Goal: Task Accomplishment & Management: Manage account settings

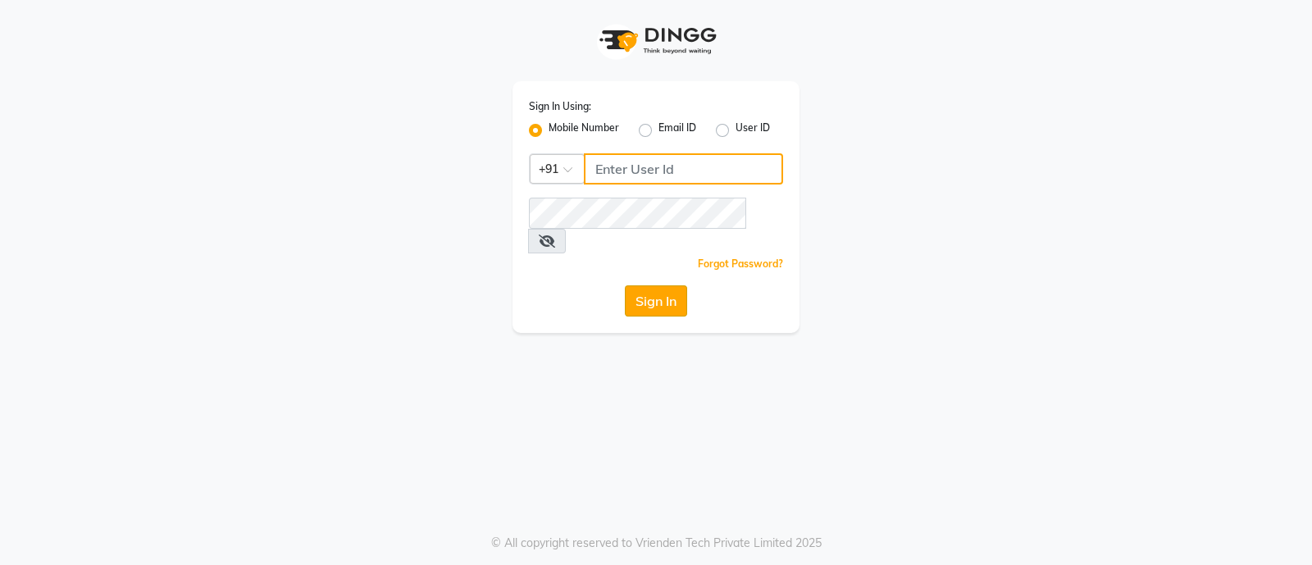
type input "7470344169"
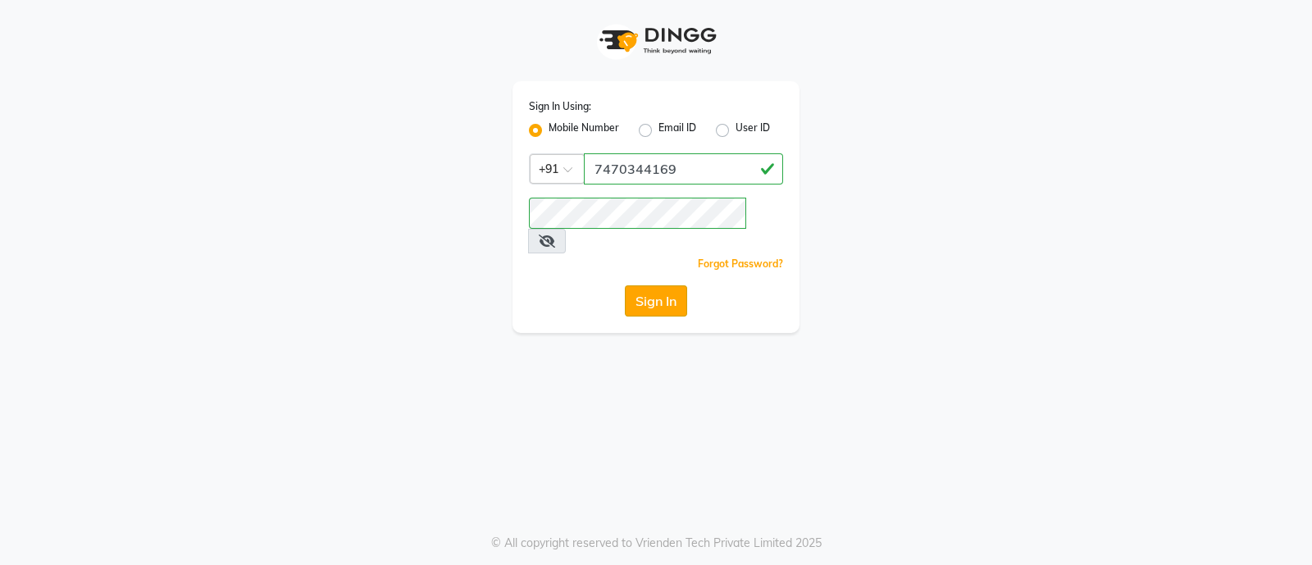
click at [646, 288] on button "Sign In" at bounding box center [656, 300] width 62 height 31
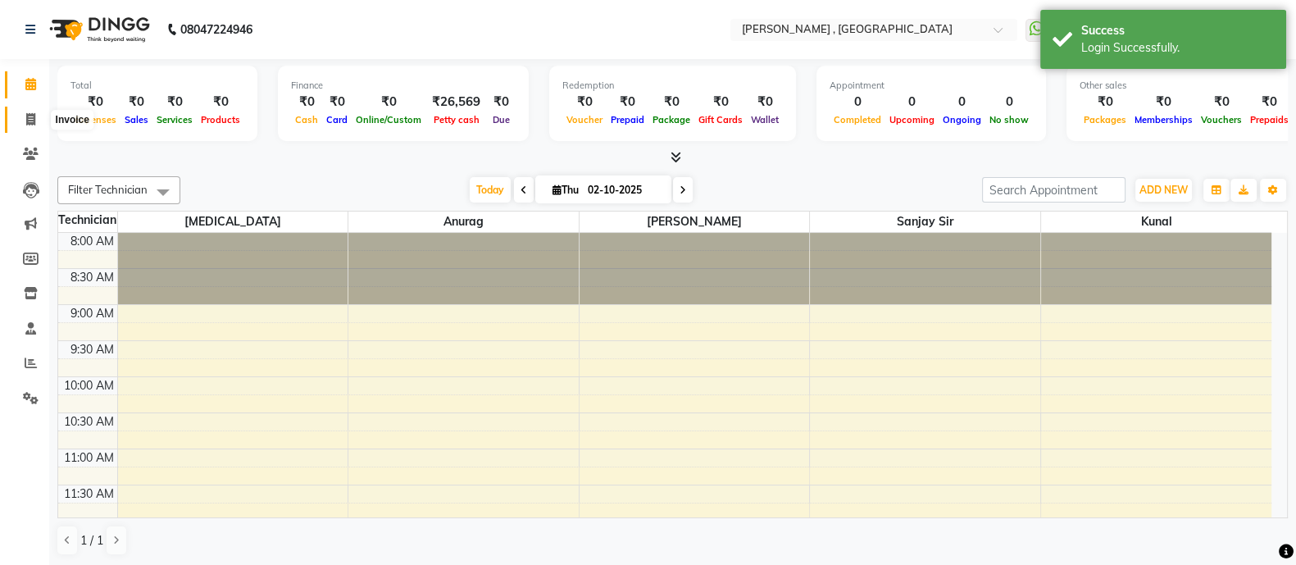
click at [31, 115] on icon at bounding box center [30, 119] width 9 height 12
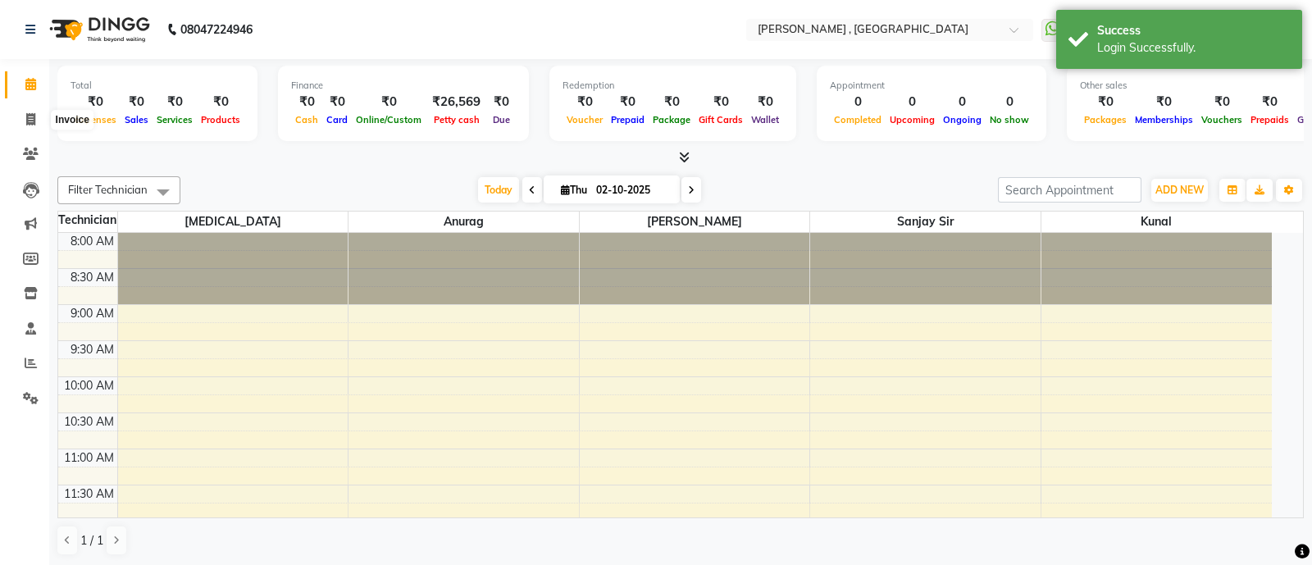
select select "6445"
select select "service"
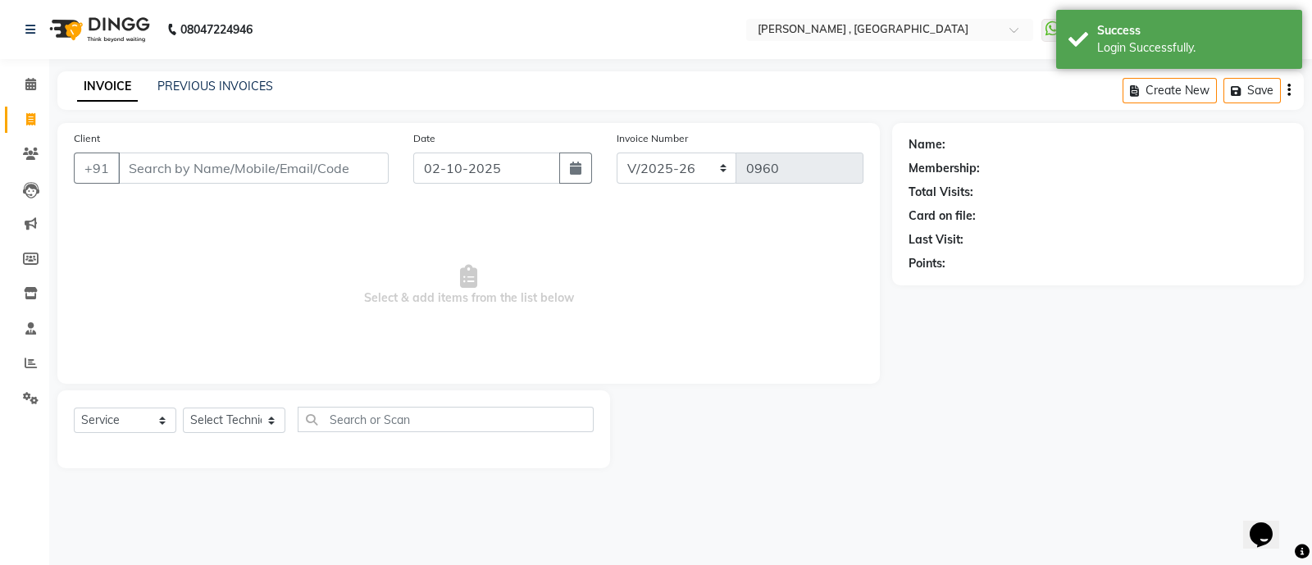
click at [260, 172] on input "Client" at bounding box center [253, 168] width 271 height 31
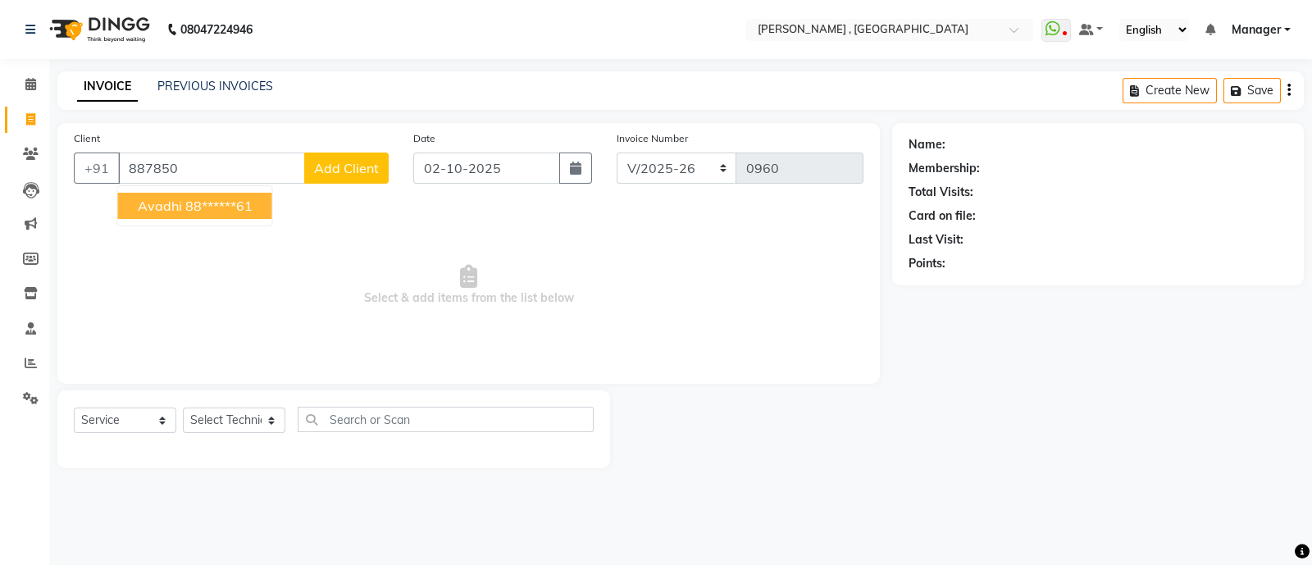
click at [221, 201] on ngb-highlight "88******61" at bounding box center [218, 206] width 67 height 16
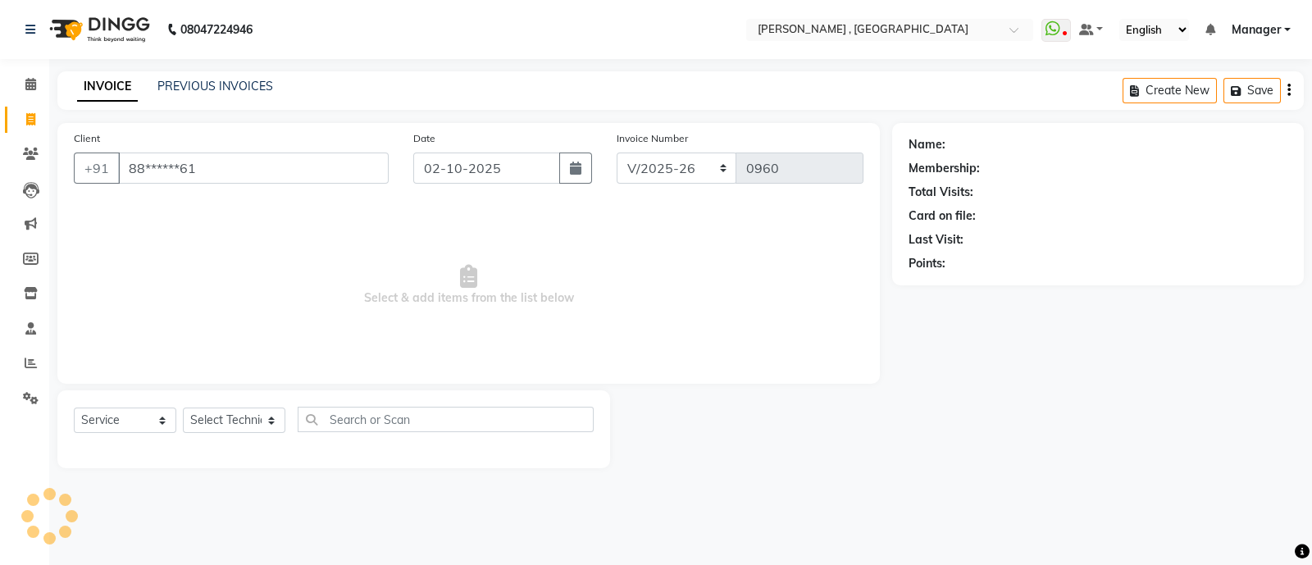
type input "88******61"
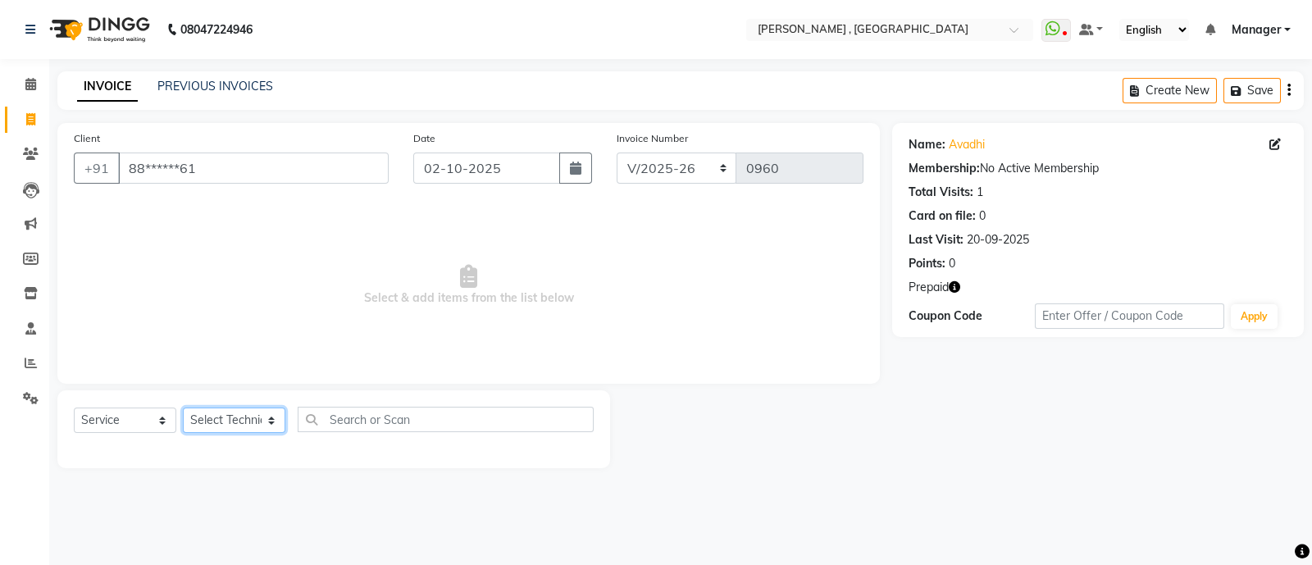
click at [244, 417] on select "Select Technician [PERSON_NAME] Manager [MEDICAL_DATA] [PERSON_NAME] sir [PERSO…" at bounding box center [234, 419] width 102 height 25
select select "48913"
click at [183, 408] on select "Select Technician [PERSON_NAME] Manager [MEDICAL_DATA] [PERSON_NAME] sir [PERSO…" at bounding box center [234, 419] width 102 height 25
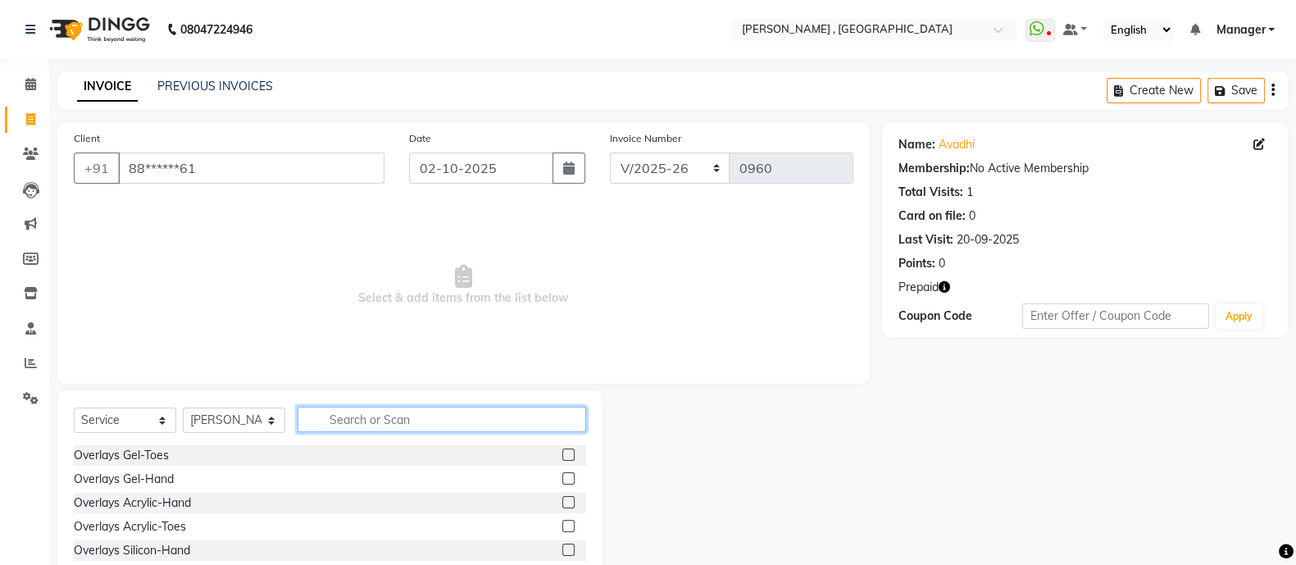
click at [381, 423] on input "text" at bounding box center [442, 419] width 289 height 25
type input "hy"
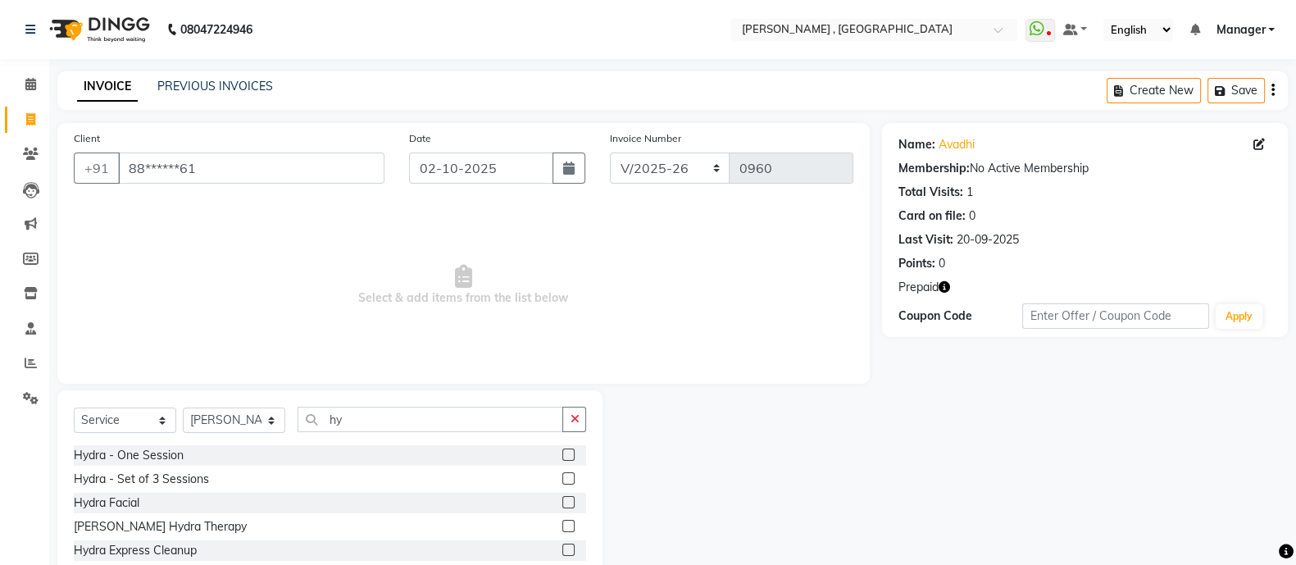
click at [562, 505] on label at bounding box center [568, 502] width 12 height 12
click at [562, 505] on input "checkbox" at bounding box center [567, 503] width 11 height 11
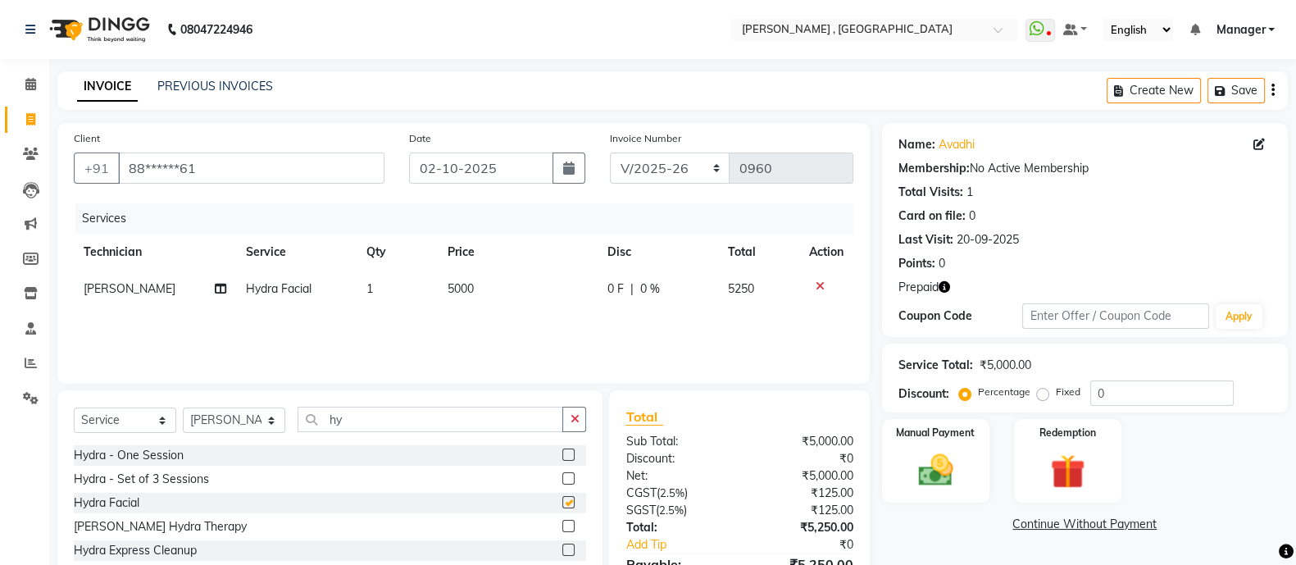
checkbox input "false"
click at [1056, 398] on label "Fixed" at bounding box center [1068, 392] width 25 height 15
click at [1042, 398] on input "Fixed" at bounding box center [1045, 391] width 11 height 11
radio input "true"
click at [1142, 384] on input "0" at bounding box center [1161, 392] width 143 height 25
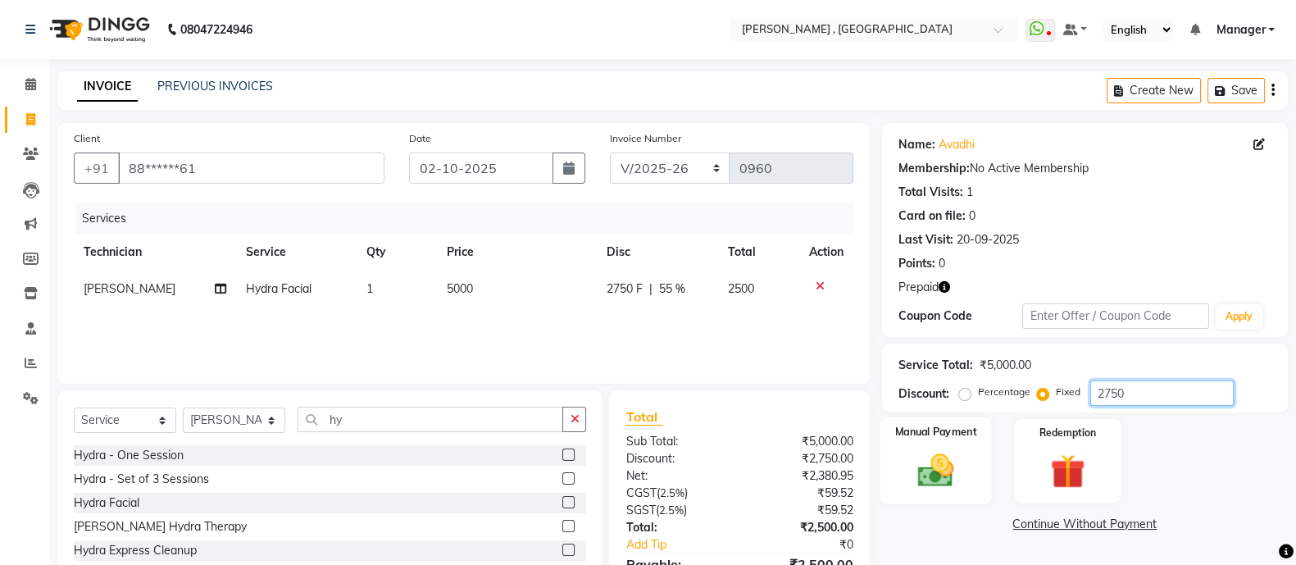
scroll to position [92, 0]
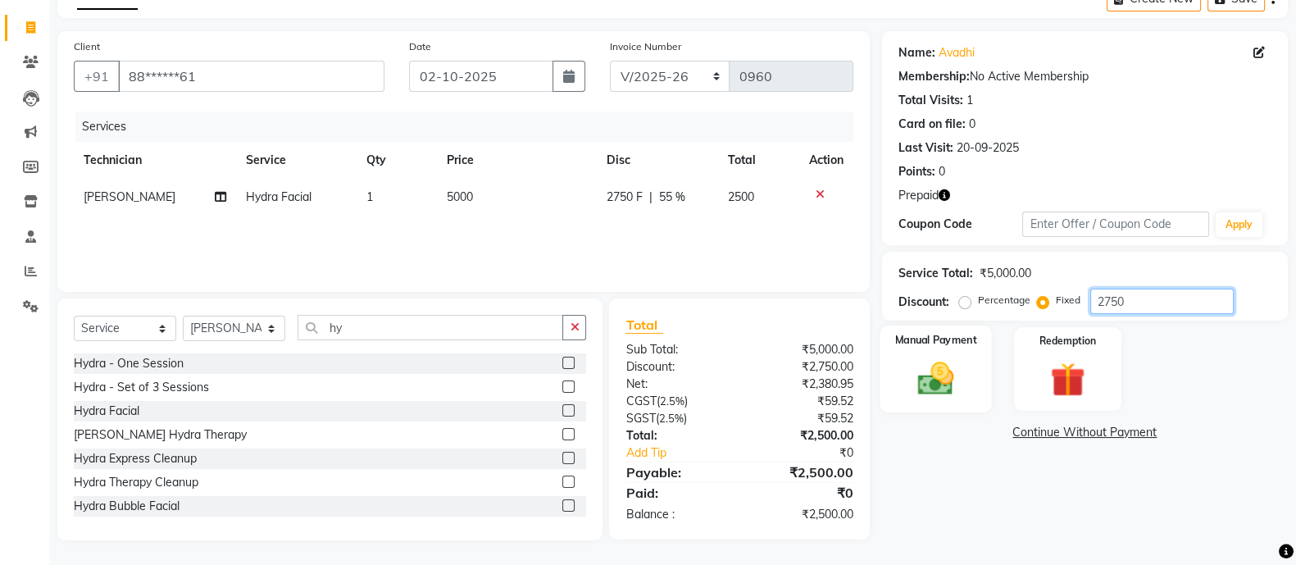
type input "2750"
click at [935, 365] on img at bounding box center [936, 377] width 58 height 41
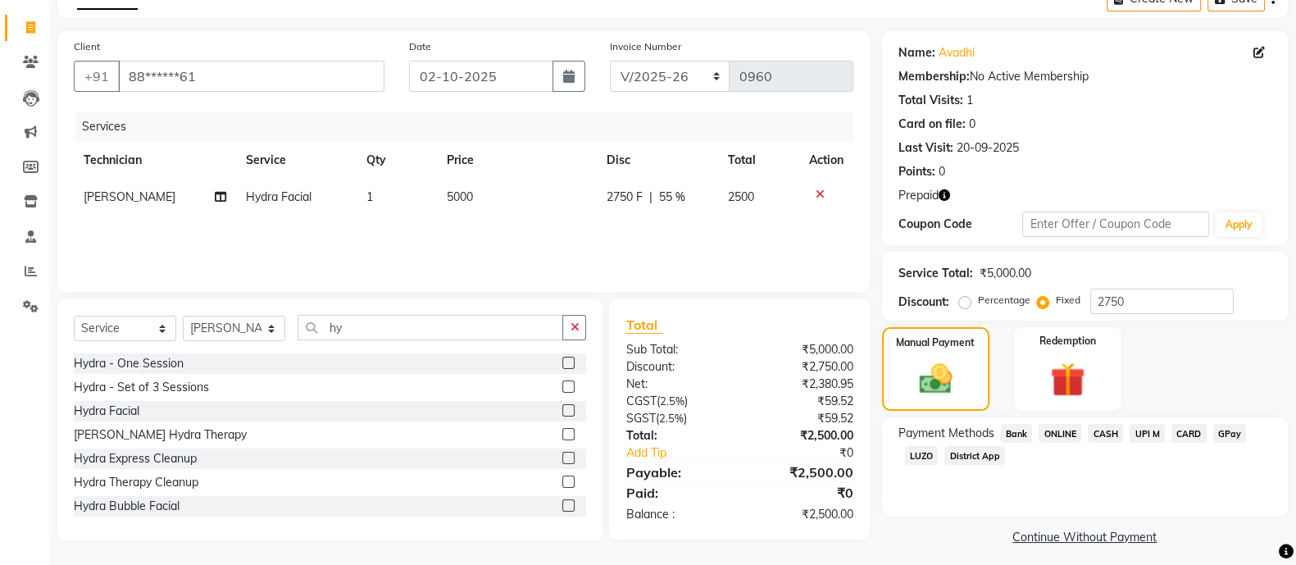
click at [1107, 436] on span "CASH" at bounding box center [1105, 433] width 35 height 19
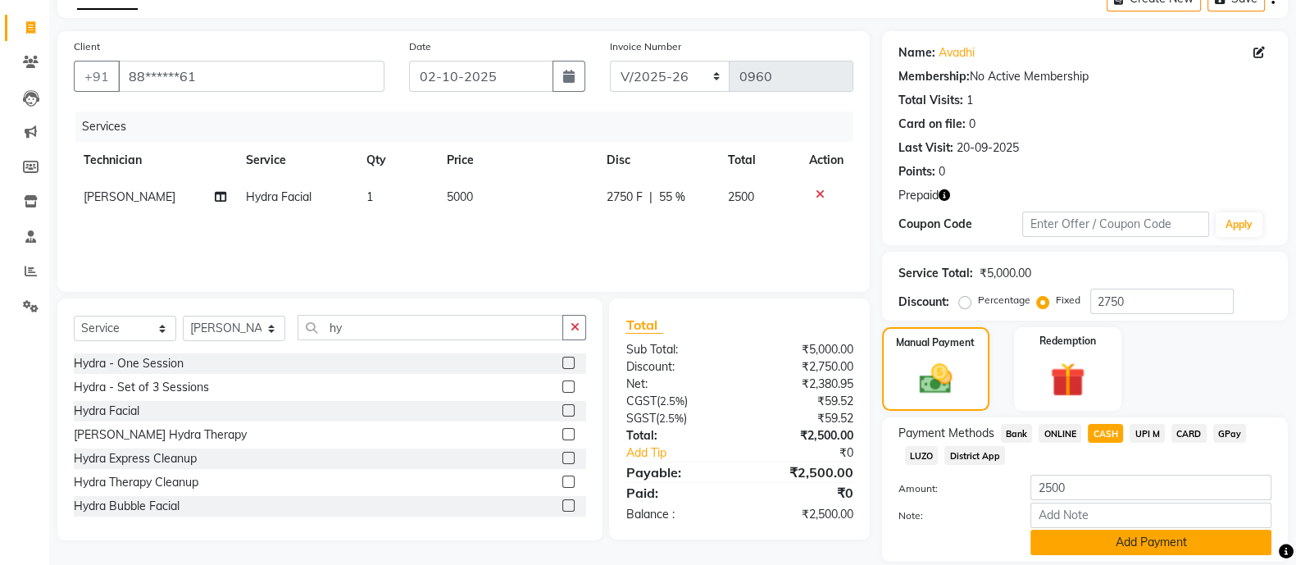
click at [1131, 545] on button "Add Payment" at bounding box center [1151, 542] width 241 height 25
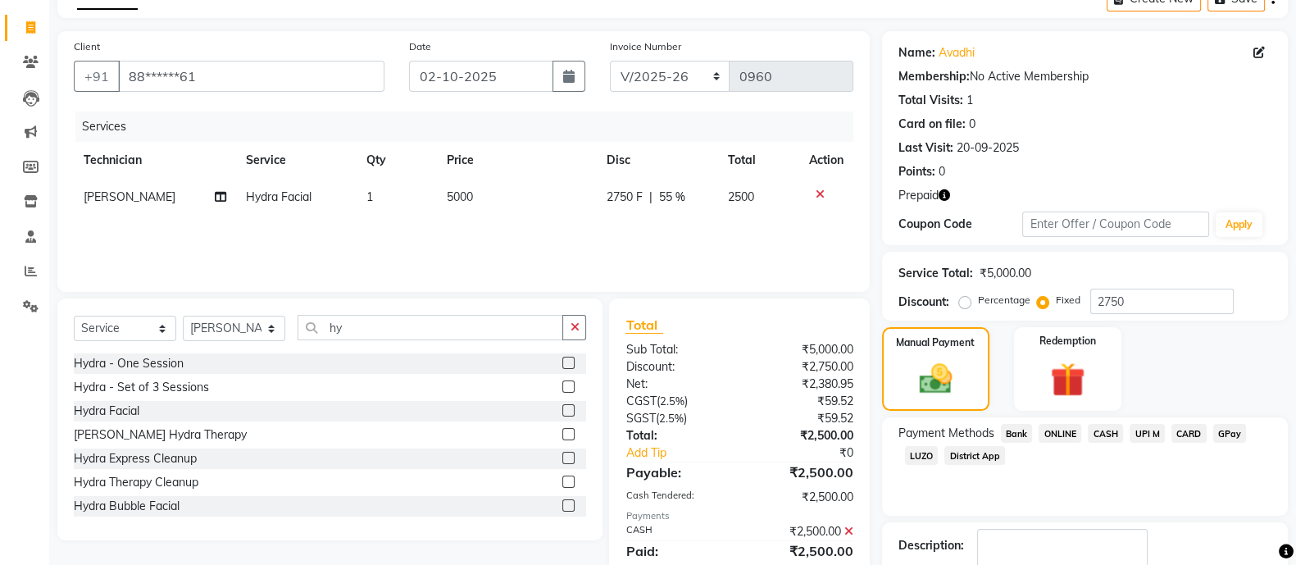
scroll to position [192, 0]
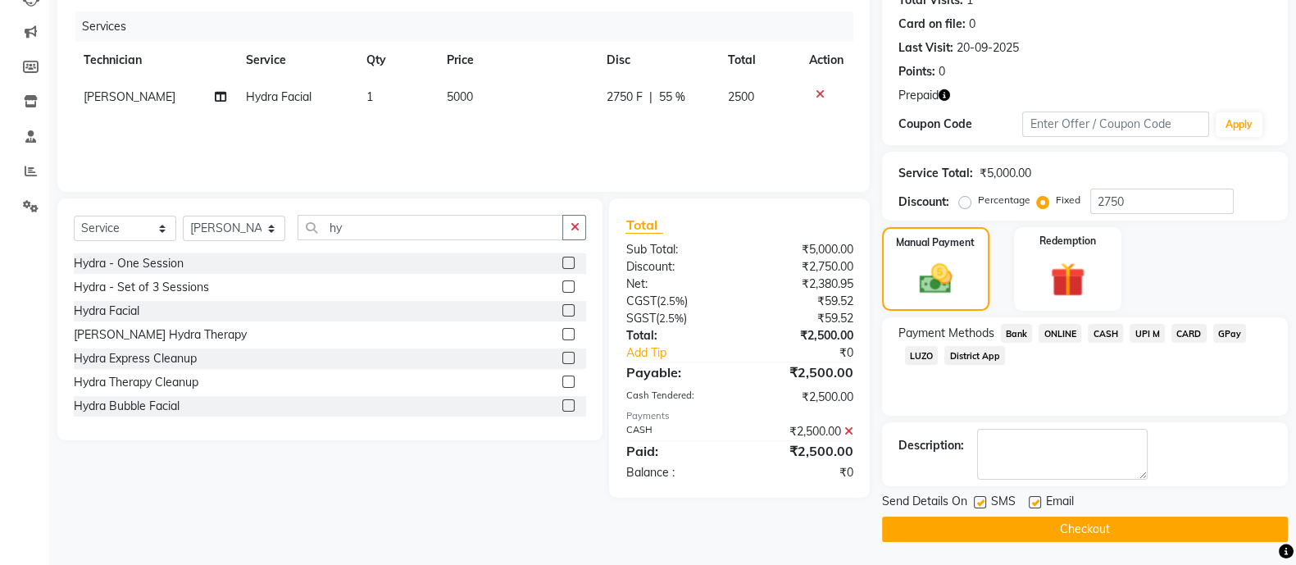
click at [1071, 536] on button "Checkout" at bounding box center [1085, 529] width 406 height 25
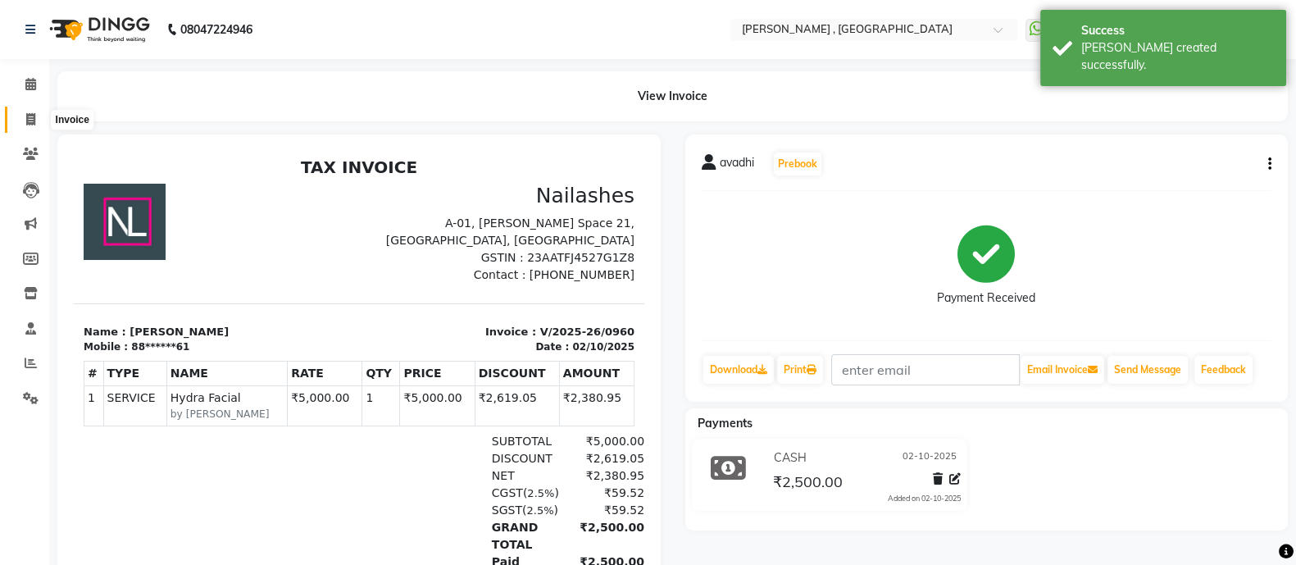
click at [20, 116] on span at bounding box center [30, 120] width 29 height 19
select select "6445"
select select "service"
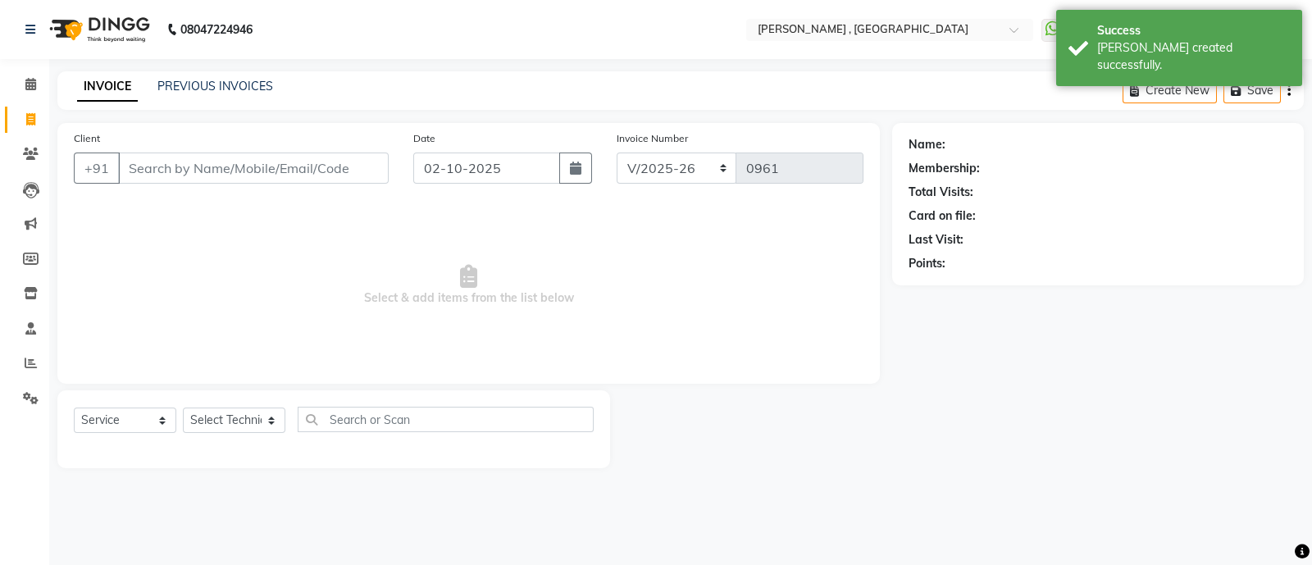
click at [221, 159] on input "Client" at bounding box center [253, 168] width 271 height 31
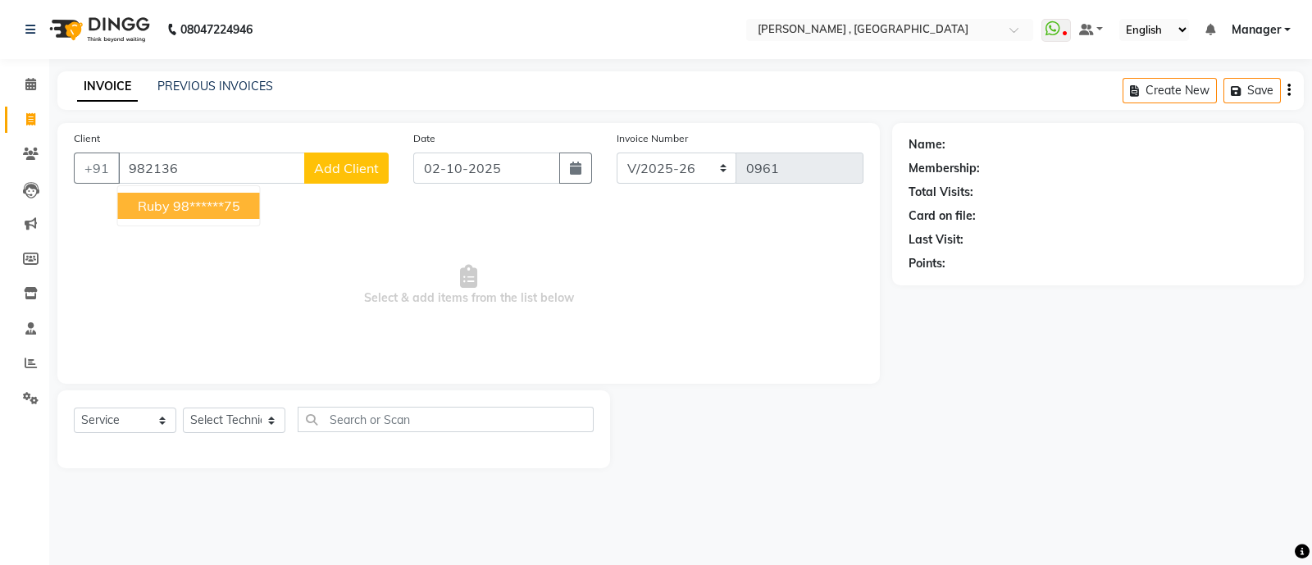
click at [193, 215] on button "ruby 98******75" at bounding box center [189, 206] width 142 height 26
type input "98******75"
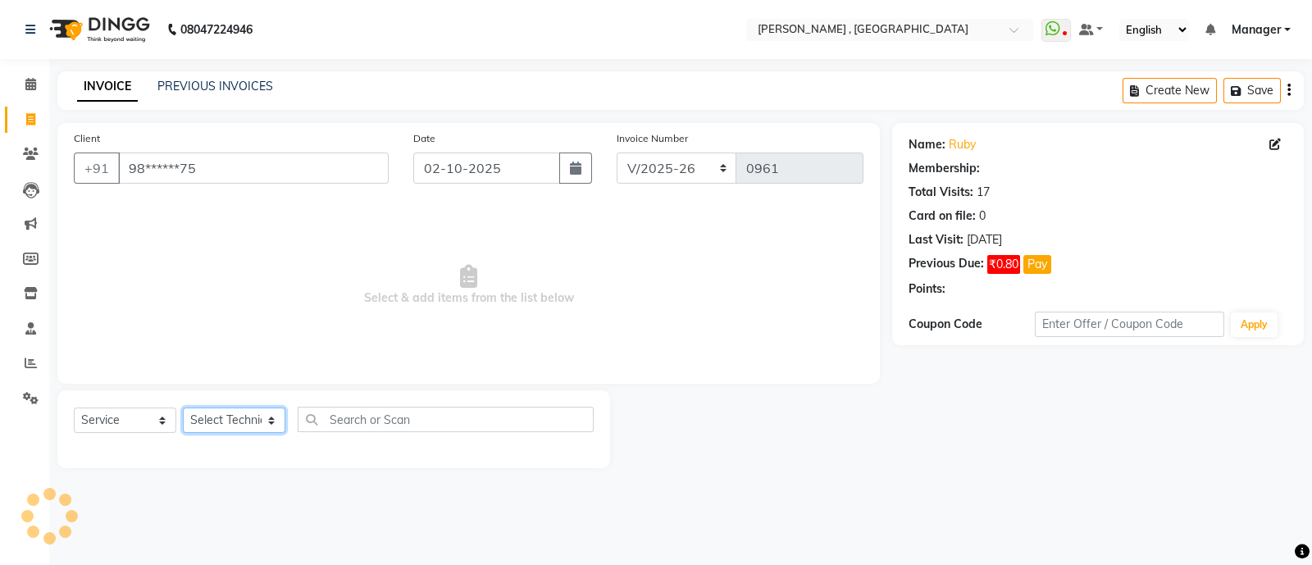
click at [239, 421] on select "Select Technician [PERSON_NAME] Manager [MEDICAL_DATA] [PERSON_NAME] sir [PERSO…" at bounding box center [234, 419] width 102 height 25
select select "48913"
click at [183, 408] on select "Select Technician [PERSON_NAME] Manager [MEDICAL_DATA] [PERSON_NAME] sir [PERSO…" at bounding box center [234, 419] width 102 height 25
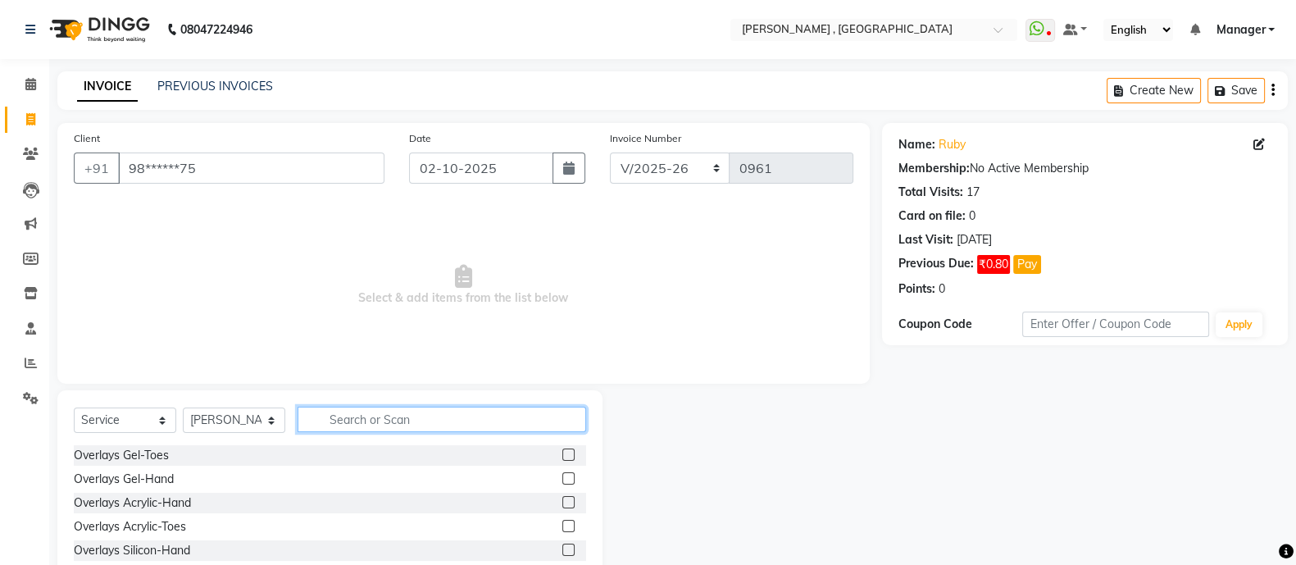
click at [354, 420] on input "text" at bounding box center [442, 419] width 289 height 25
type input "wax"
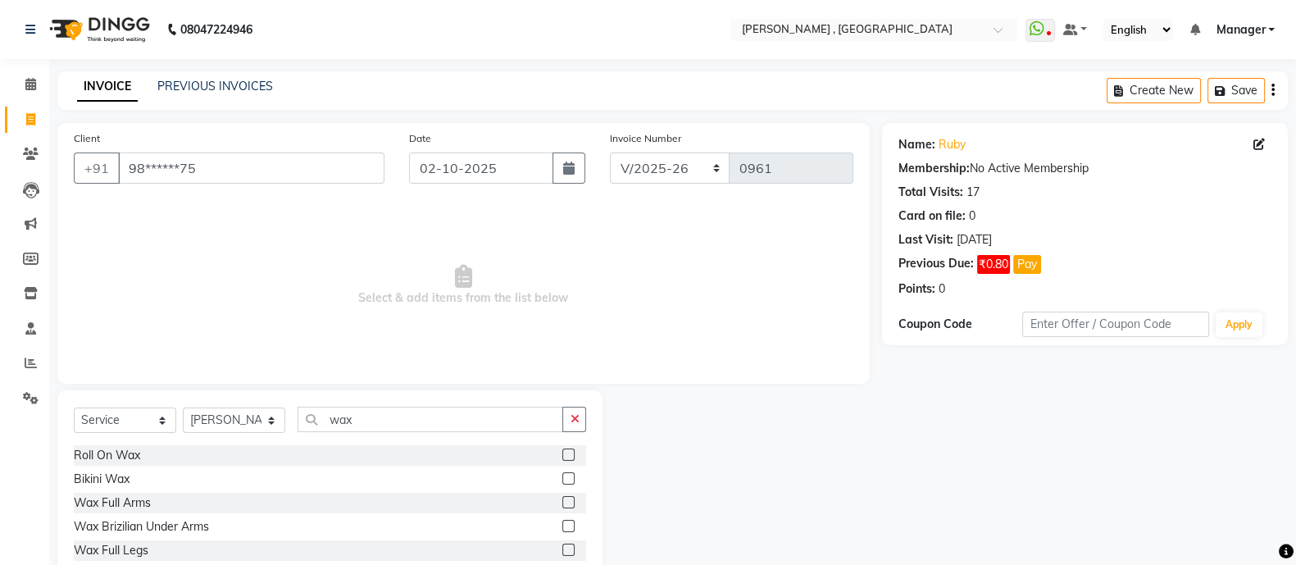
click at [562, 476] on label at bounding box center [568, 478] width 12 height 12
click at [562, 476] on input "checkbox" at bounding box center [567, 479] width 11 height 11
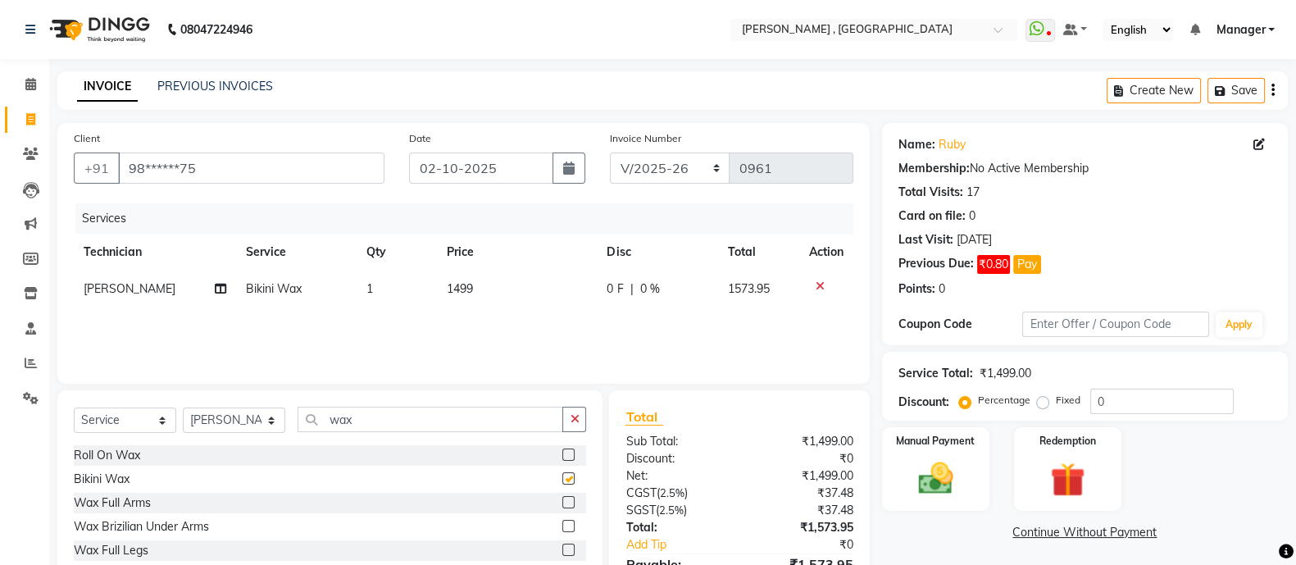
checkbox input "false"
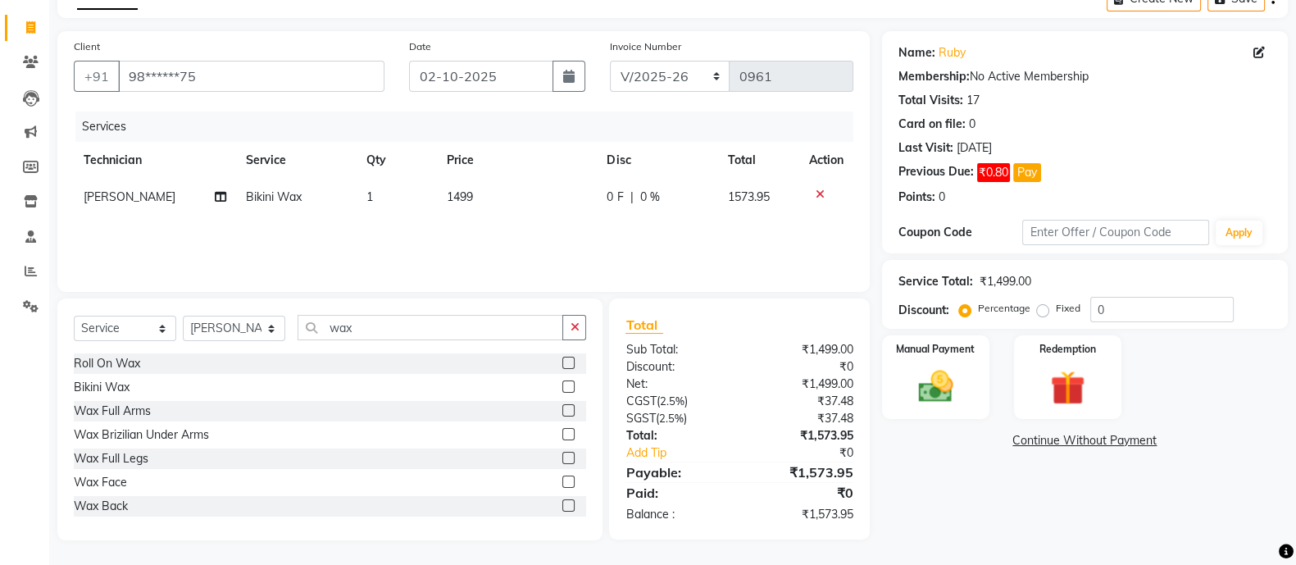
click at [1056, 305] on label "Fixed" at bounding box center [1068, 308] width 25 height 15
click at [1045, 305] on input "Fixed" at bounding box center [1045, 308] width 11 height 11
radio input "true"
click at [1123, 308] on input "0" at bounding box center [1161, 309] width 143 height 25
type input "573"
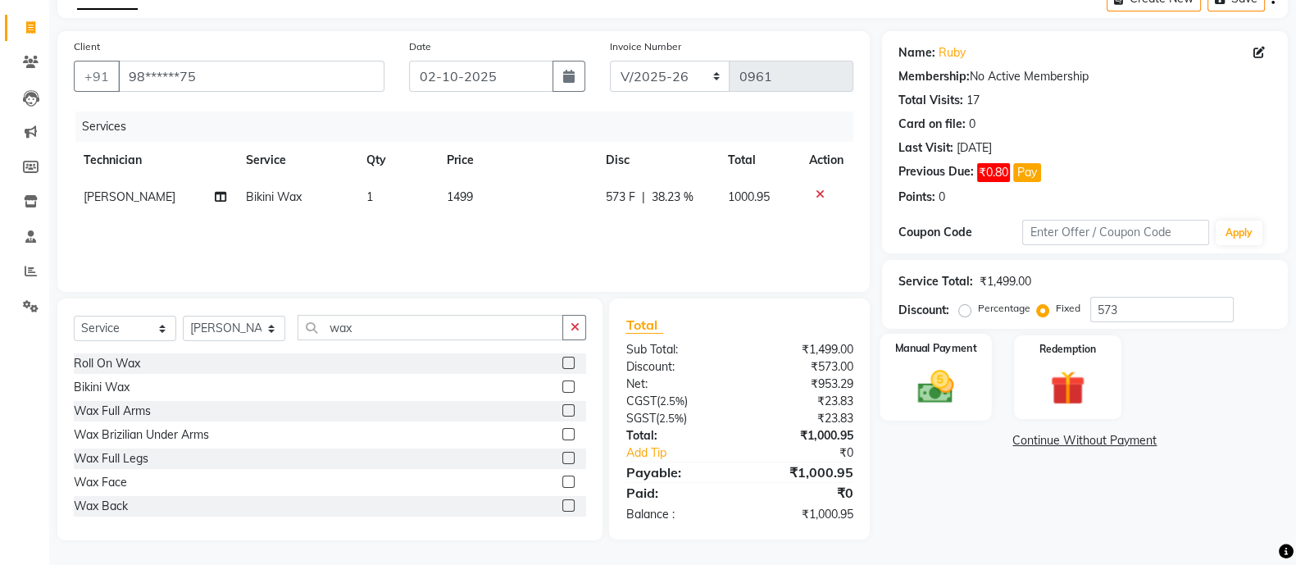
click at [926, 375] on img at bounding box center [936, 386] width 58 height 41
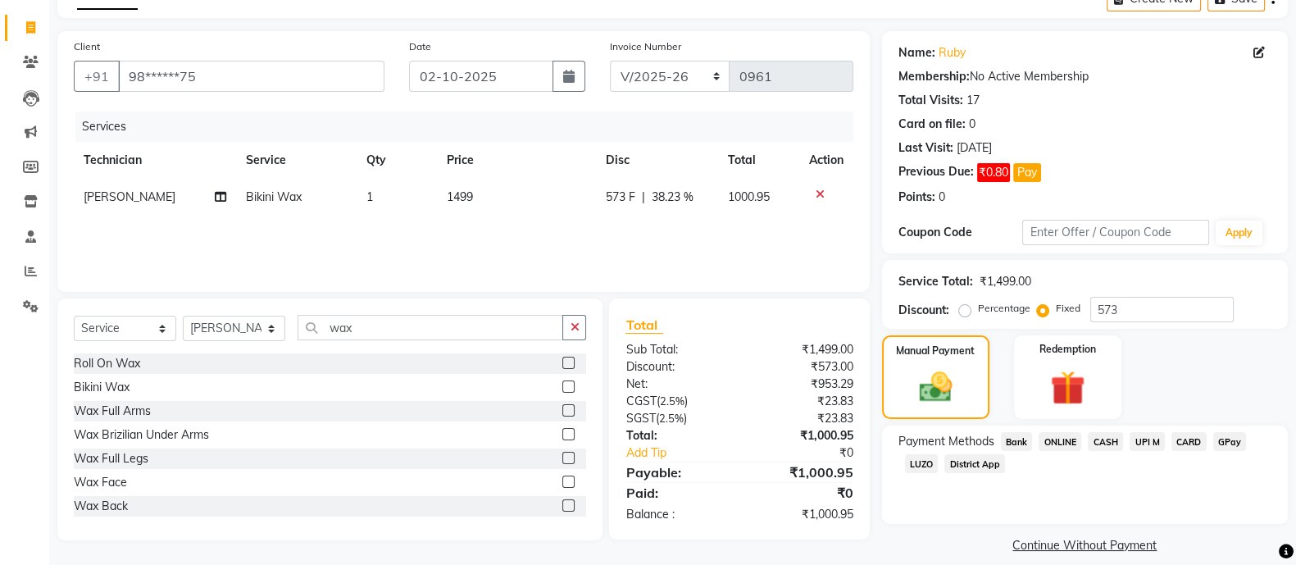
click at [1053, 443] on span "ONLINE" at bounding box center [1060, 441] width 43 height 19
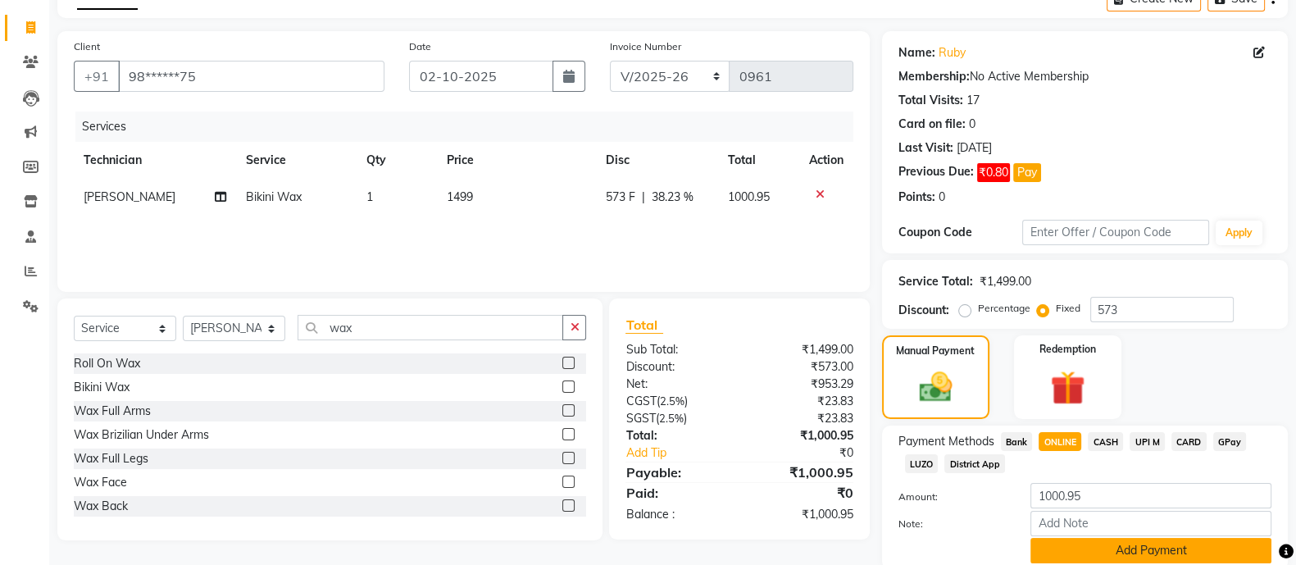
click at [1148, 550] on button "Add Payment" at bounding box center [1151, 550] width 241 height 25
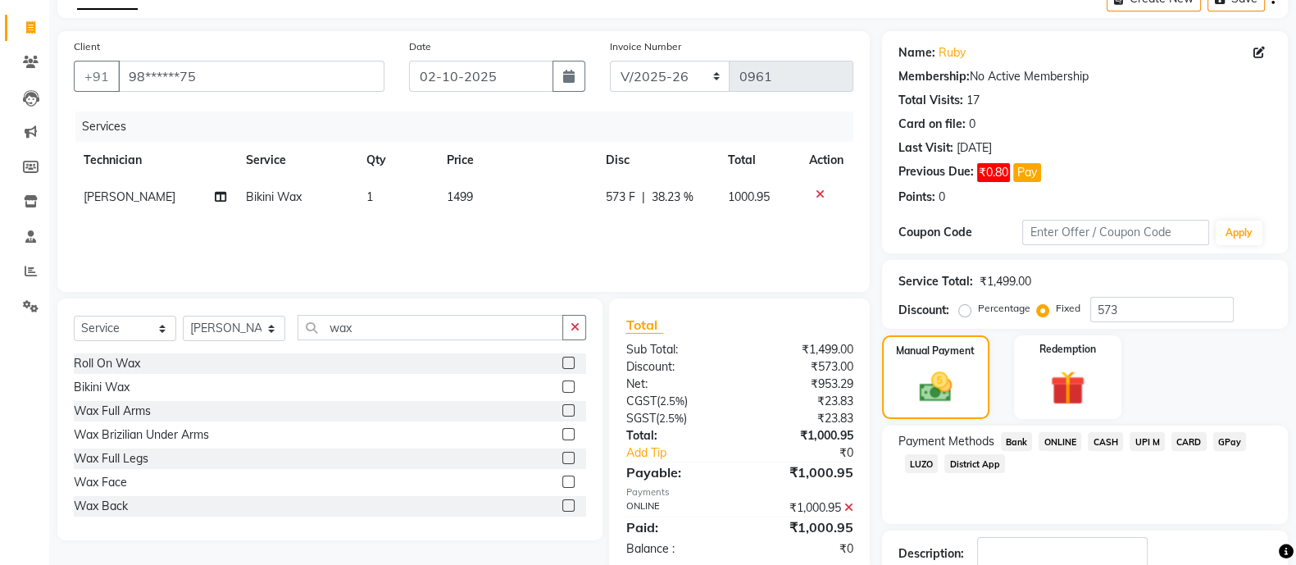
scroll to position [200, 0]
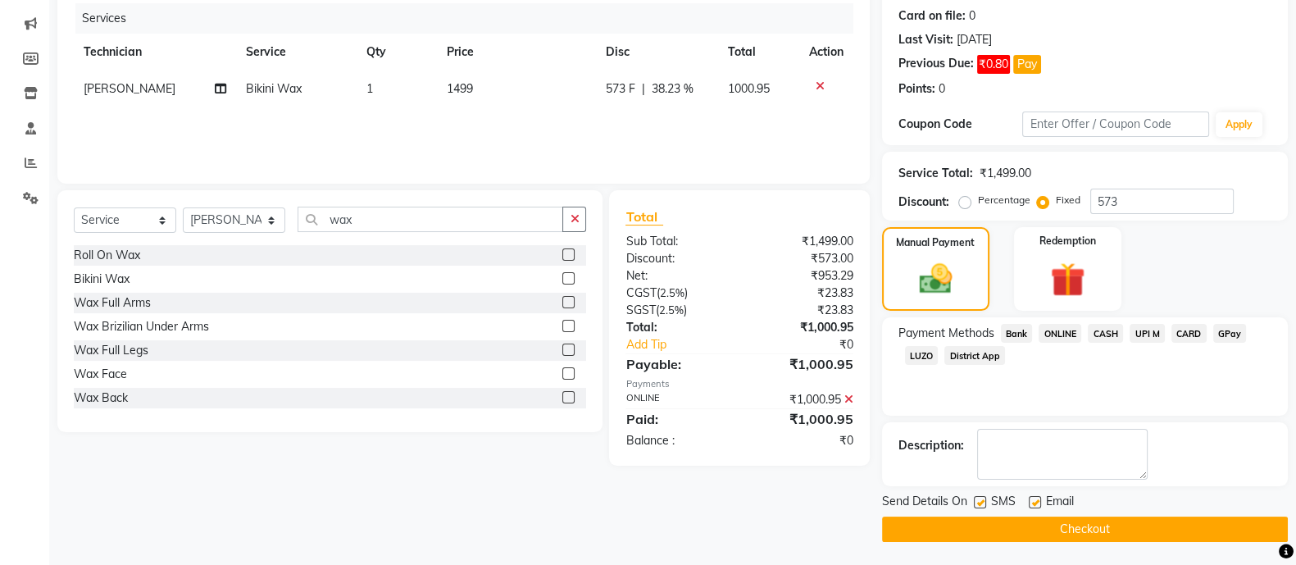
click at [1062, 532] on button "Checkout" at bounding box center [1085, 529] width 406 height 25
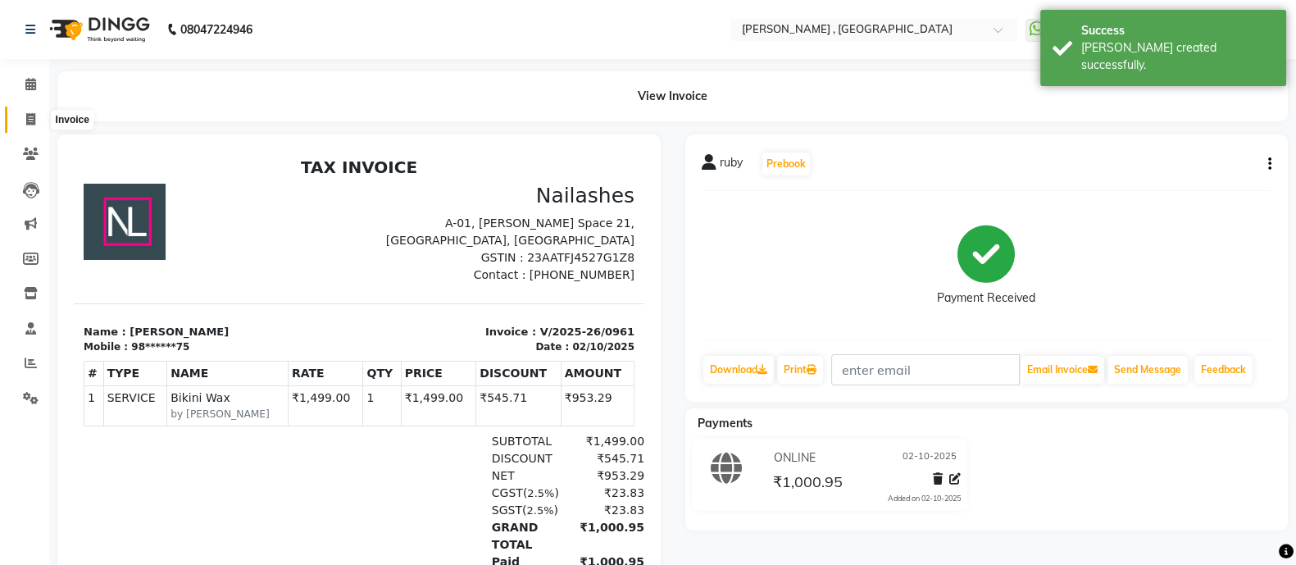
click at [29, 115] on icon at bounding box center [30, 119] width 9 height 12
select select "6445"
select select "service"
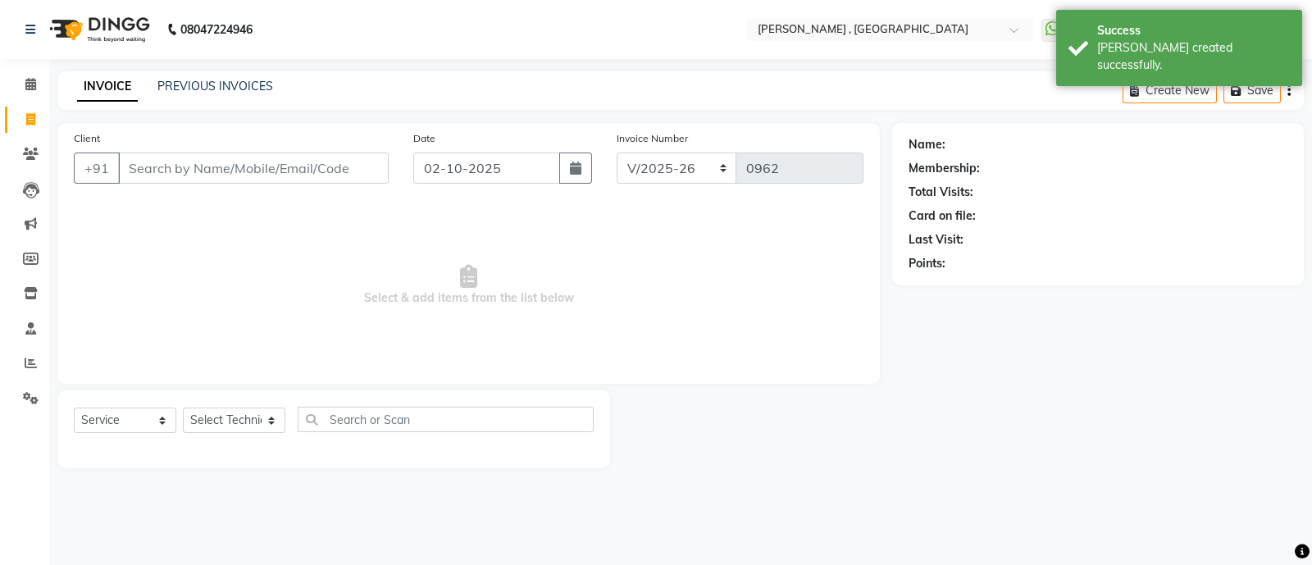
click at [203, 167] on input "Client" at bounding box center [253, 168] width 271 height 31
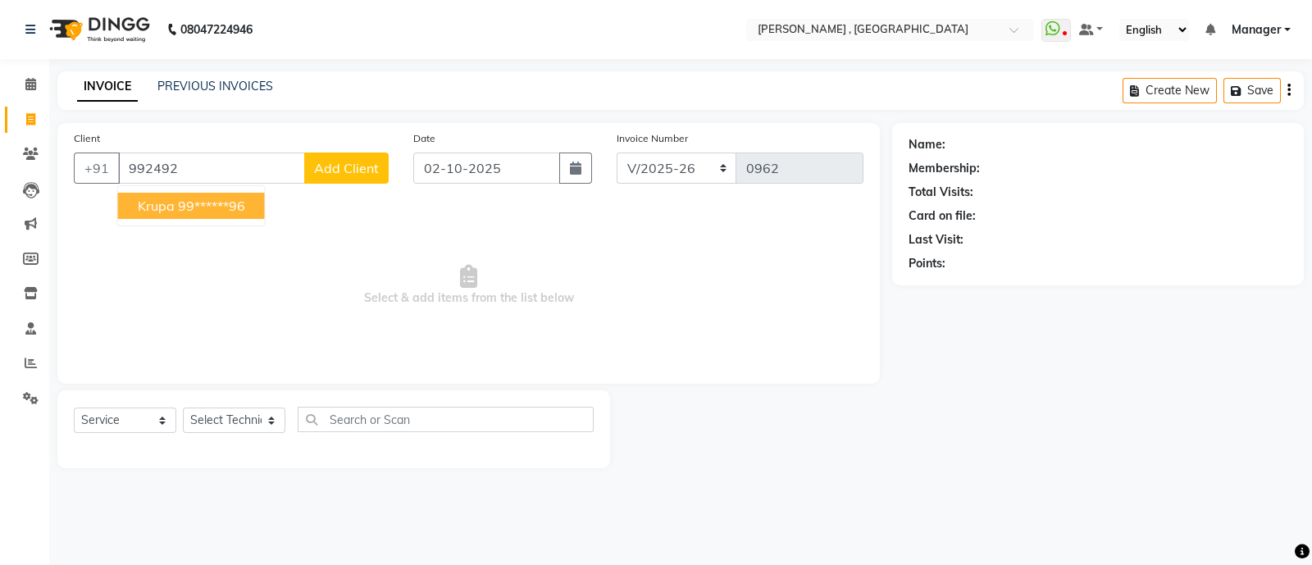
click at [201, 196] on button "krupa 99******96" at bounding box center [191, 206] width 147 height 26
type input "99******96"
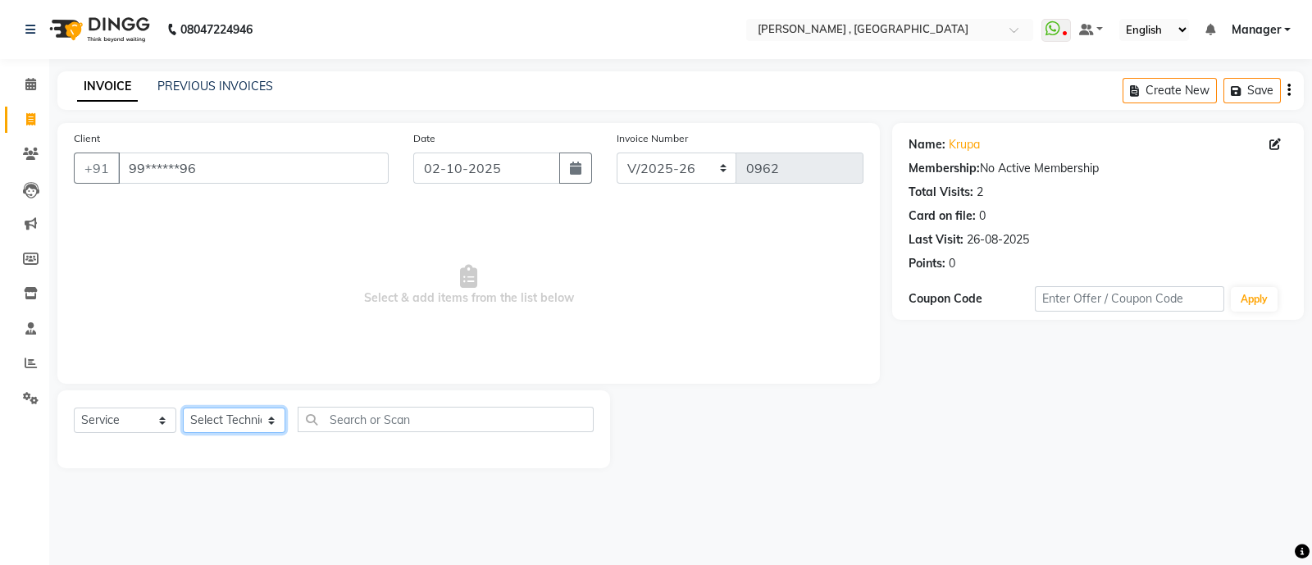
click at [246, 422] on select "Select Technician [PERSON_NAME] Manager [MEDICAL_DATA] [PERSON_NAME] sir [PERSO…" at bounding box center [234, 419] width 102 height 25
select select "83101"
click at [183, 408] on select "Select Technician [PERSON_NAME] Manager [MEDICAL_DATA] [PERSON_NAME] sir [PERSO…" at bounding box center [234, 419] width 102 height 25
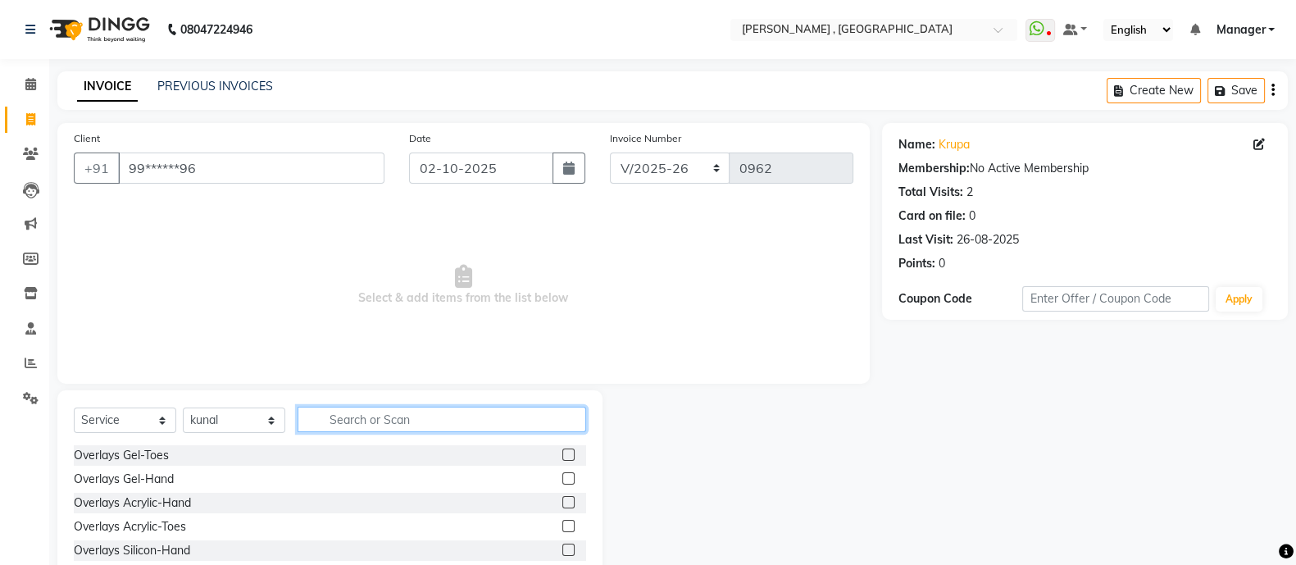
click at [399, 417] on input "text" at bounding box center [442, 419] width 289 height 25
click at [562, 480] on label at bounding box center [568, 478] width 12 height 12
click at [562, 480] on input "checkbox" at bounding box center [567, 479] width 11 height 11
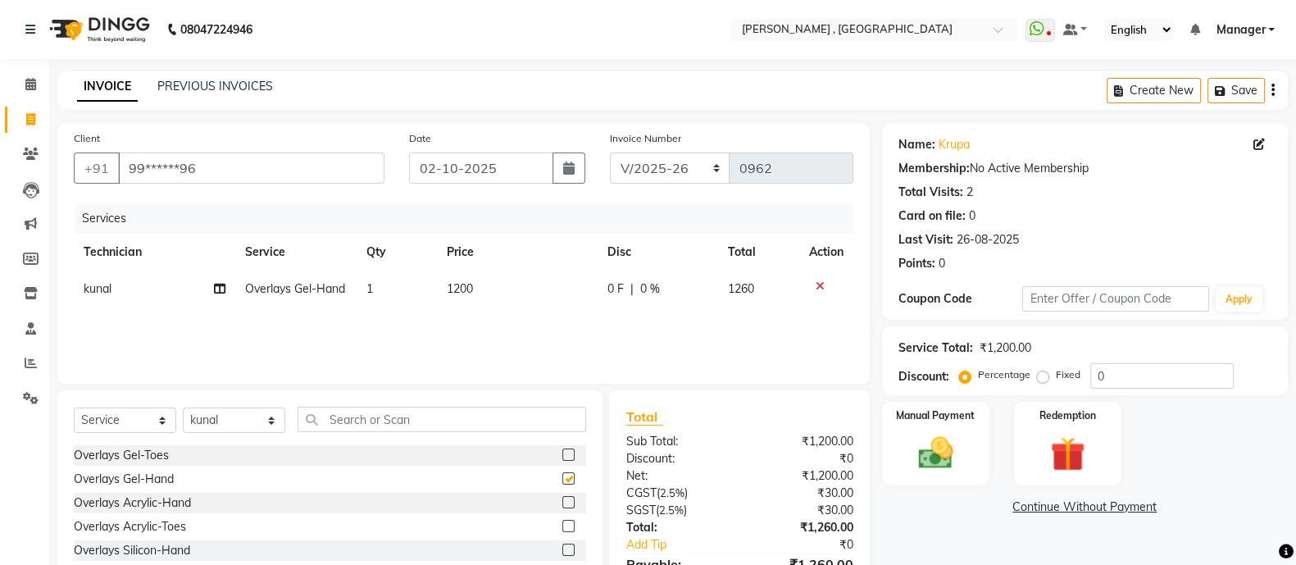
checkbox input "false"
click at [1056, 377] on label "Fixed" at bounding box center [1068, 374] width 25 height 15
click at [1041, 377] on input "Fixed" at bounding box center [1045, 374] width 11 height 11
radio input "true"
click at [1131, 377] on input "0" at bounding box center [1161, 375] width 143 height 25
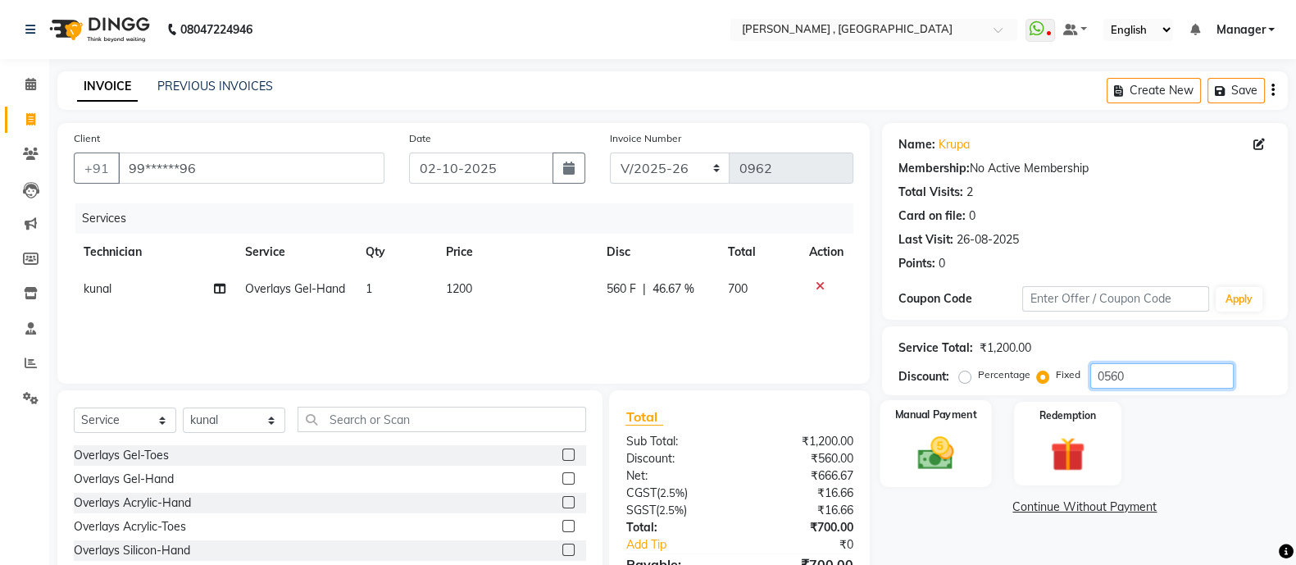
scroll to position [92, 0]
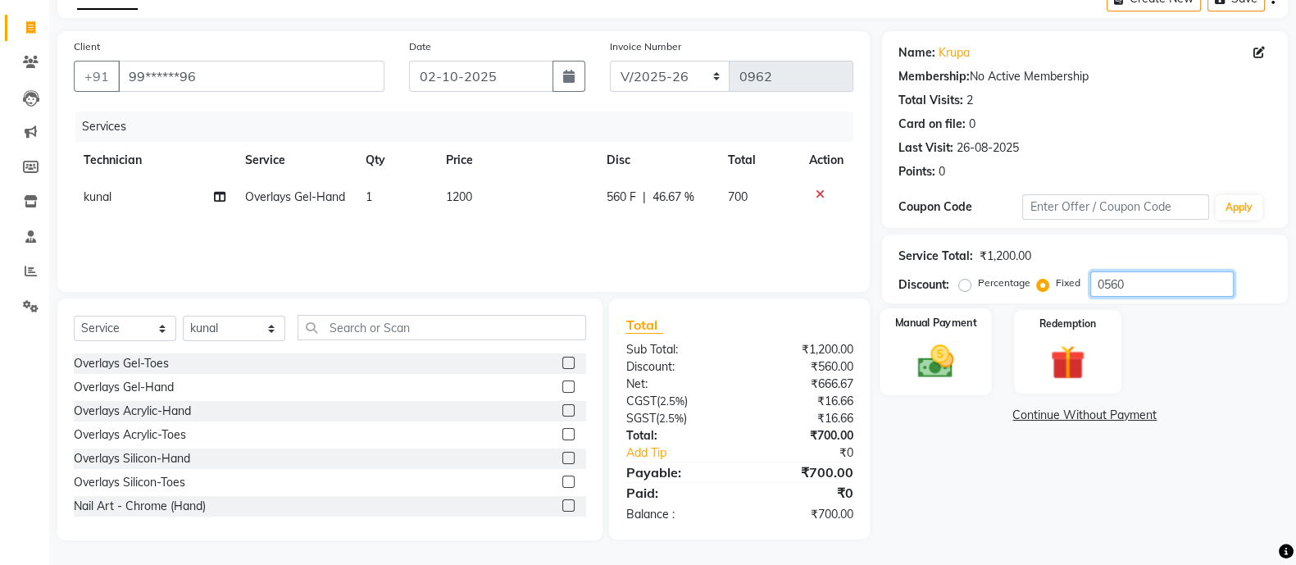
type input "0560"
click at [950, 359] on img at bounding box center [936, 360] width 58 height 41
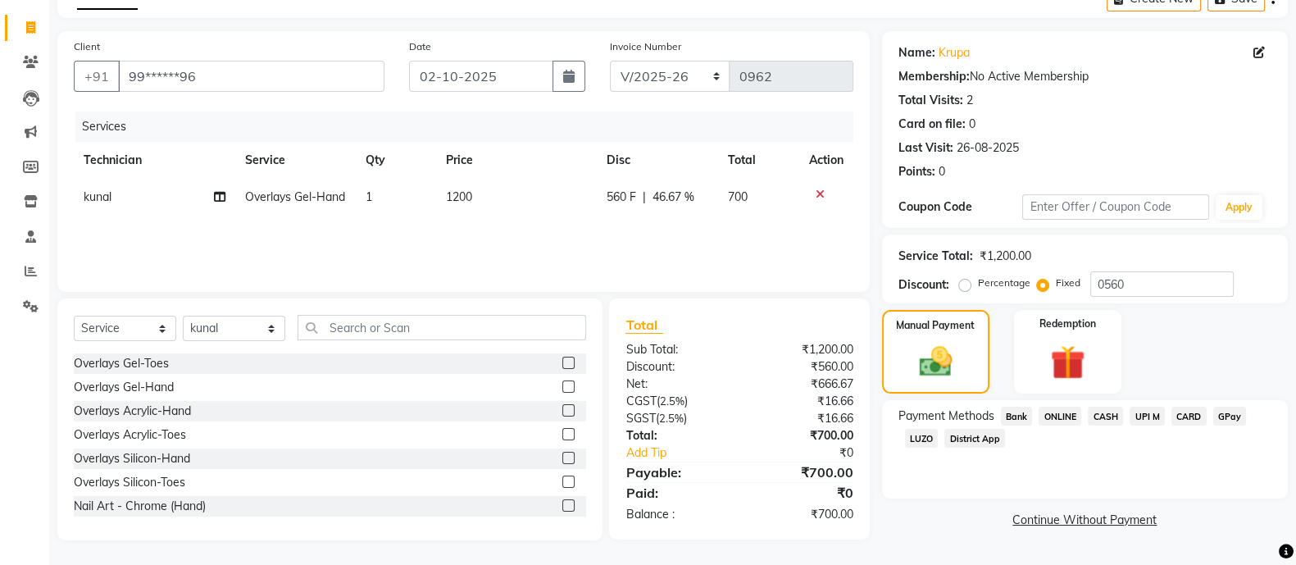
click at [1101, 418] on span "CASH" at bounding box center [1105, 416] width 35 height 19
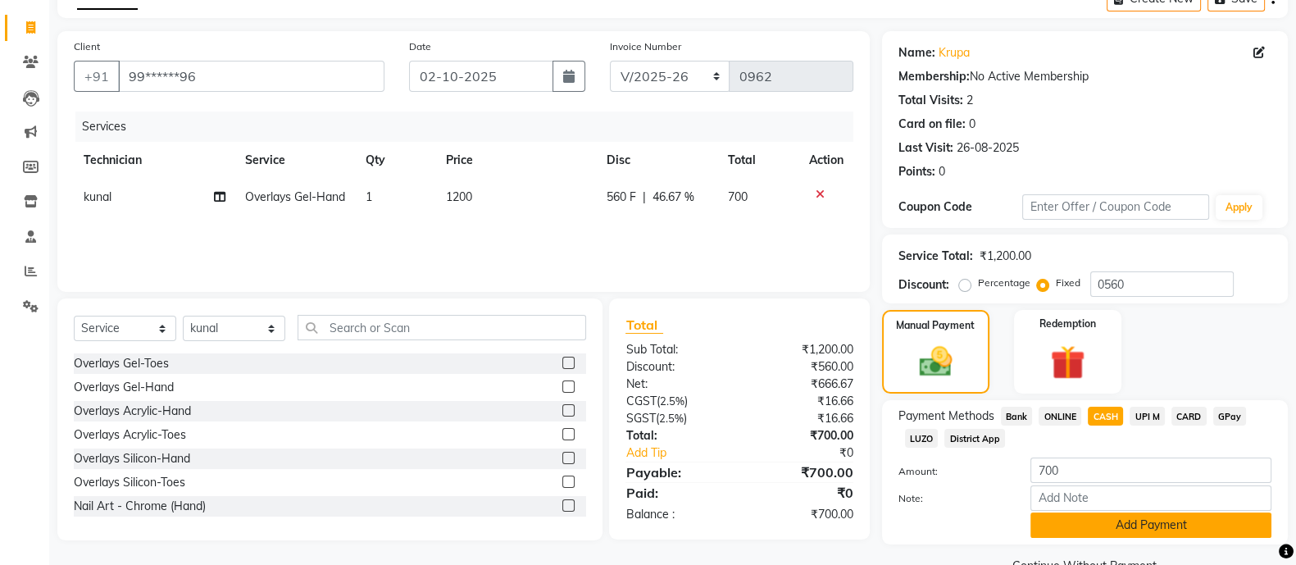
click at [1106, 523] on button "Add Payment" at bounding box center [1151, 524] width 241 height 25
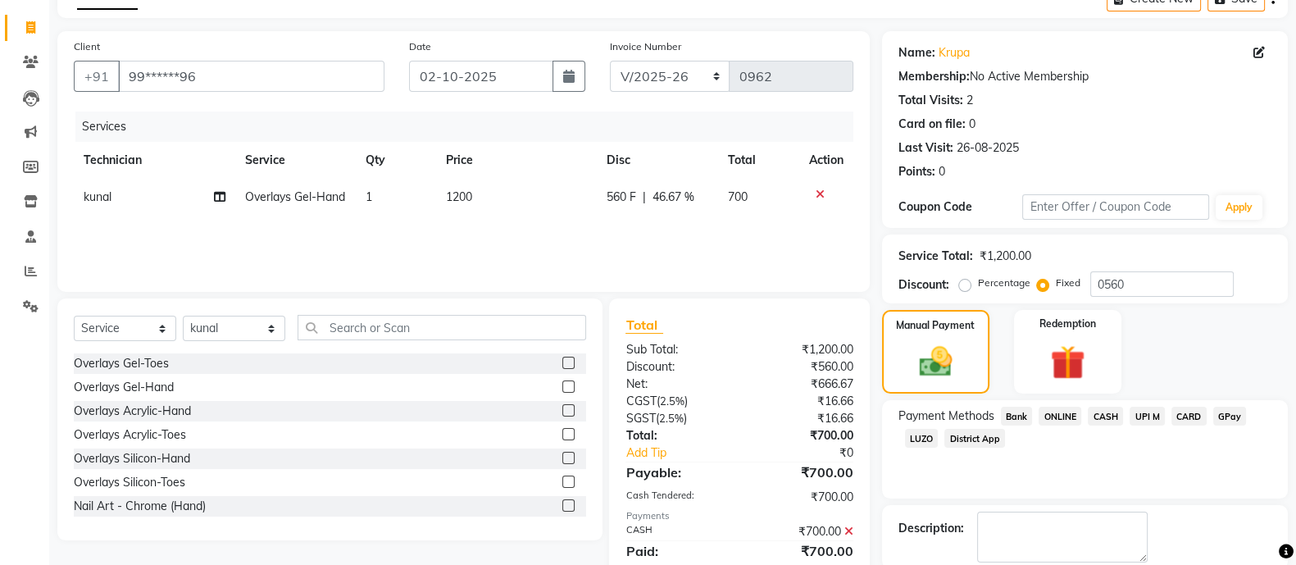
scroll to position [175, 0]
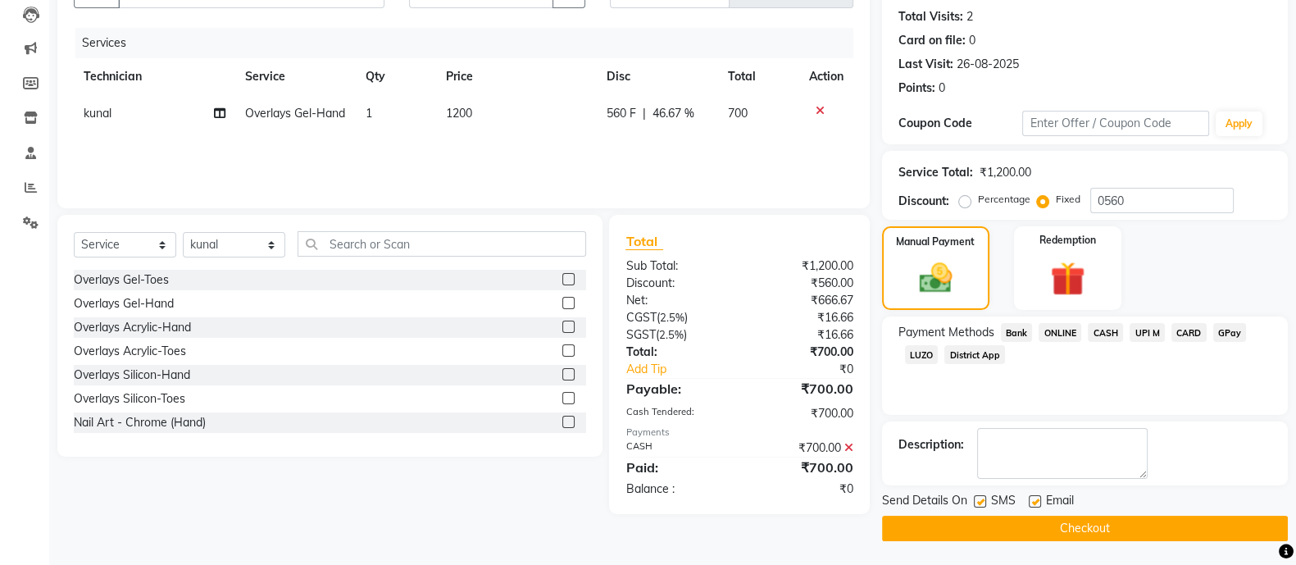
click at [1036, 531] on button "Checkout" at bounding box center [1085, 528] width 406 height 25
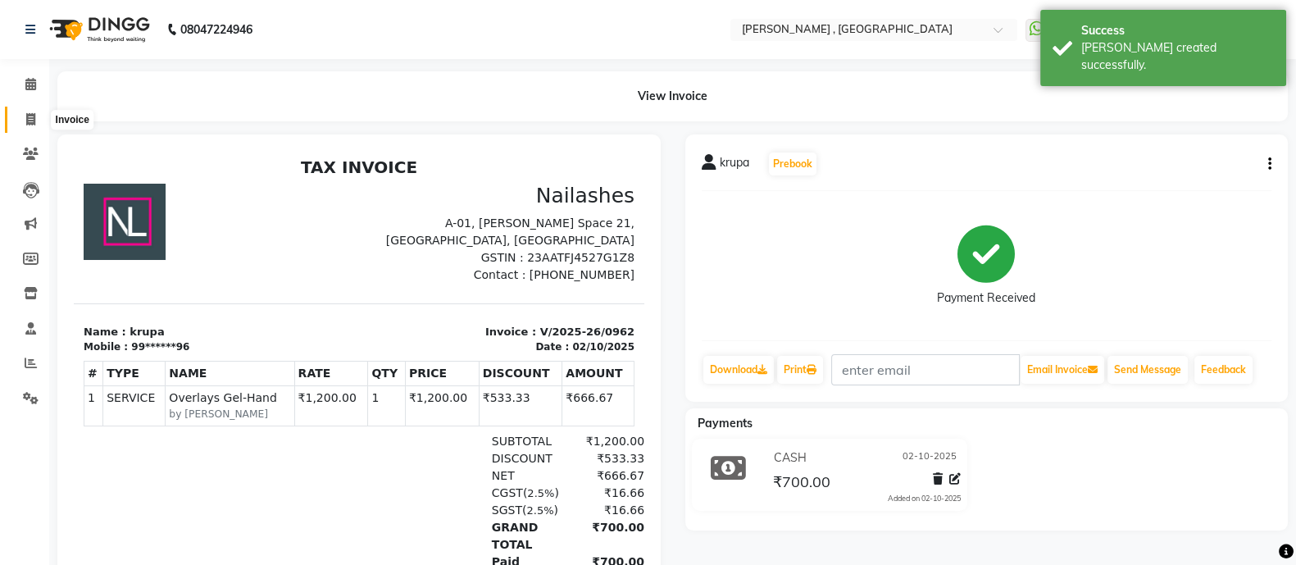
click at [20, 112] on span at bounding box center [30, 120] width 29 height 19
select select "service"
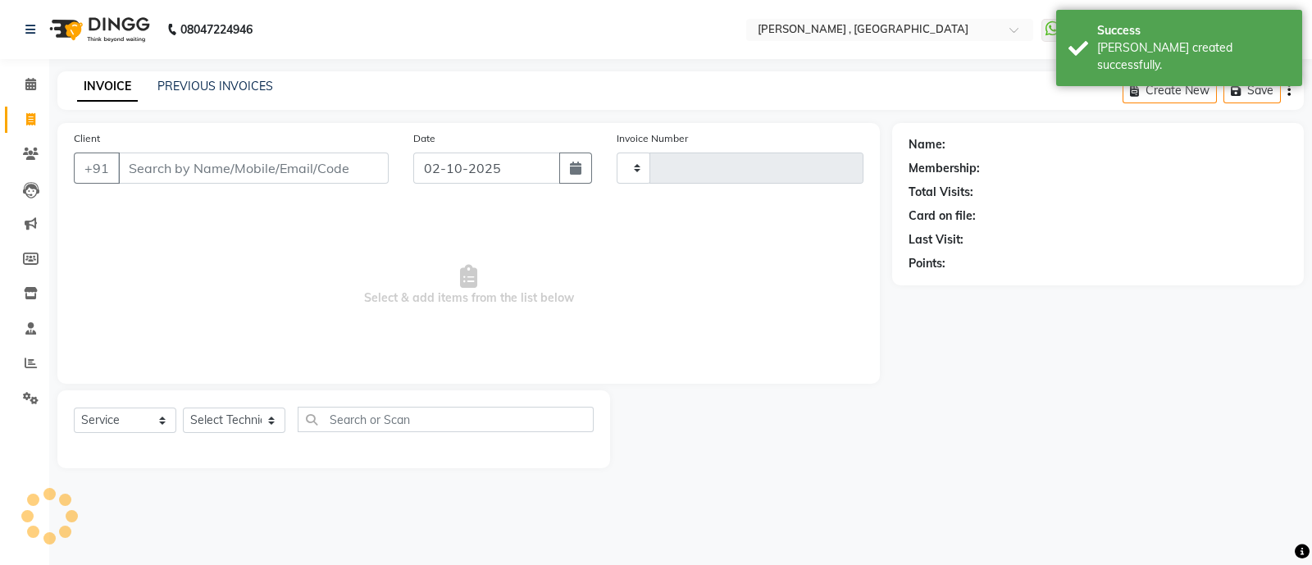
type input "0963"
select select "6445"
click at [209, 163] on input "Client" at bounding box center [253, 168] width 271 height 31
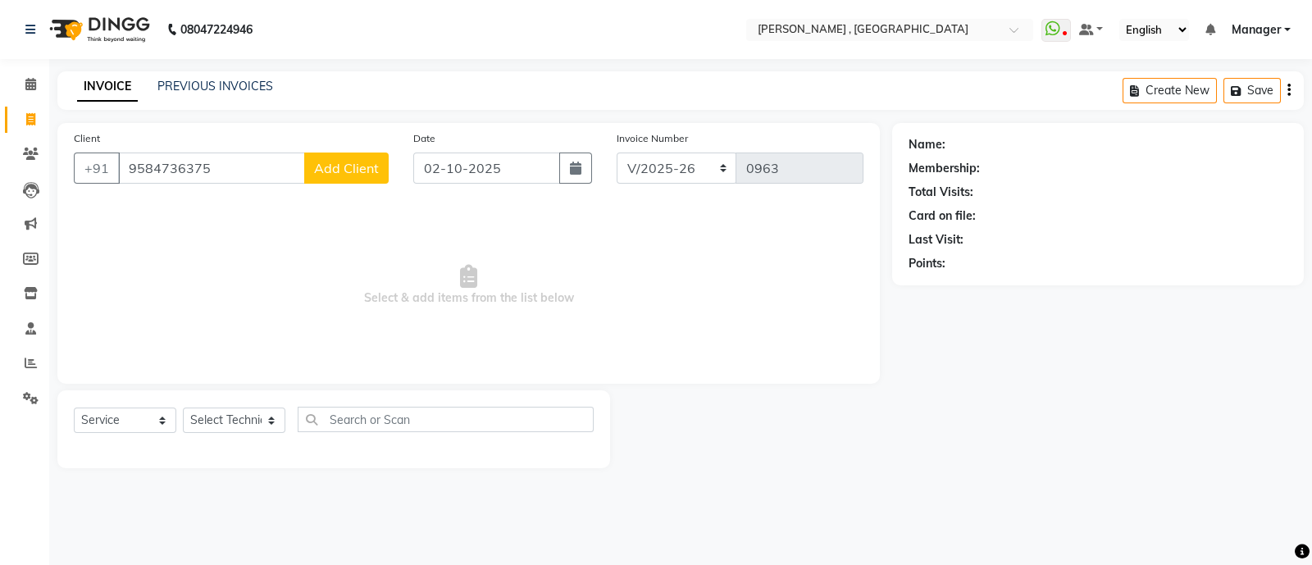
type input "9584736375"
click at [329, 167] on span "Add Client" at bounding box center [346, 168] width 65 height 16
select select "21"
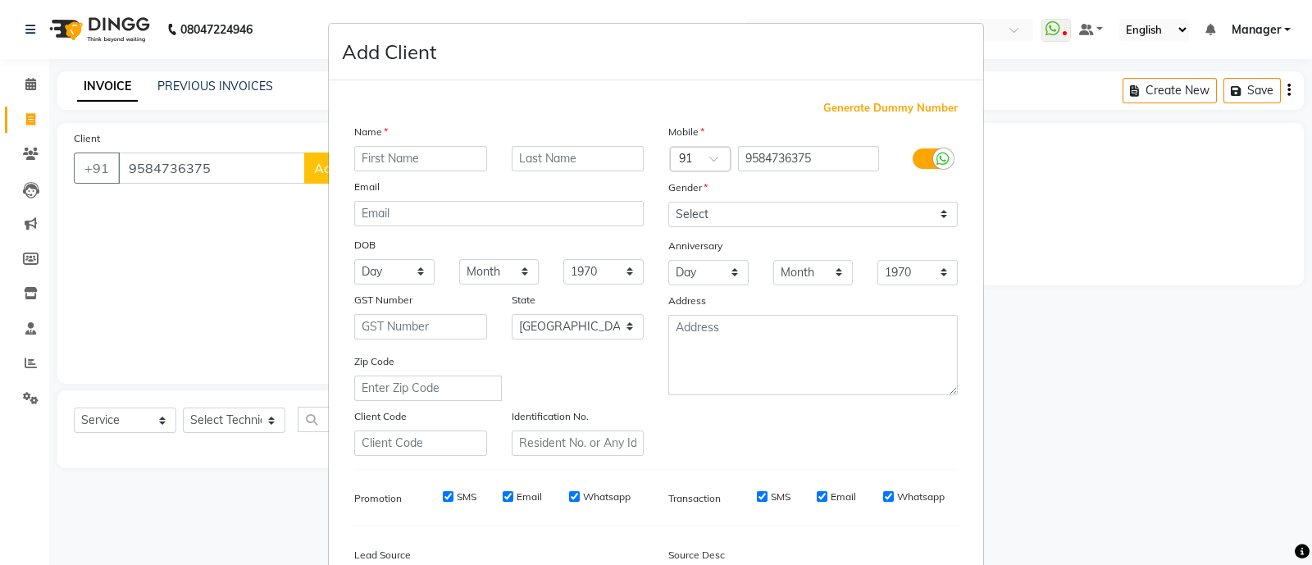
click at [399, 164] on input "text" at bounding box center [420, 158] width 133 height 25
type input "jamine"
click at [683, 213] on select "Select [DEMOGRAPHIC_DATA] [DEMOGRAPHIC_DATA] Other Prefer Not To Say" at bounding box center [812, 214] width 289 height 25
select select "[DEMOGRAPHIC_DATA]"
click at [668, 203] on select "Select [DEMOGRAPHIC_DATA] [DEMOGRAPHIC_DATA] Other Prefer Not To Say" at bounding box center [812, 214] width 289 height 25
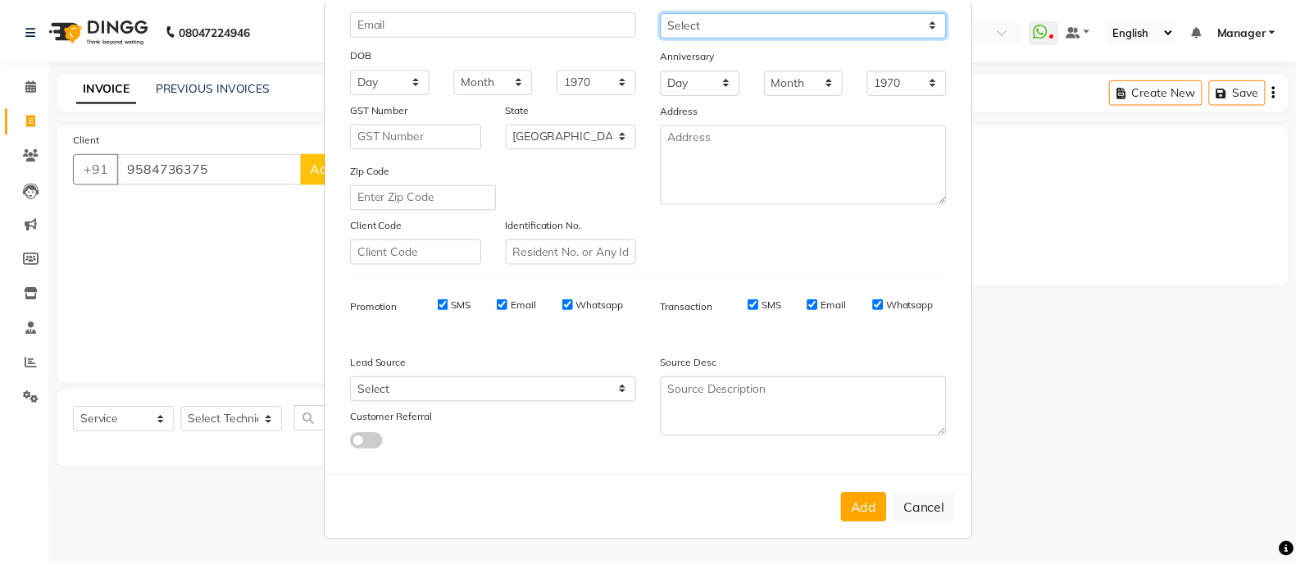
scroll to position [200, 0]
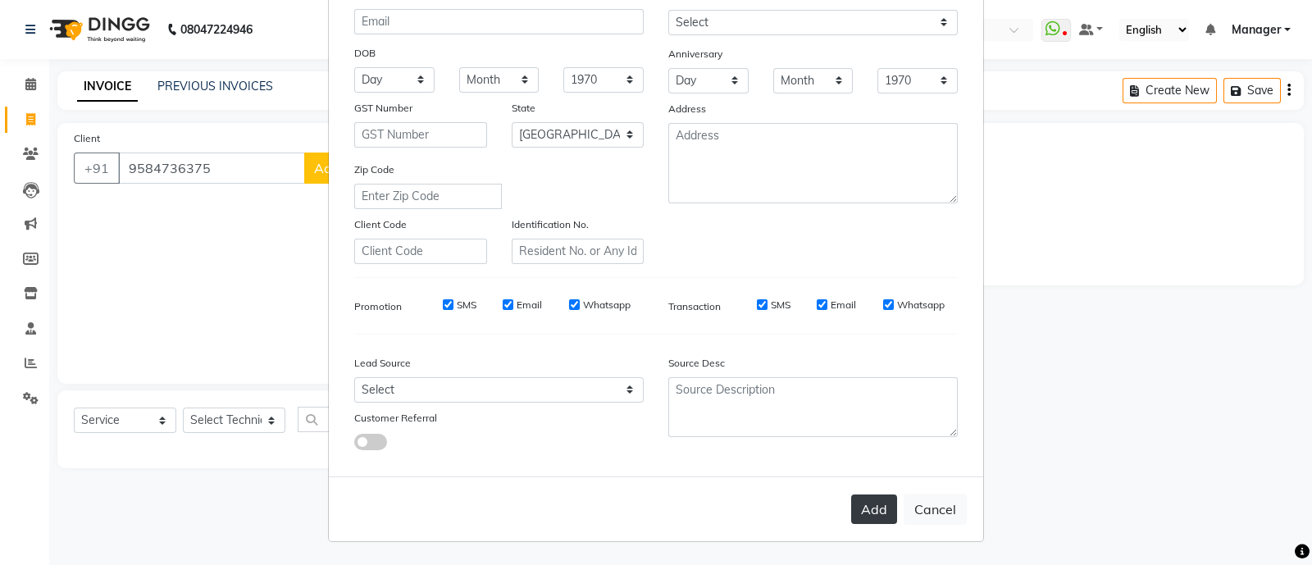
click at [863, 517] on button "Add" at bounding box center [874, 509] width 46 height 30
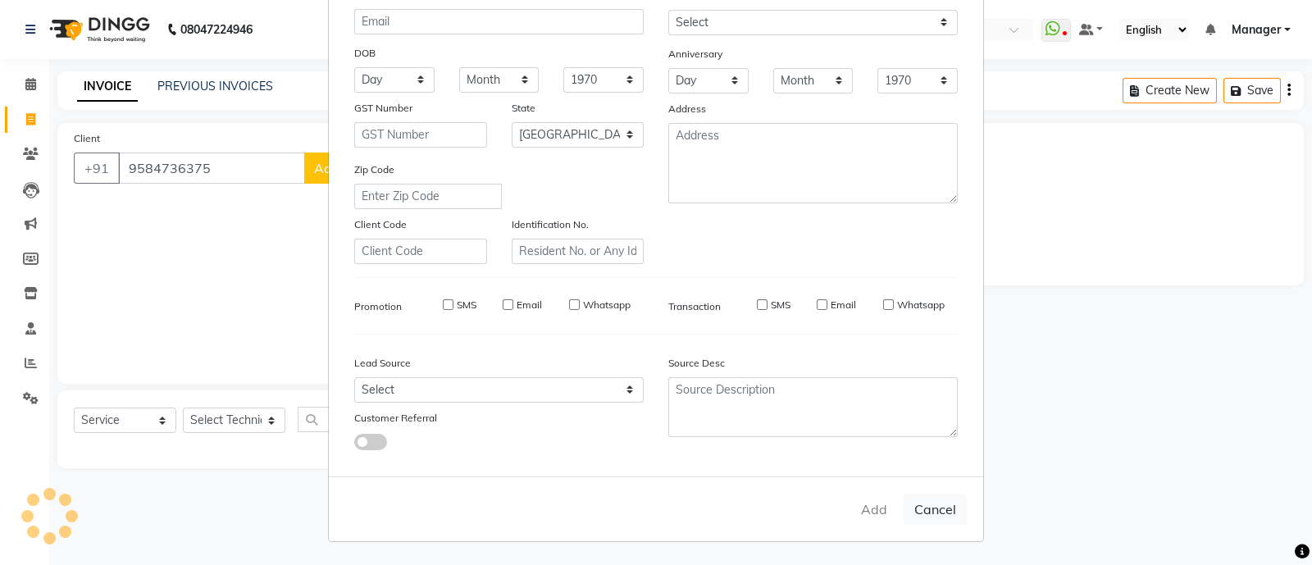
type input "95******75"
select select
select select "null"
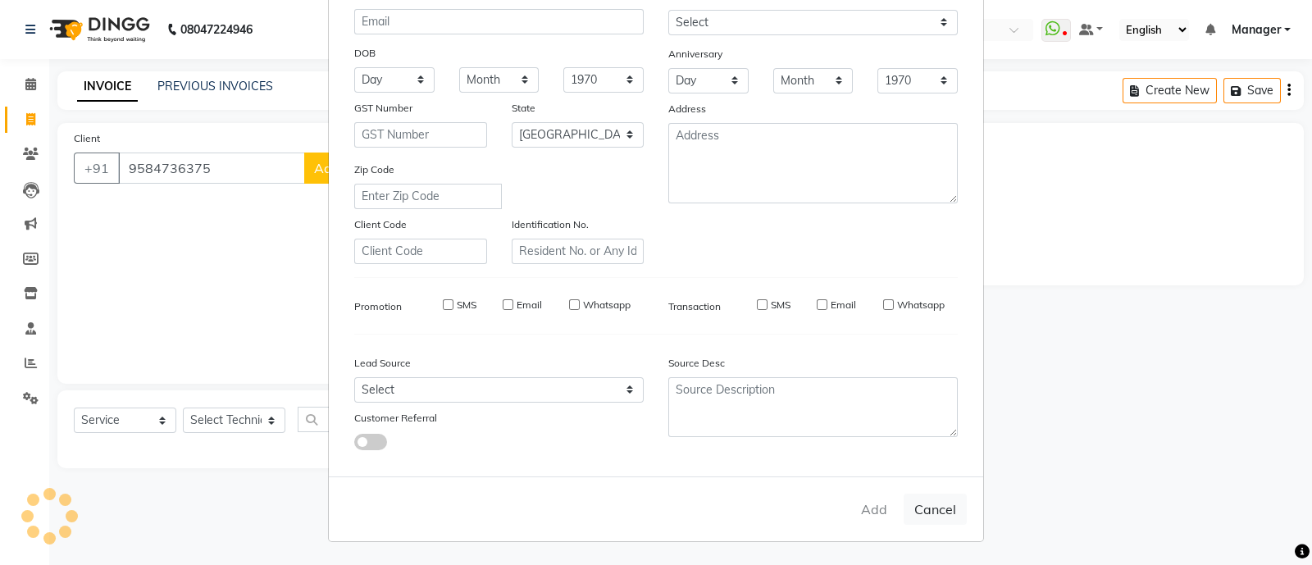
select select
checkbox input "false"
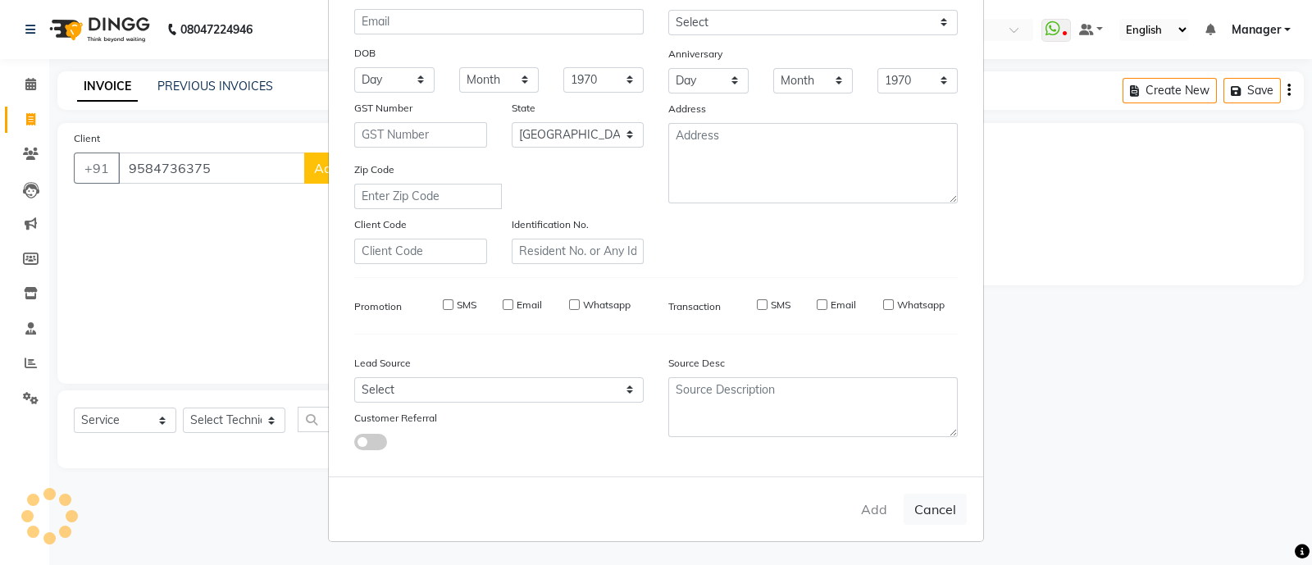
checkbox input "false"
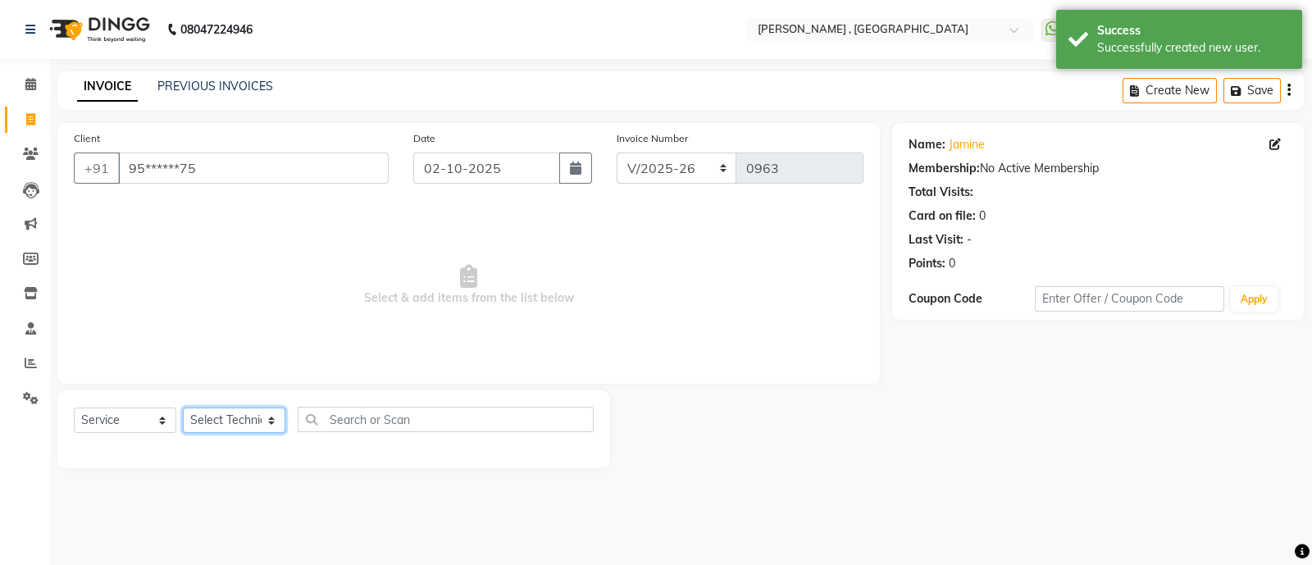
click at [241, 420] on select "Select Technician [PERSON_NAME] Manager [MEDICAL_DATA] [PERSON_NAME] sir [PERSO…" at bounding box center [234, 419] width 102 height 25
select select "48912"
click at [183, 408] on select "Select Technician [PERSON_NAME] Manager [MEDICAL_DATA] [PERSON_NAME] sir [PERSO…" at bounding box center [234, 419] width 102 height 25
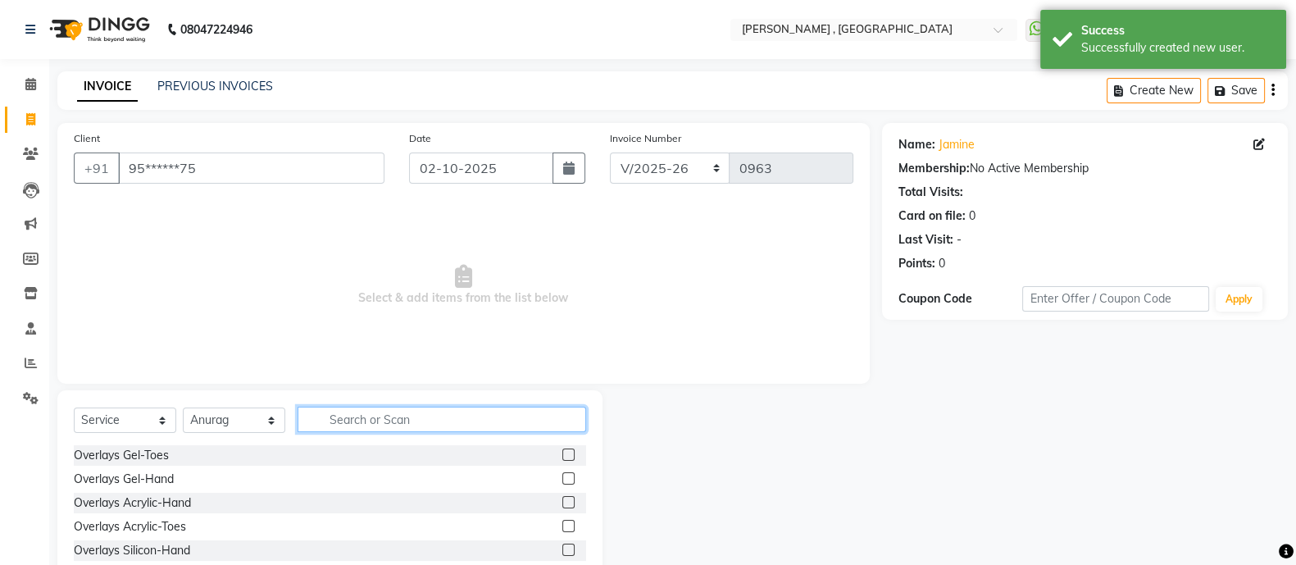
click at [418, 421] on input "text" at bounding box center [442, 419] width 289 height 25
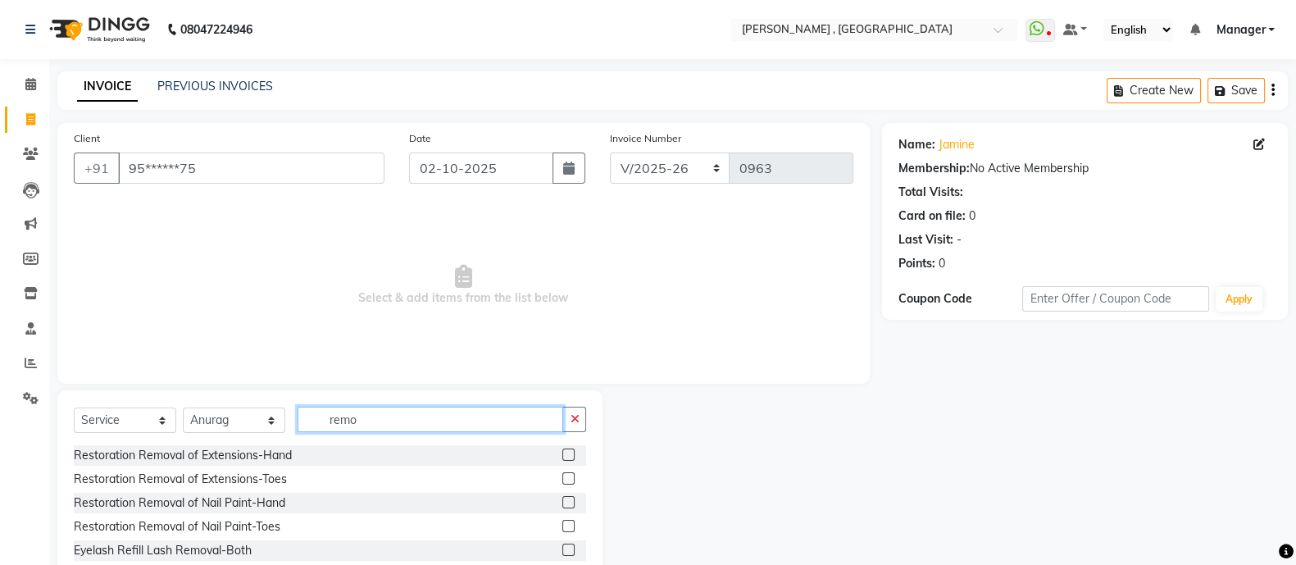
type input "remo"
click at [566, 451] on label at bounding box center [568, 454] width 12 height 12
click at [566, 451] on input "checkbox" at bounding box center [567, 455] width 11 height 11
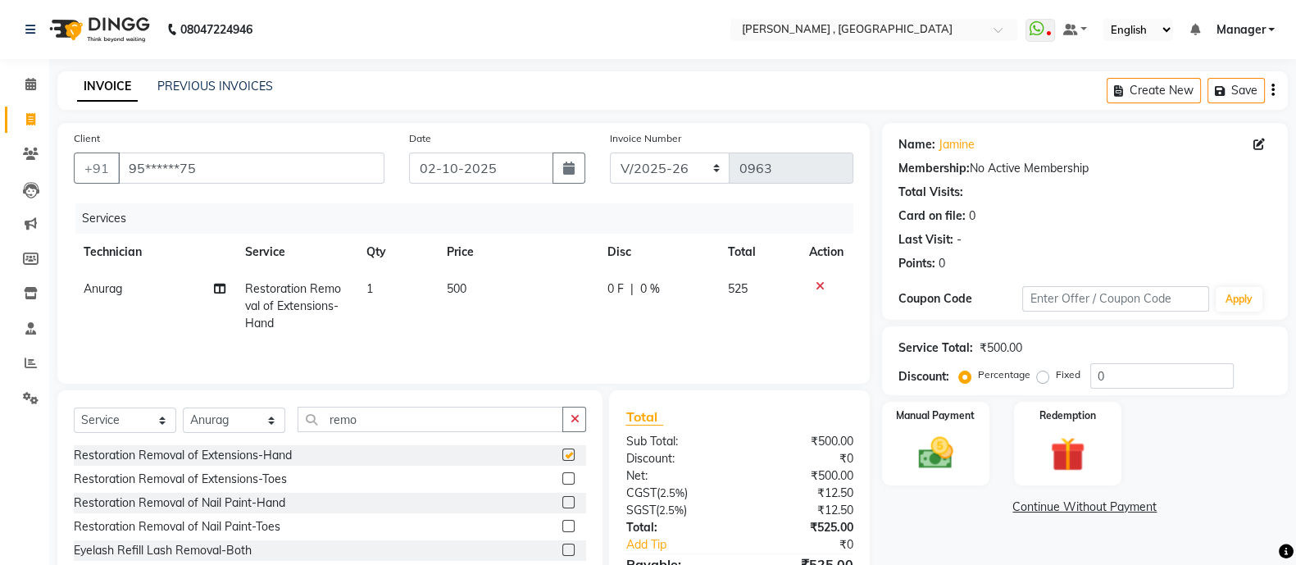
checkbox input "false"
click at [567, 426] on button "button" at bounding box center [574, 419] width 24 height 25
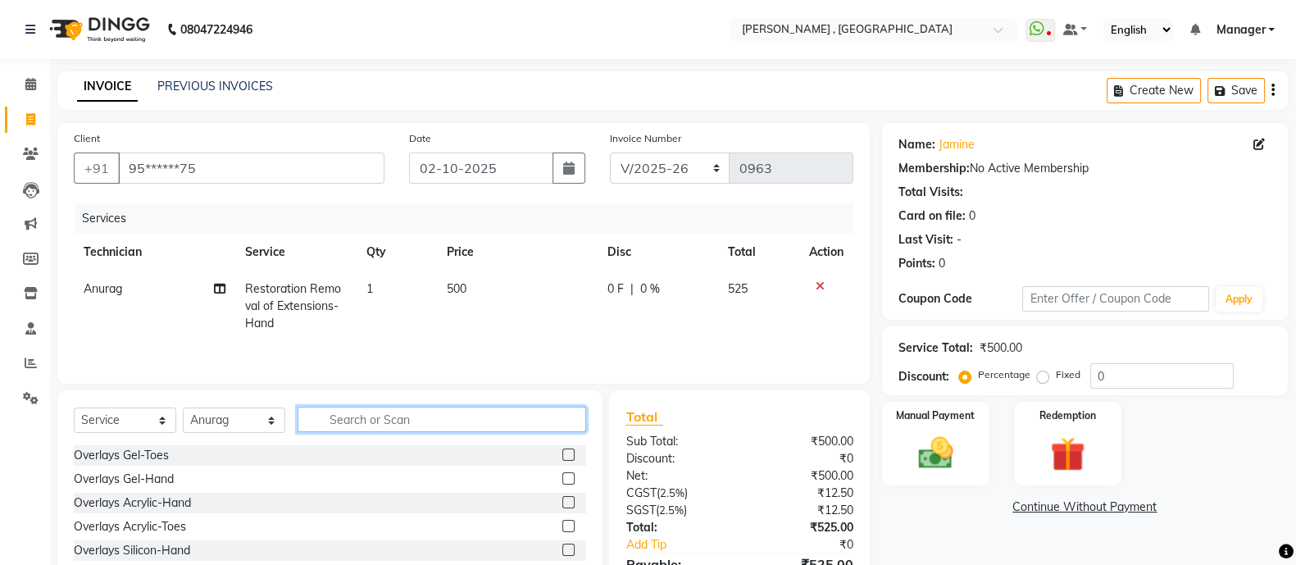
click at [521, 431] on input "text" at bounding box center [442, 419] width 289 height 25
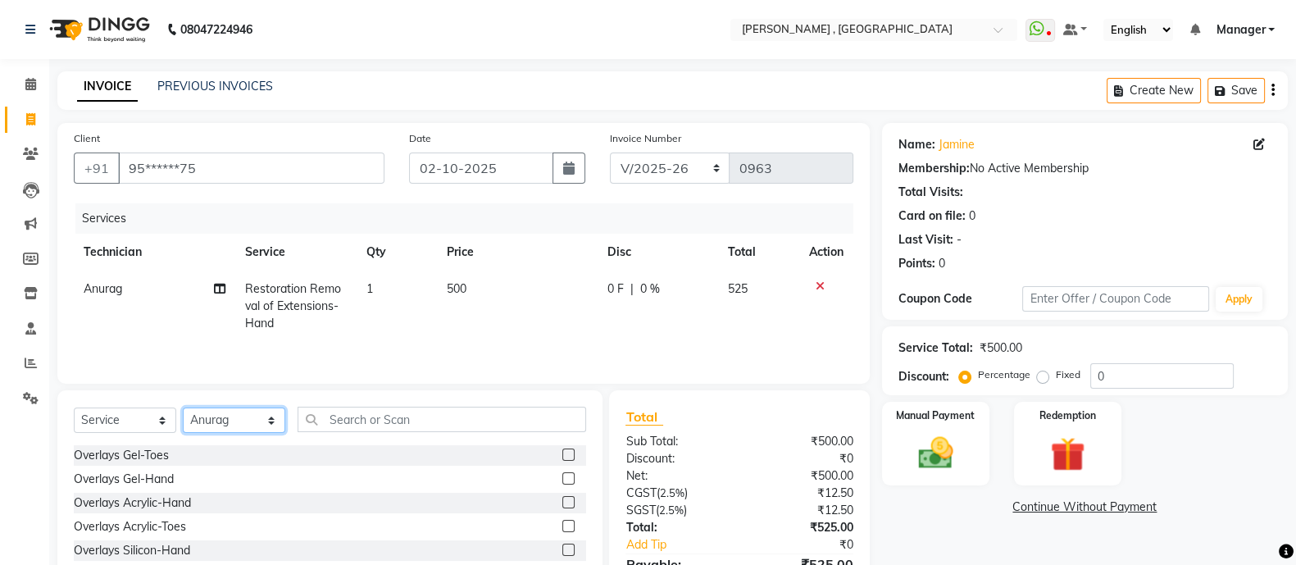
click at [275, 417] on select "Select Technician [PERSON_NAME] Manager [MEDICAL_DATA] [PERSON_NAME] sir [PERSO…" at bounding box center [234, 419] width 102 height 25
select select "48913"
click at [183, 412] on select "Select Technician [PERSON_NAME] Manager [MEDICAL_DATA] [PERSON_NAME] sir [PERSO…" at bounding box center [234, 419] width 102 height 25
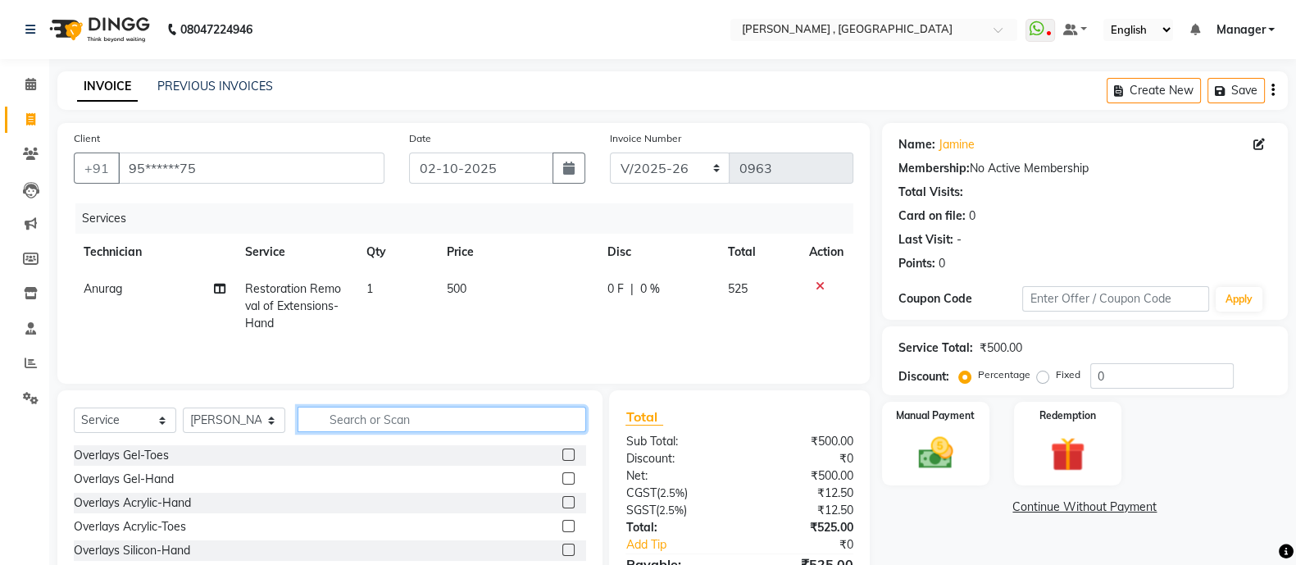
click at [368, 423] on input "text" at bounding box center [442, 419] width 289 height 25
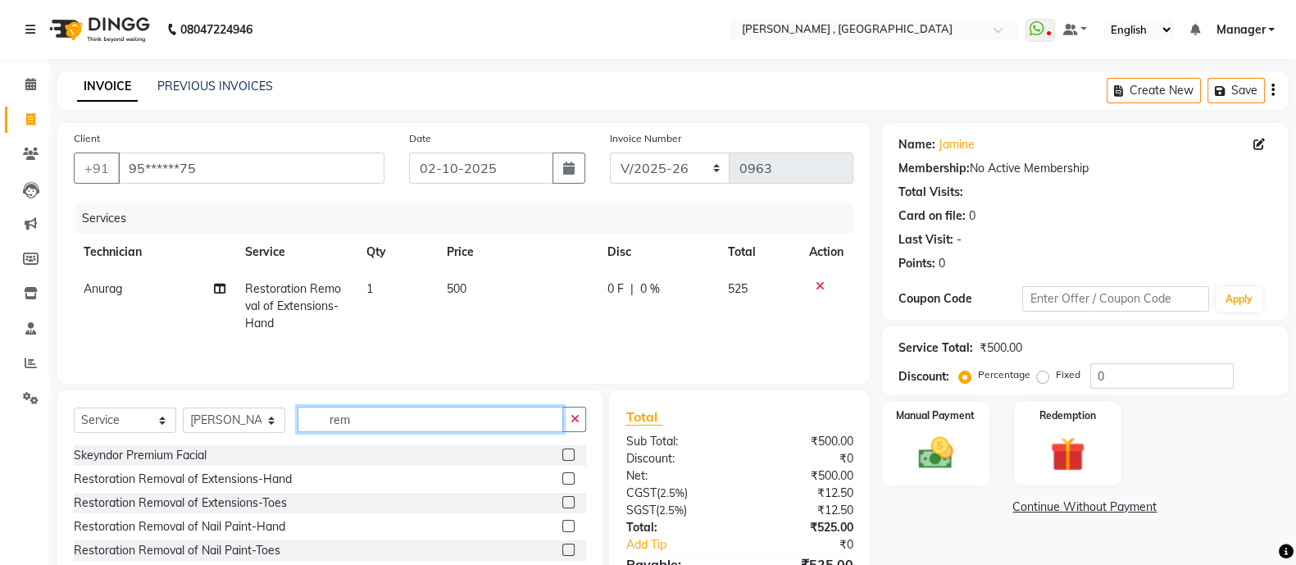
type input "rem"
click at [562, 526] on label at bounding box center [568, 526] width 12 height 12
click at [562, 526] on input "checkbox" at bounding box center [567, 526] width 11 height 11
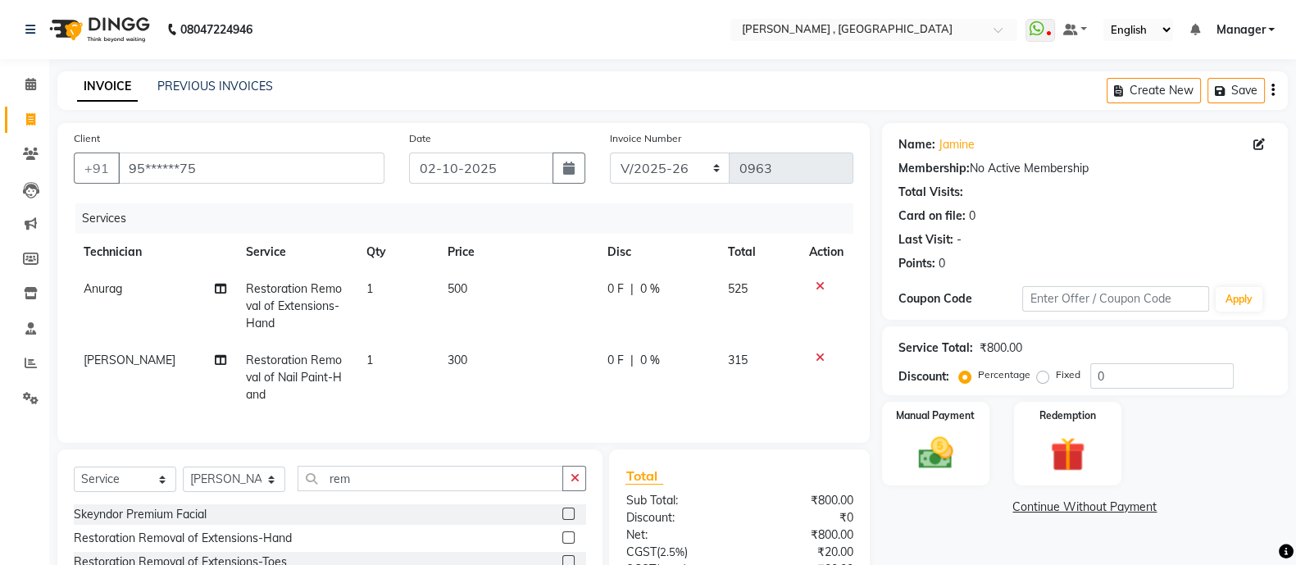
checkbox input "false"
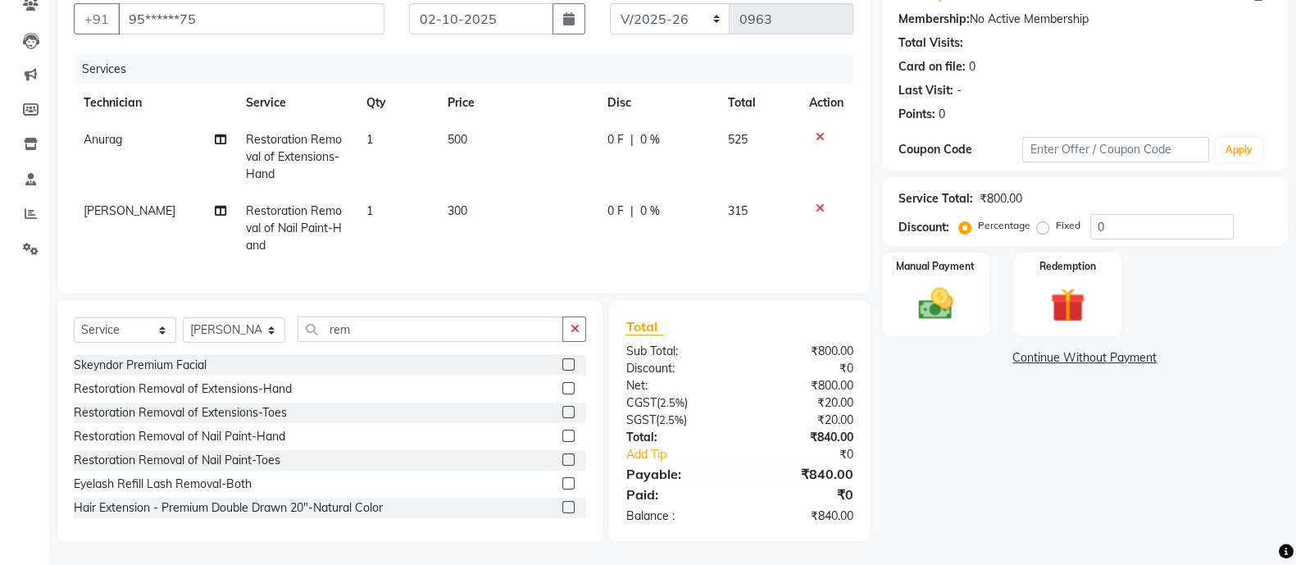
scroll to position [166, 0]
click at [1056, 216] on label "Fixed" at bounding box center [1068, 223] width 25 height 15
click at [1043, 218] on input "Fixed" at bounding box center [1045, 223] width 11 height 11
radio input "true"
click at [1133, 212] on input "0" at bounding box center [1161, 224] width 143 height 25
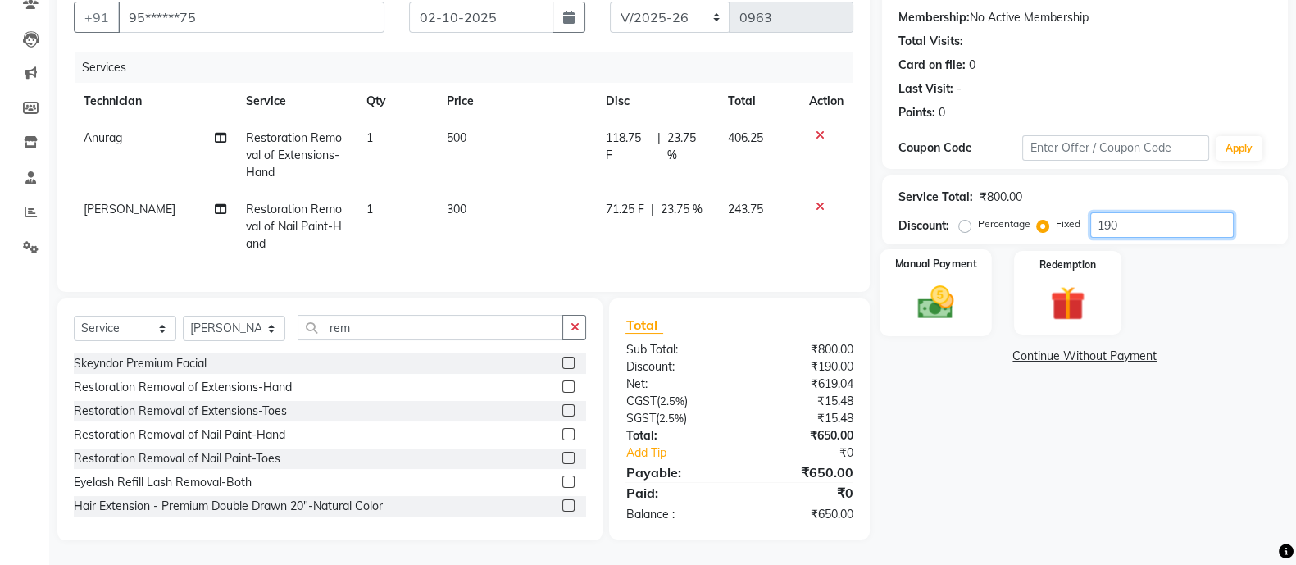
type input "190"
click at [908, 281] on img at bounding box center [936, 301] width 58 height 41
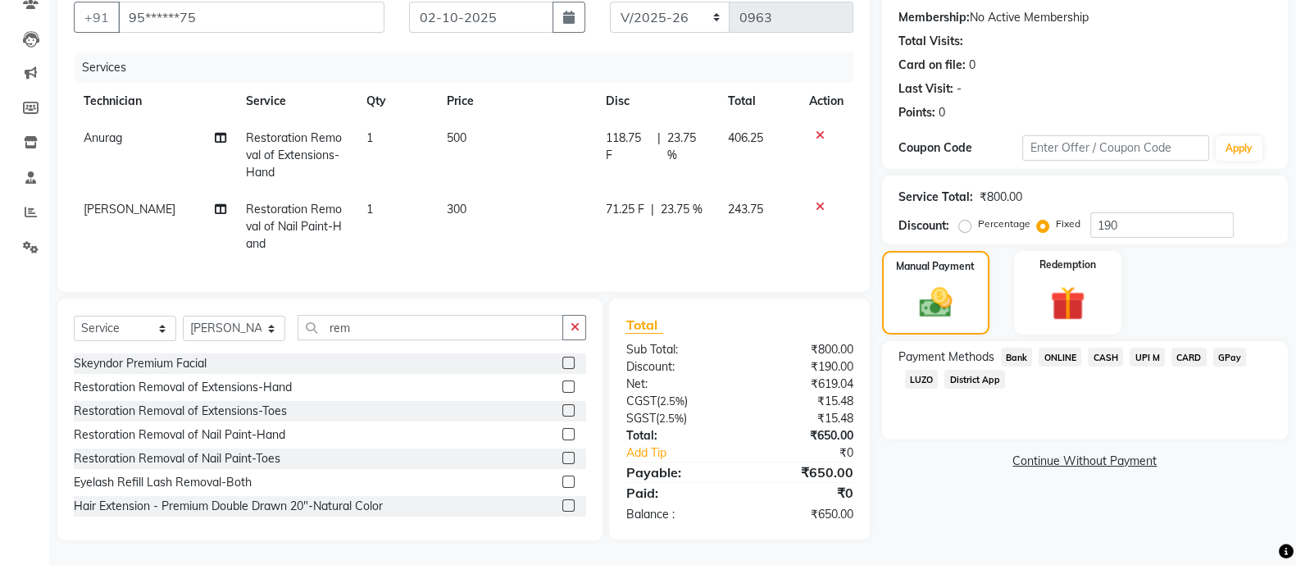
click at [1103, 348] on span "CASH" at bounding box center [1105, 357] width 35 height 19
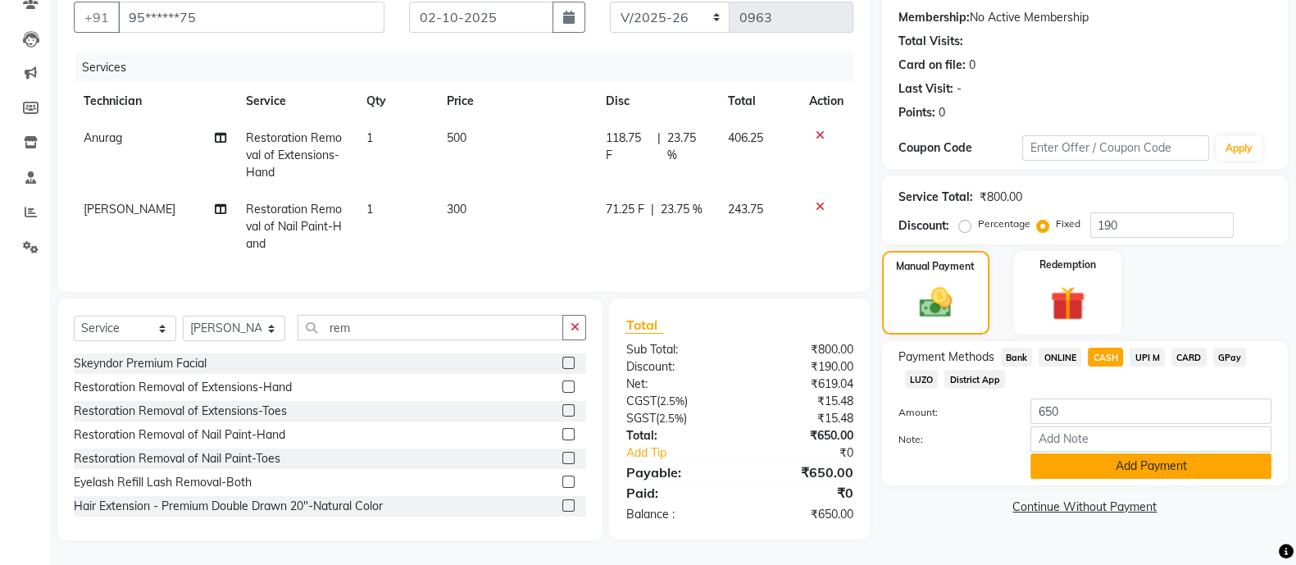
click at [1127, 453] on button "Add Payment" at bounding box center [1151, 465] width 241 height 25
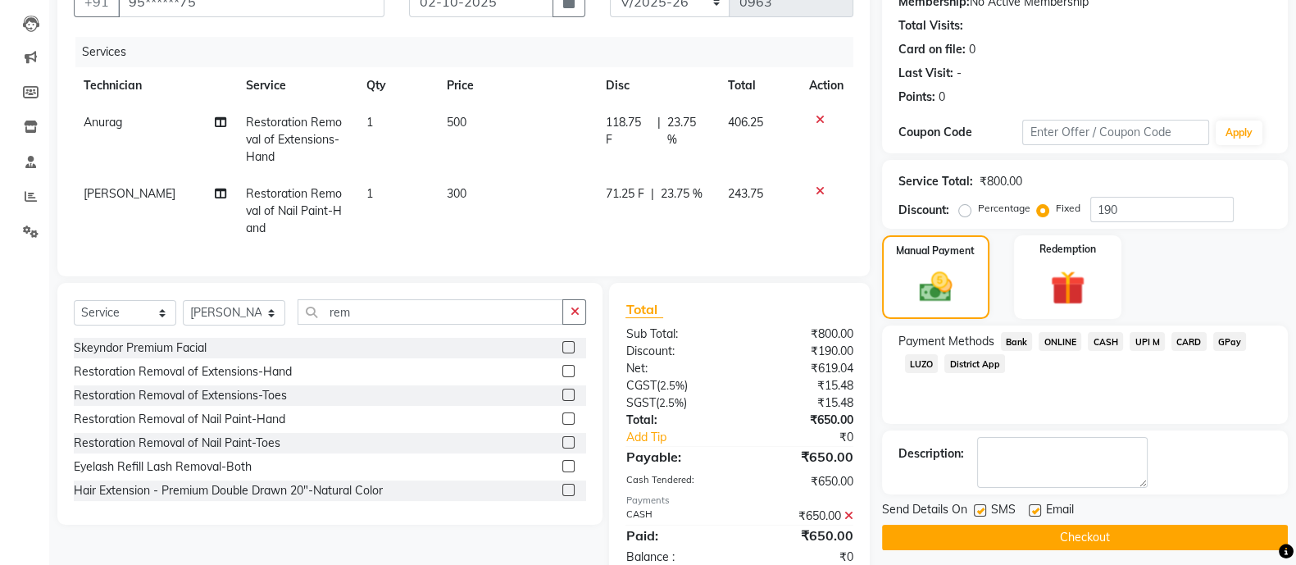
click at [1116, 539] on button "Checkout" at bounding box center [1085, 537] width 406 height 25
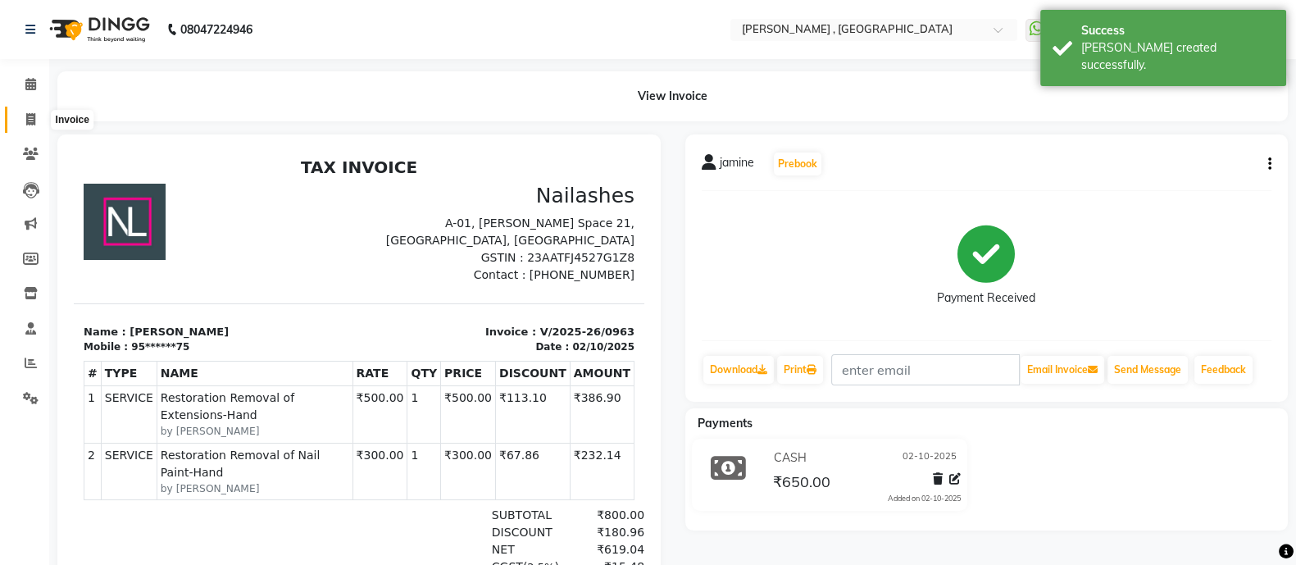
click at [22, 116] on span at bounding box center [30, 120] width 29 height 19
select select "service"
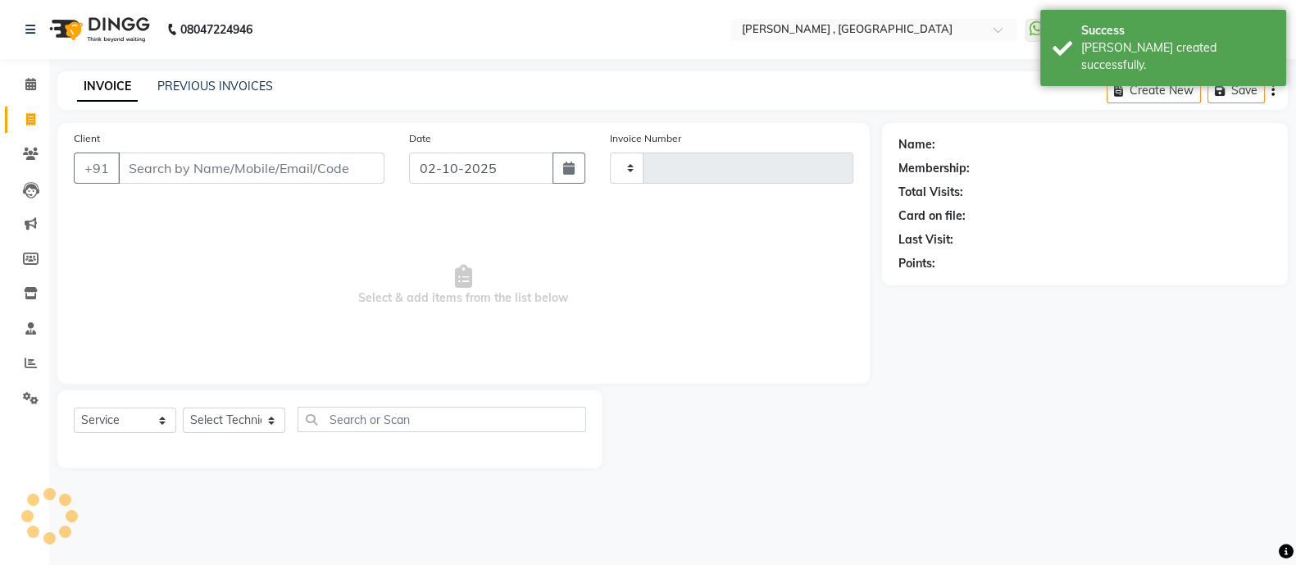
type input "0964"
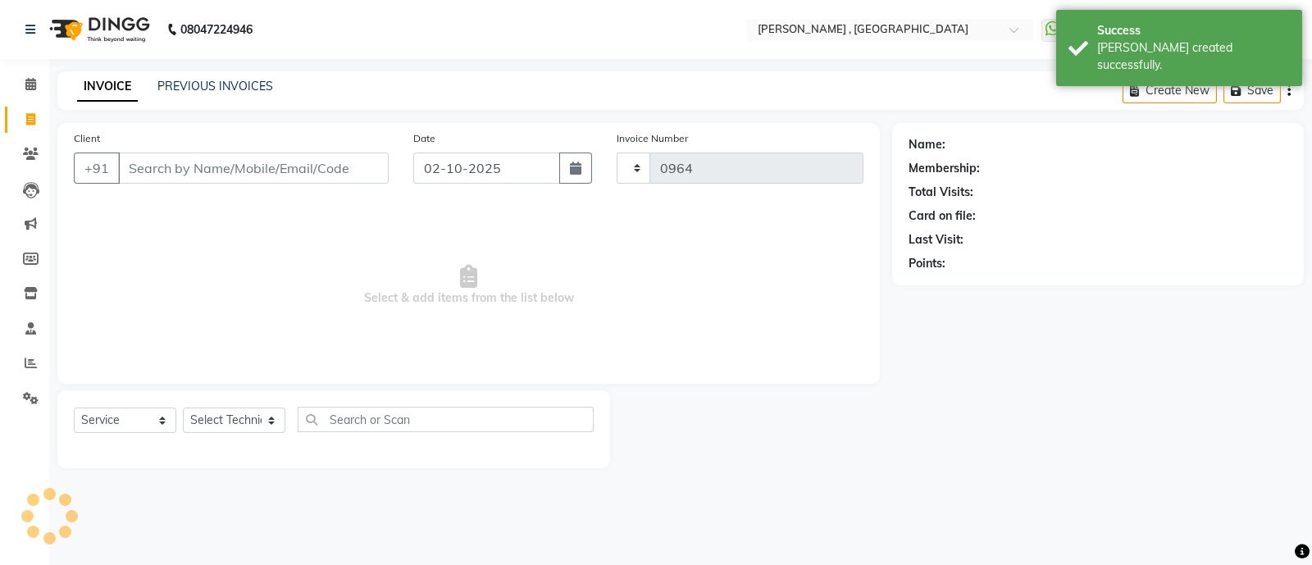
select select "6445"
click at [222, 163] on input "Client" at bounding box center [253, 168] width 271 height 31
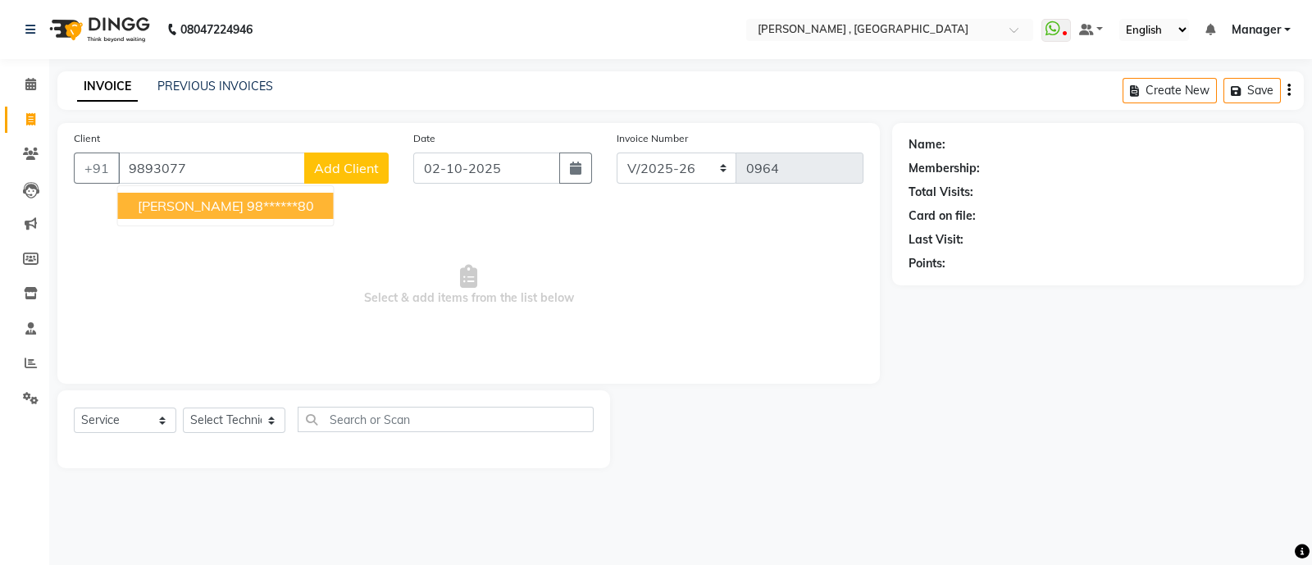
click at [247, 207] on ngb-highlight "98******80" at bounding box center [280, 206] width 67 height 16
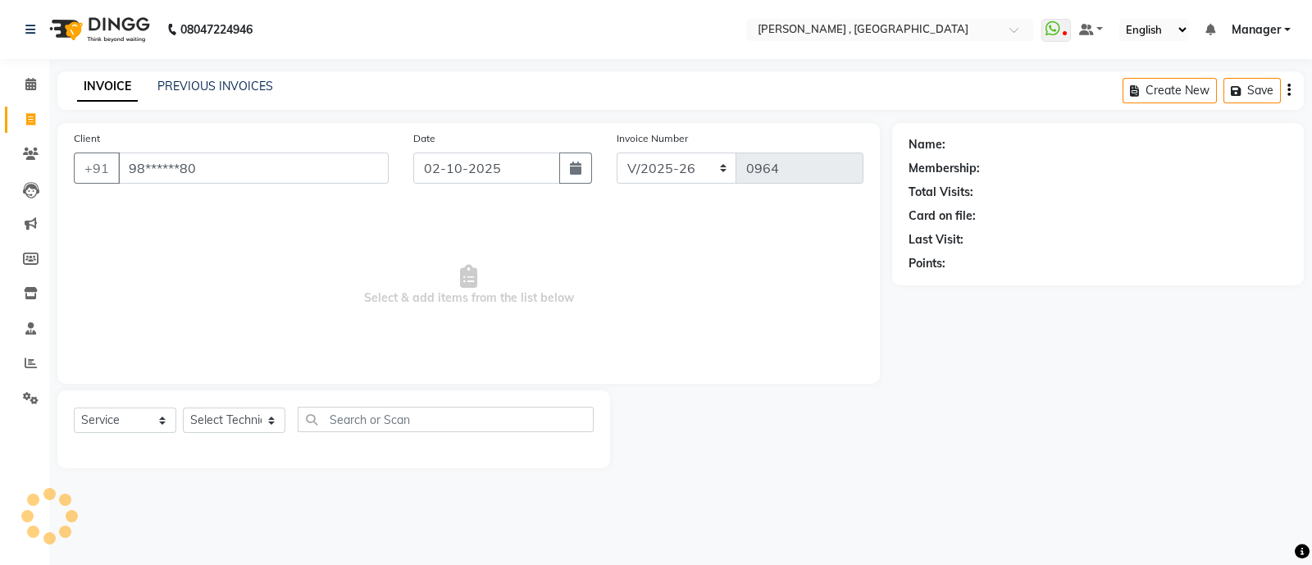
type input "98******80"
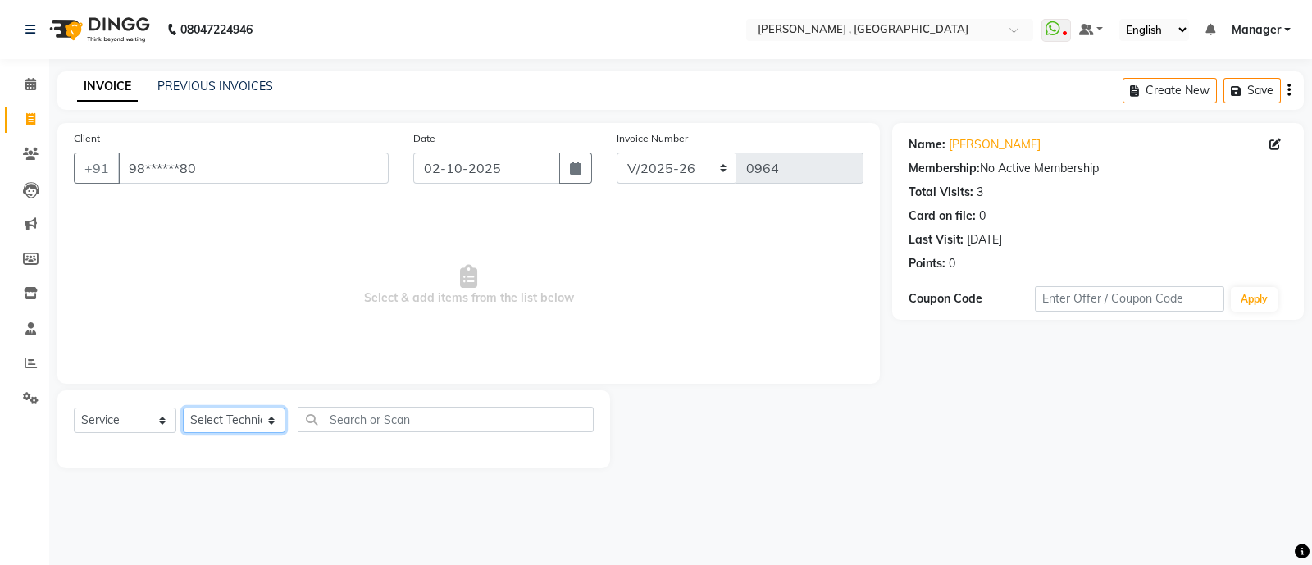
click at [258, 412] on select "Select Technician [PERSON_NAME] Manager [MEDICAL_DATA] [PERSON_NAME] sir [PERSO…" at bounding box center [234, 419] width 102 height 25
select select "48913"
click at [183, 408] on select "Select Technician [PERSON_NAME] Manager [MEDICAL_DATA] [PERSON_NAME] sir [PERSO…" at bounding box center [234, 419] width 102 height 25
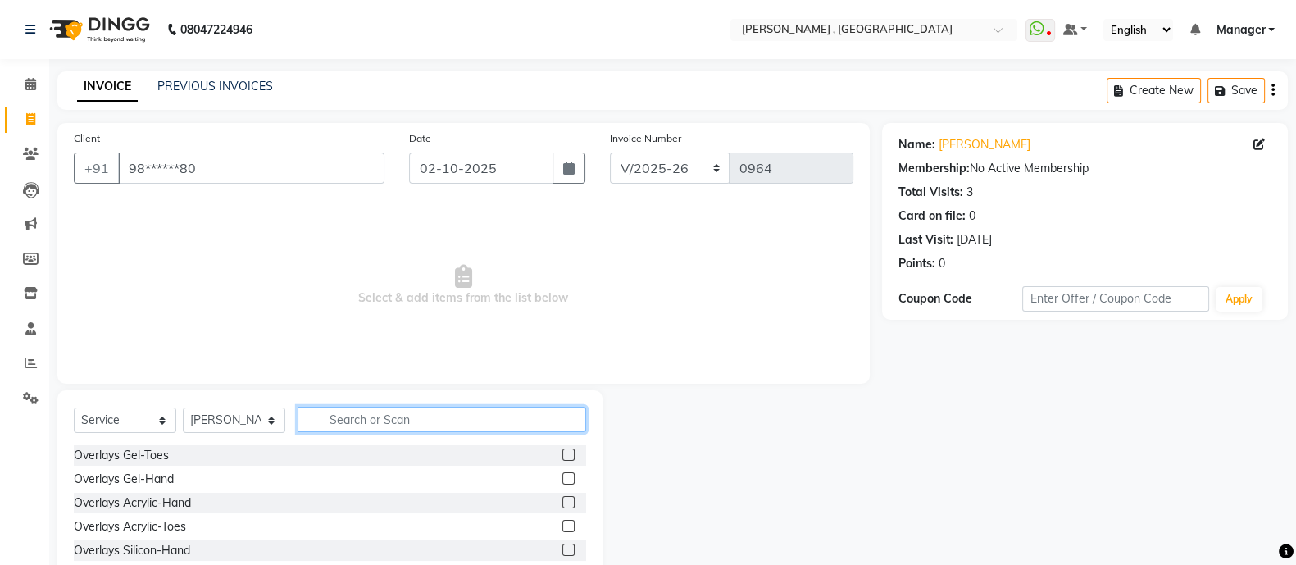
click at [389, 424] on input "text" at bounding box center [442, 419] width 289 height 25
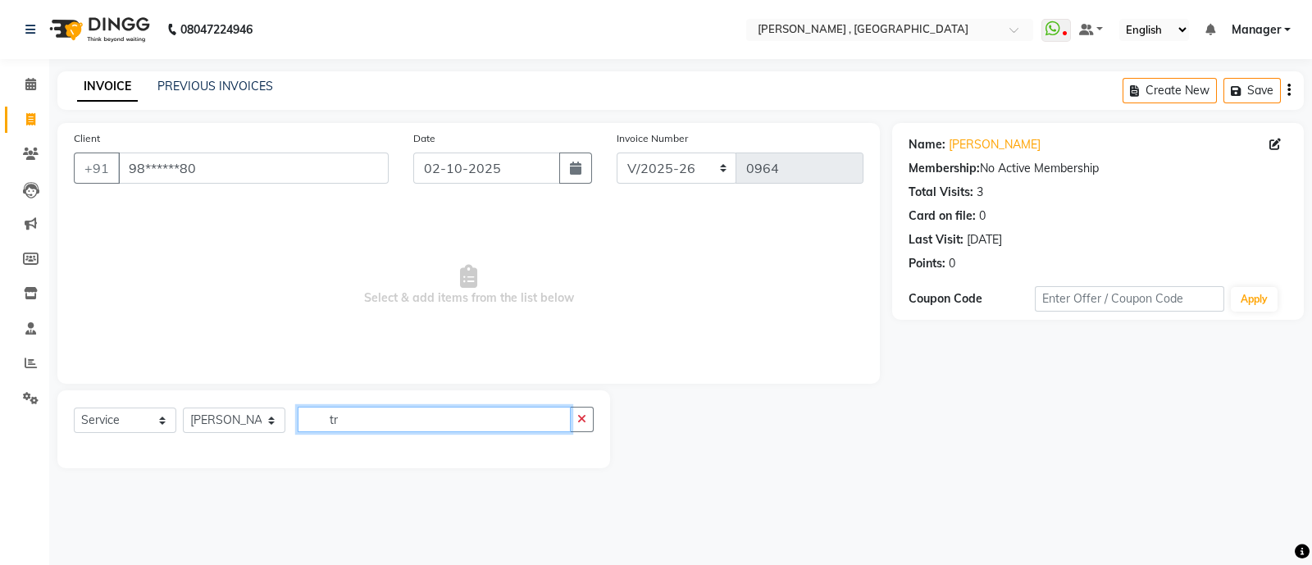
type input "t"
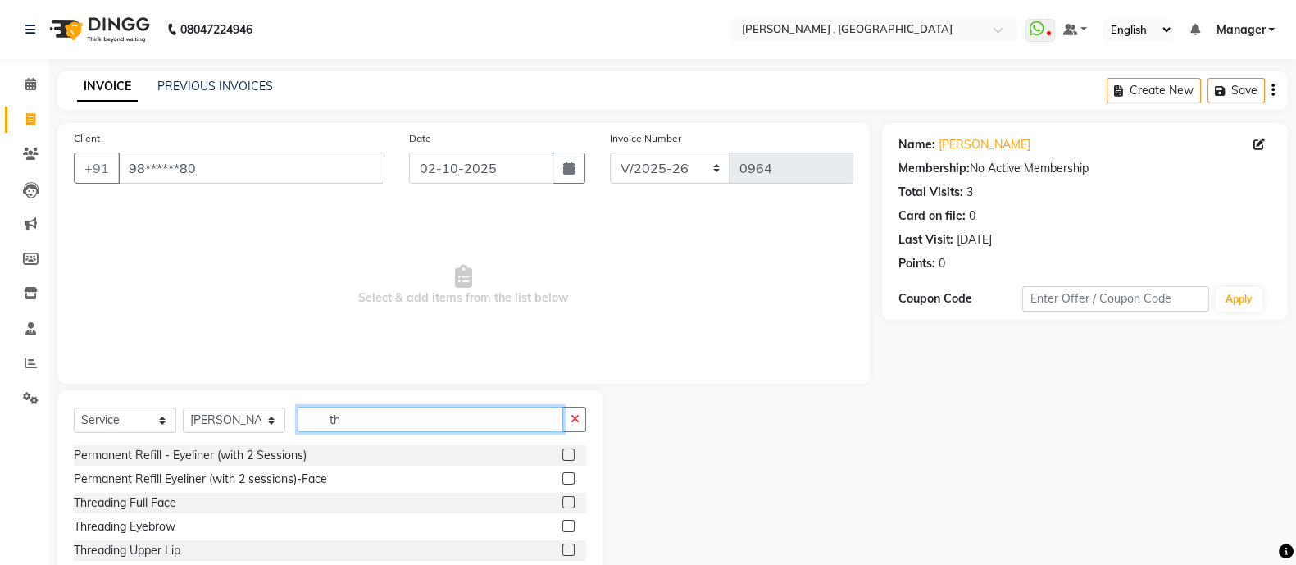
scroll to position [54, 0]
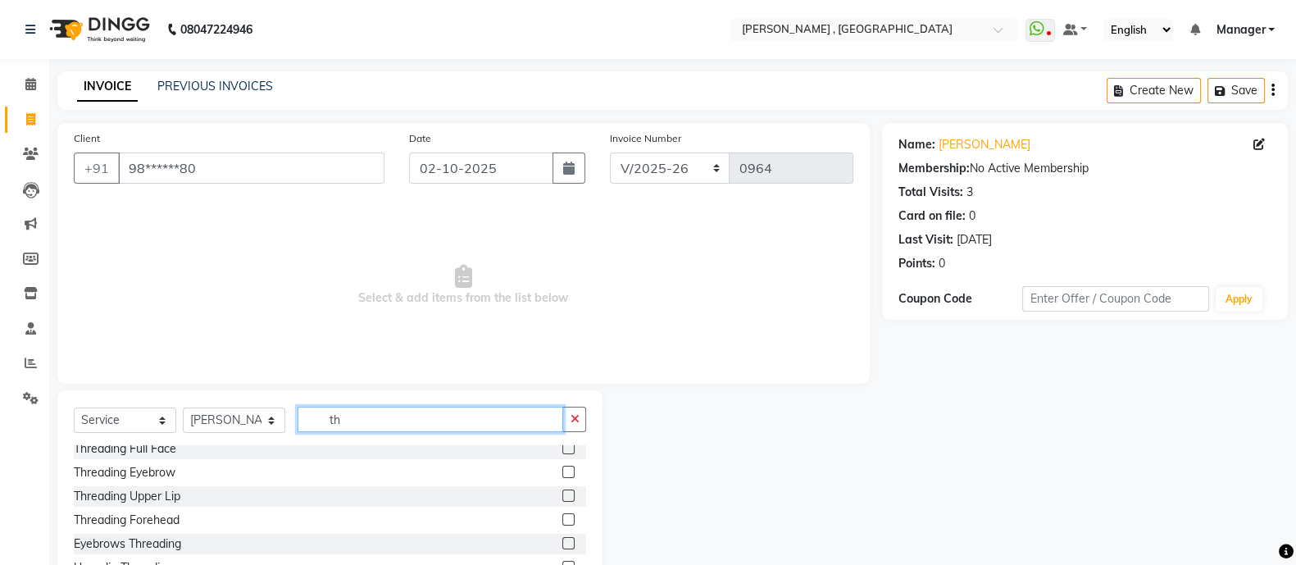
type input "th"
click at [562, 473] on label at bounding box center [568, 472] width 12 height 12
click at [562, 473] on input "checkbox" at bounding box center [567, 472] width 11 height 11
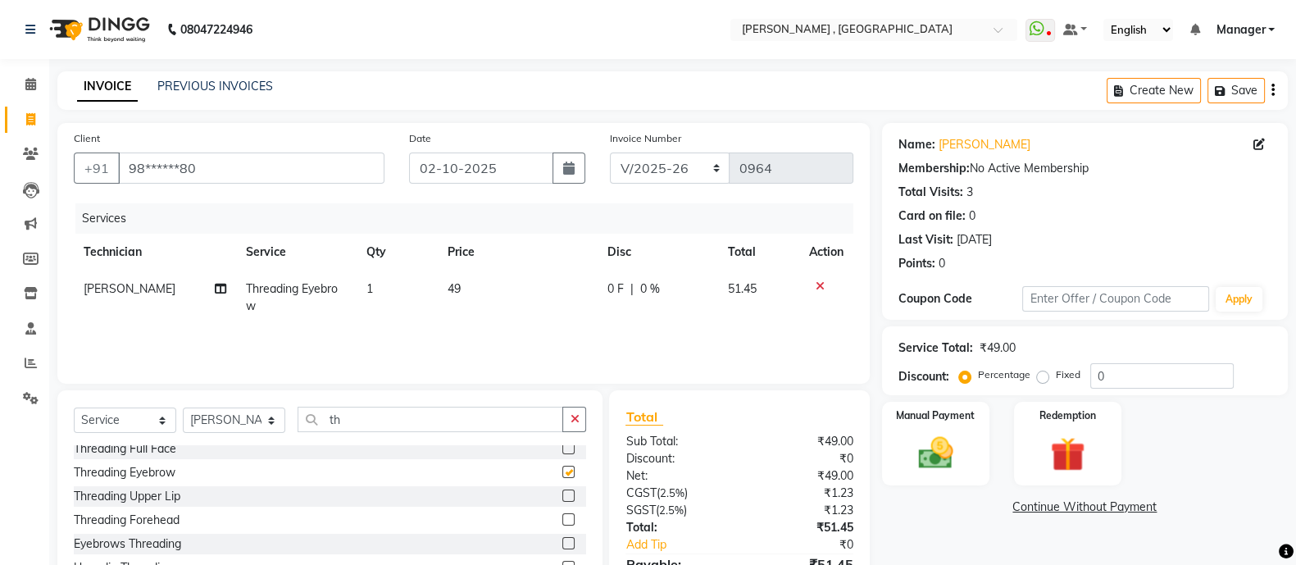
checkbox input "false"
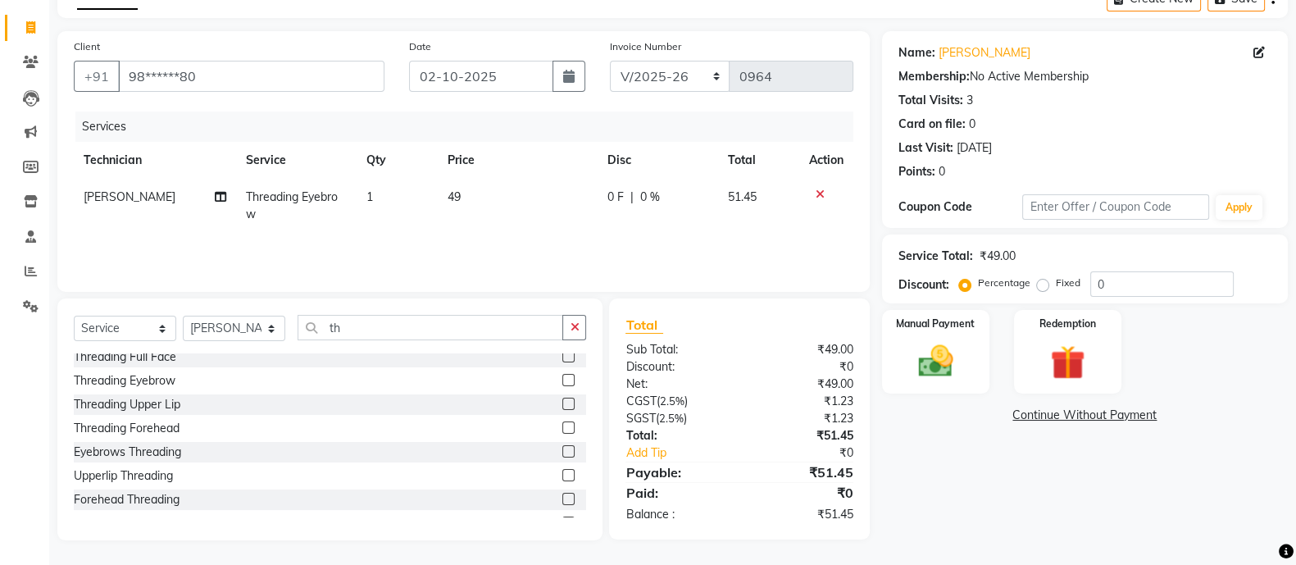
drag, startPoint x: 1042, startPoint y: 280, endPoint x: 1127, endPoint y: 285, distance: 85.4
click at [1127, 285] on div "Percentage Fixed 0" at bounding box center [1098, 283] width 271 height 25
click at [1056, 285] on label "Fixed" at bounding box center [1068, 282] width 25 height 15
click at [1040, 285] on input "Fixed" at bounding box center [1045, 282] width 11 height 11
radio input "true"
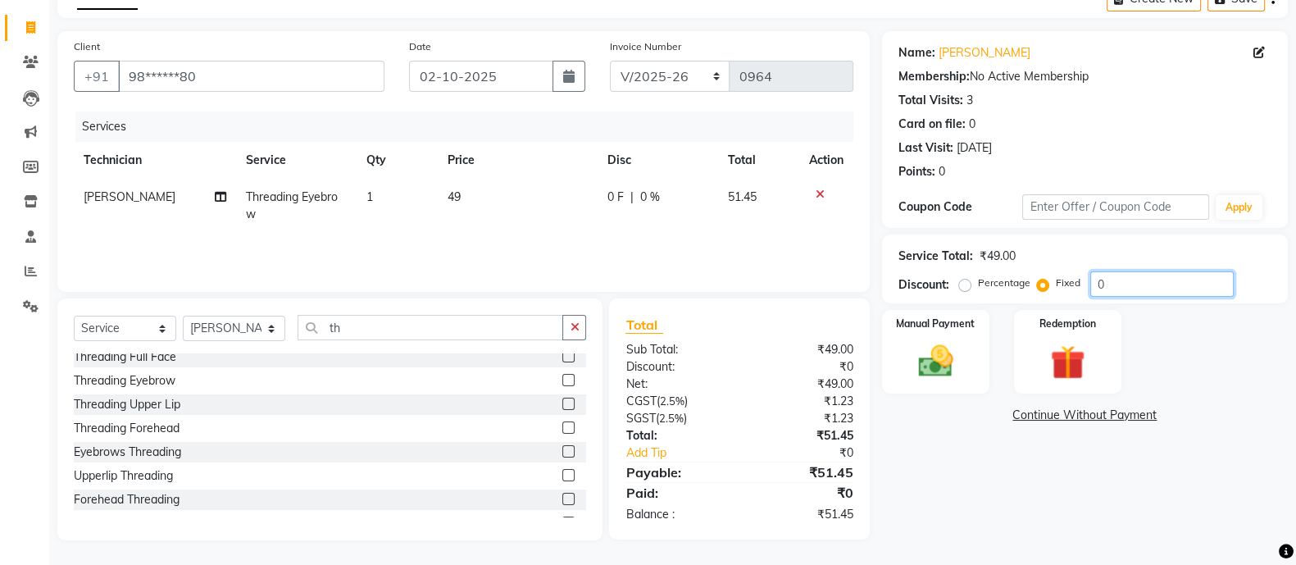
click at [1131, 289] on input "0" at bounding box center [1161, 283] width 143 height 25
type input "1"
click at [946, 376] on img at bounding box center [936, 360] width 58 height 41
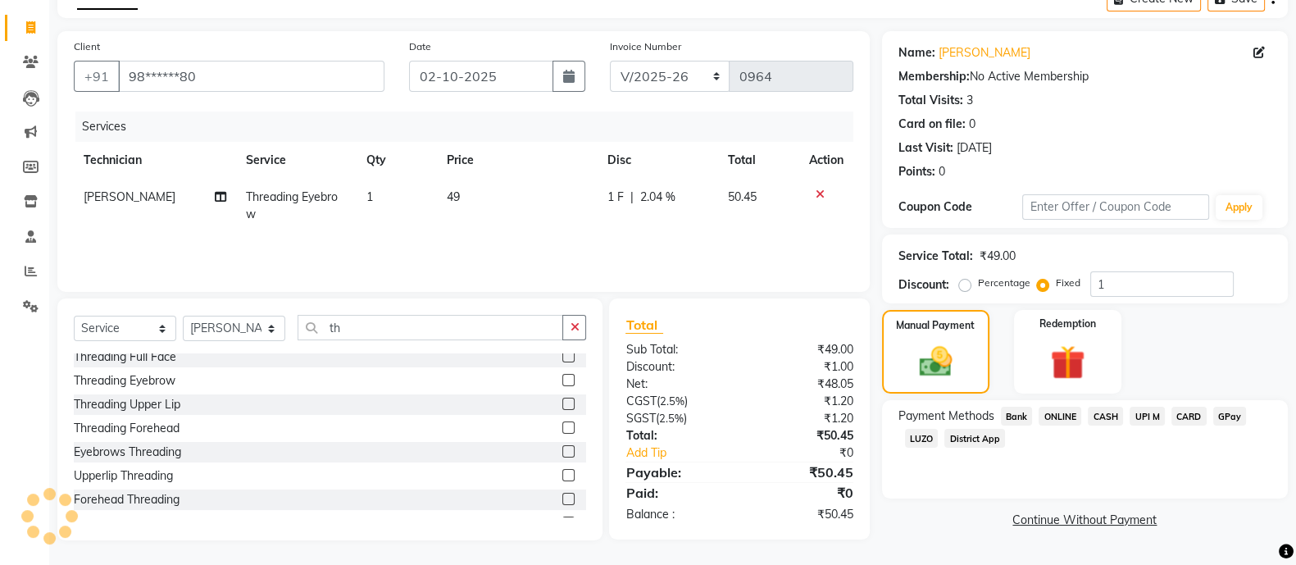
click at [1103, 420] on span "CASH" at bounding box center [1105, 416] width 35 height 19
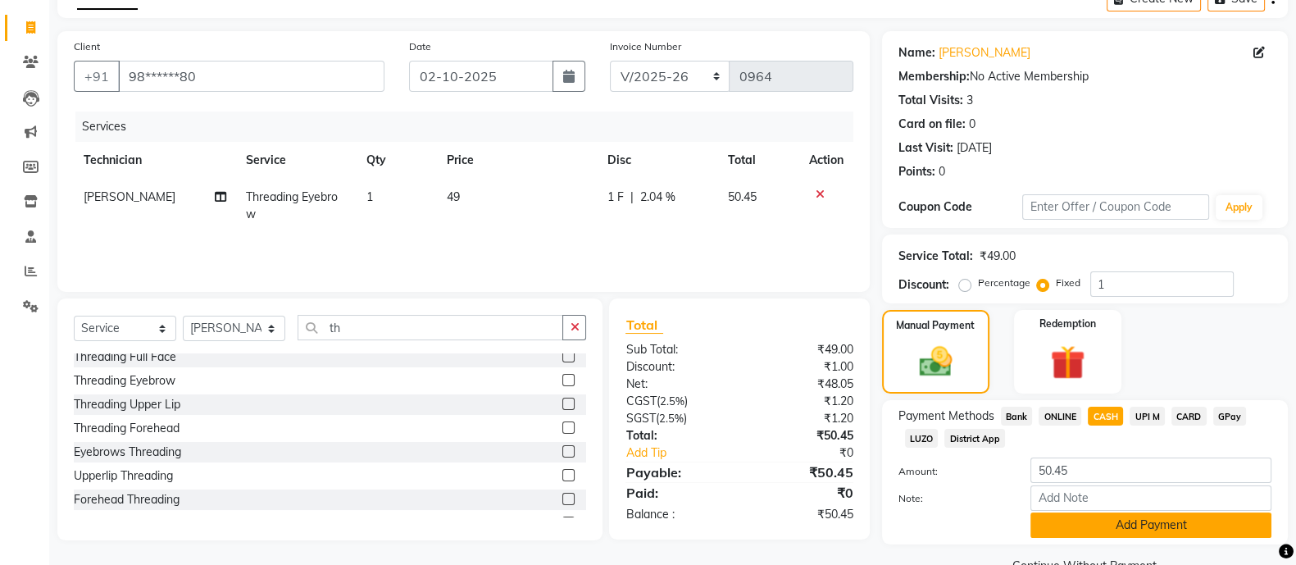
click at [1147, 521] on button "Add Payment" at bounding box center [1151, 524] width 241 height 25
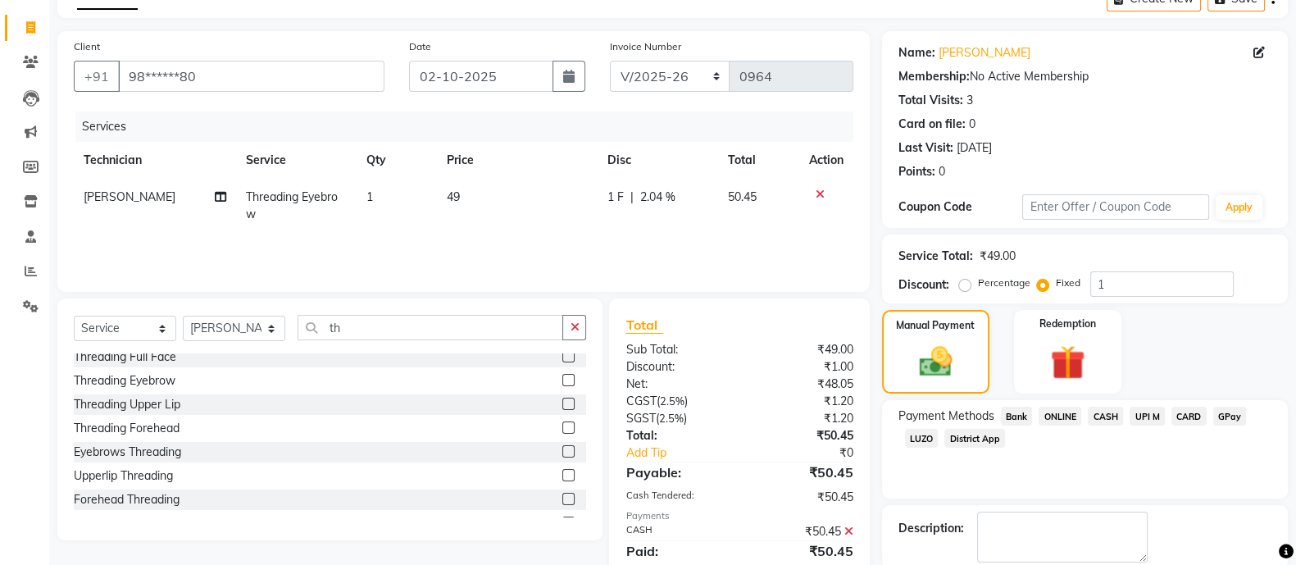
scroll to position [175, 0]
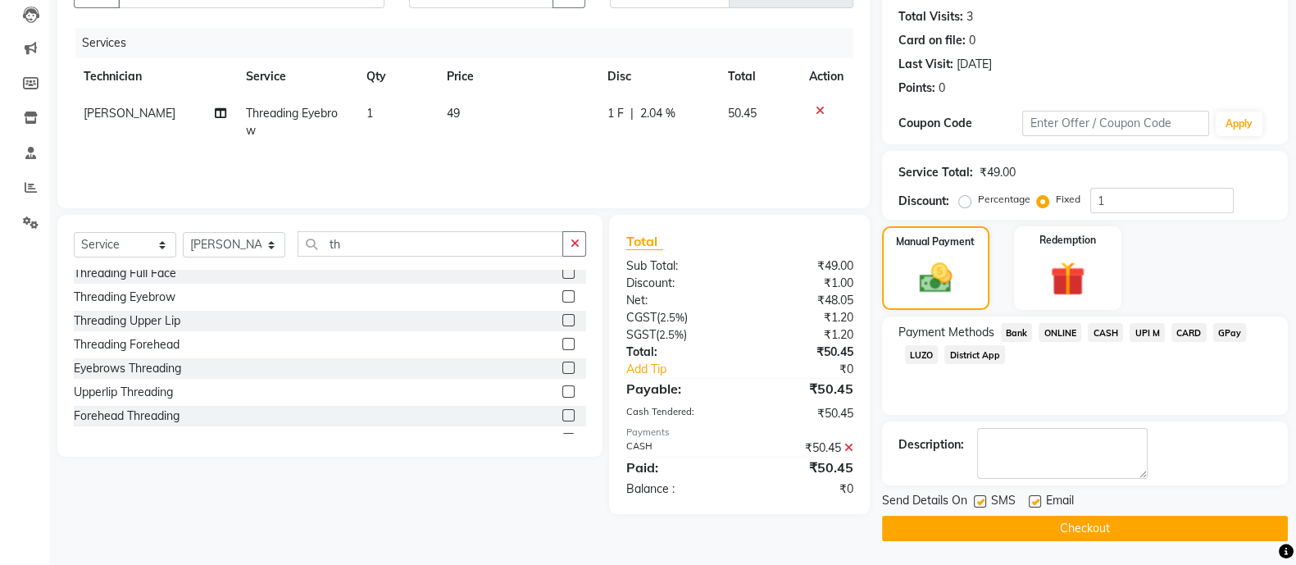
click at [1013, 519] on button "Checkout" at bounding box center [1085, 528] width 406 height 25
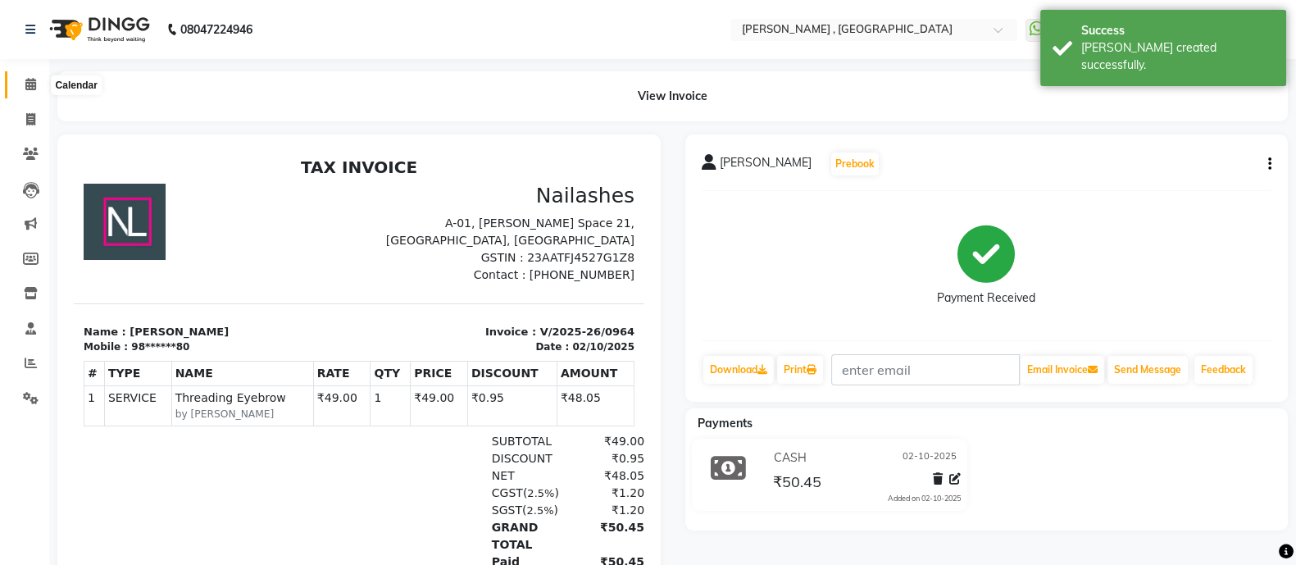
click at [30, 90] on icon at bounding box center [30, 84] width 11 height 12
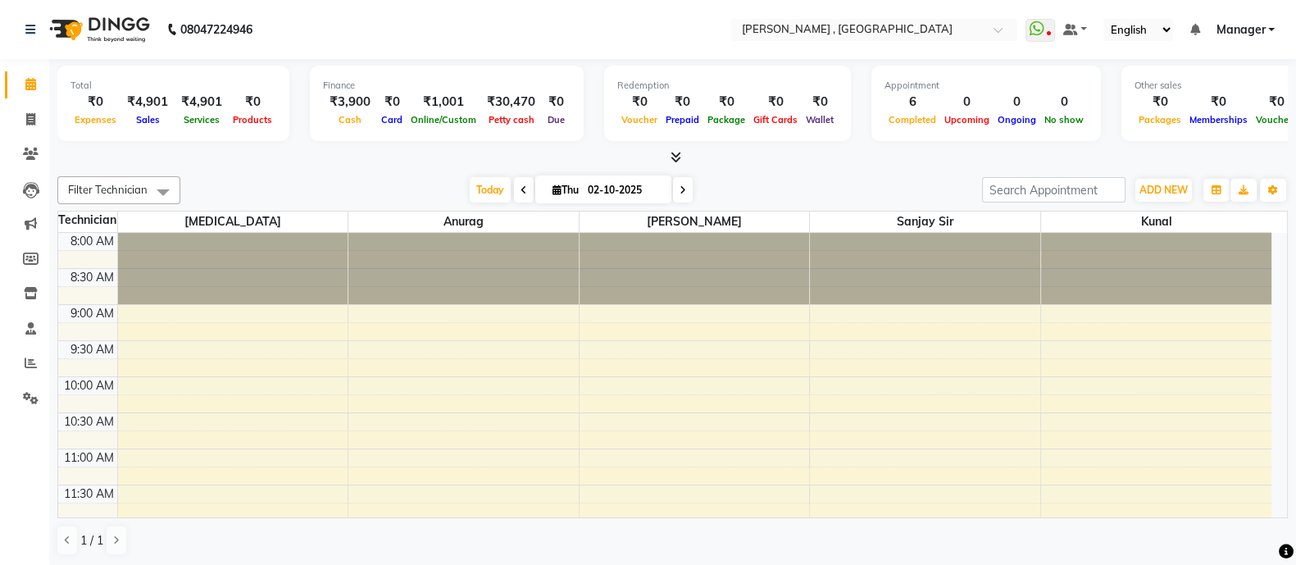
click at [686, 161] on div at bounding box center [672, 157] width 1231 height 17
click at [675, 160] on icon at bounding box center [676, 157] width 11 height 12
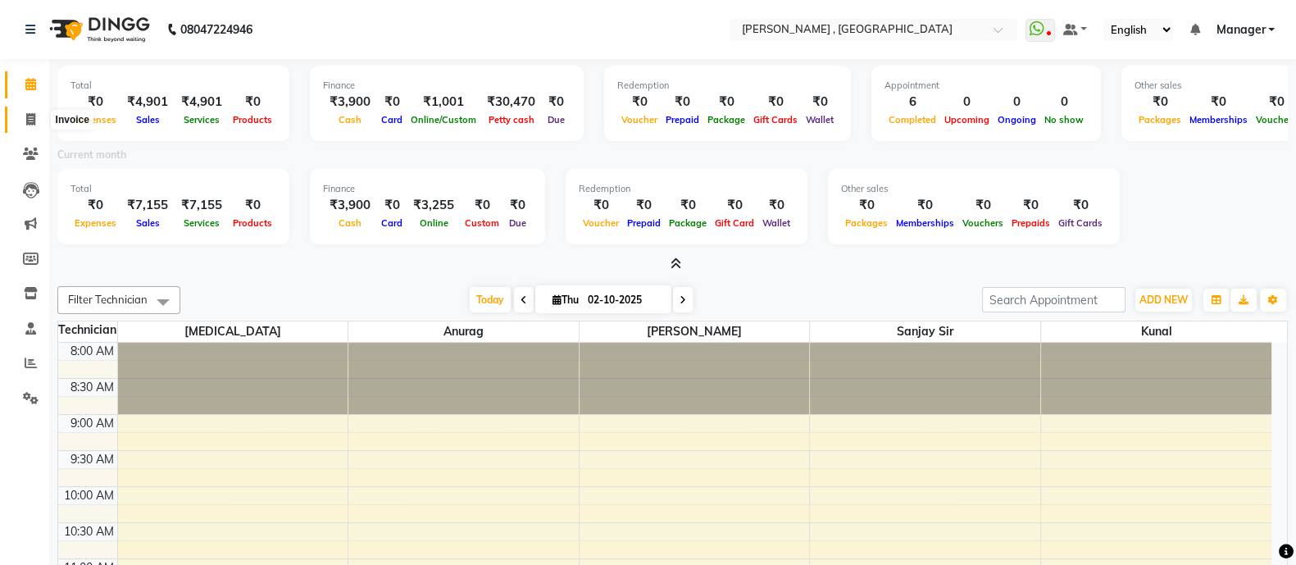
click at [24, 116] on span at bounding box center [30, 120] width 29 height 19
select select "service"
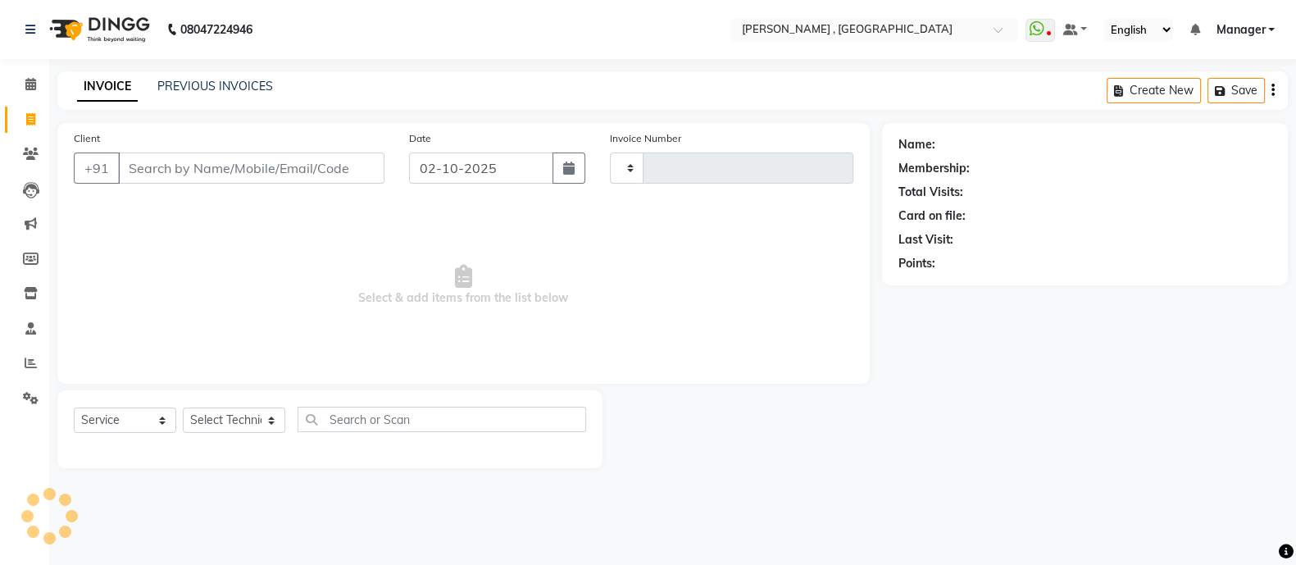
type input "0965"
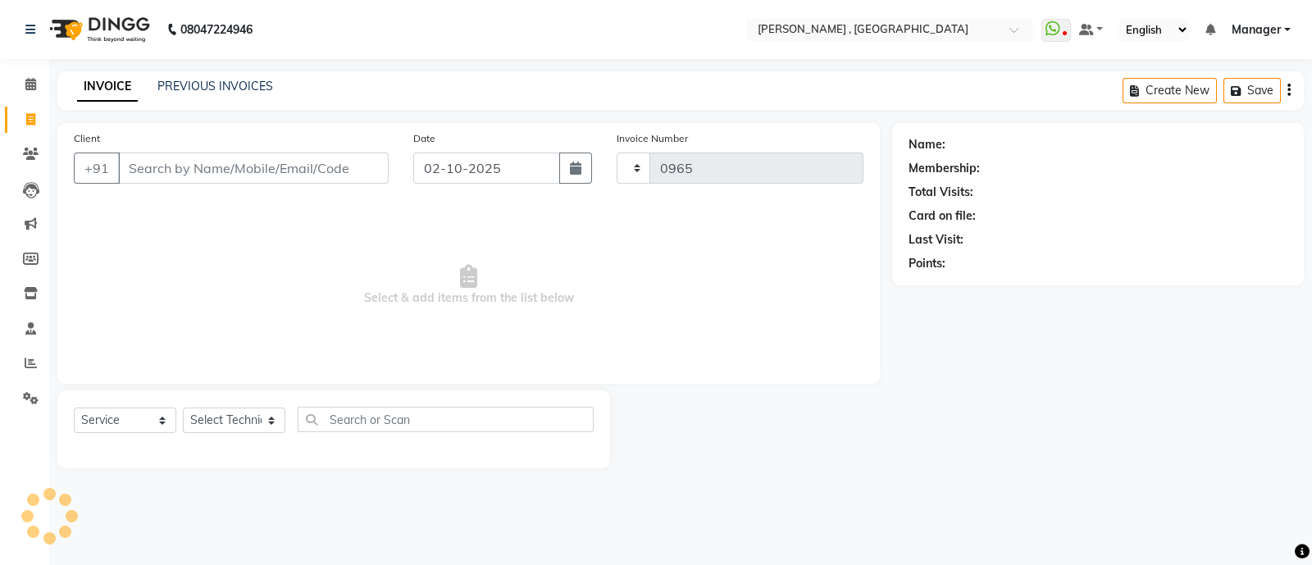
select select "6445"
click at [26, 356] on span at bounding box center [30, 363] width 29 height 19
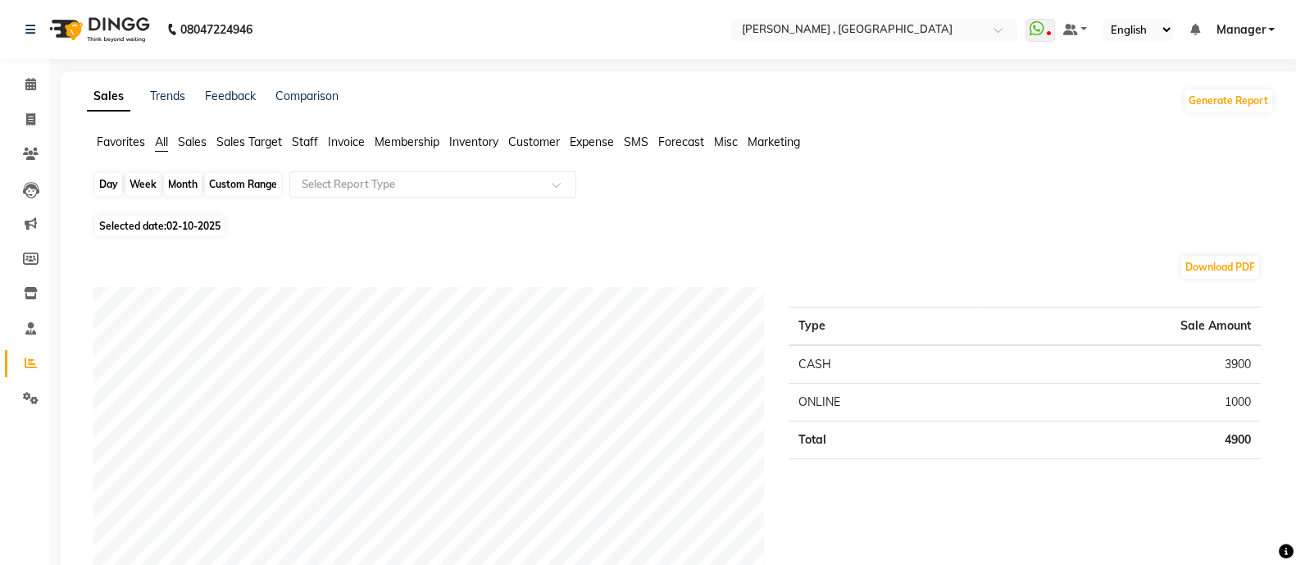
click at [100, 183] on div "Day" at bounding box center [108, 184] width 27 height 23
select select "10"
select select "2025"
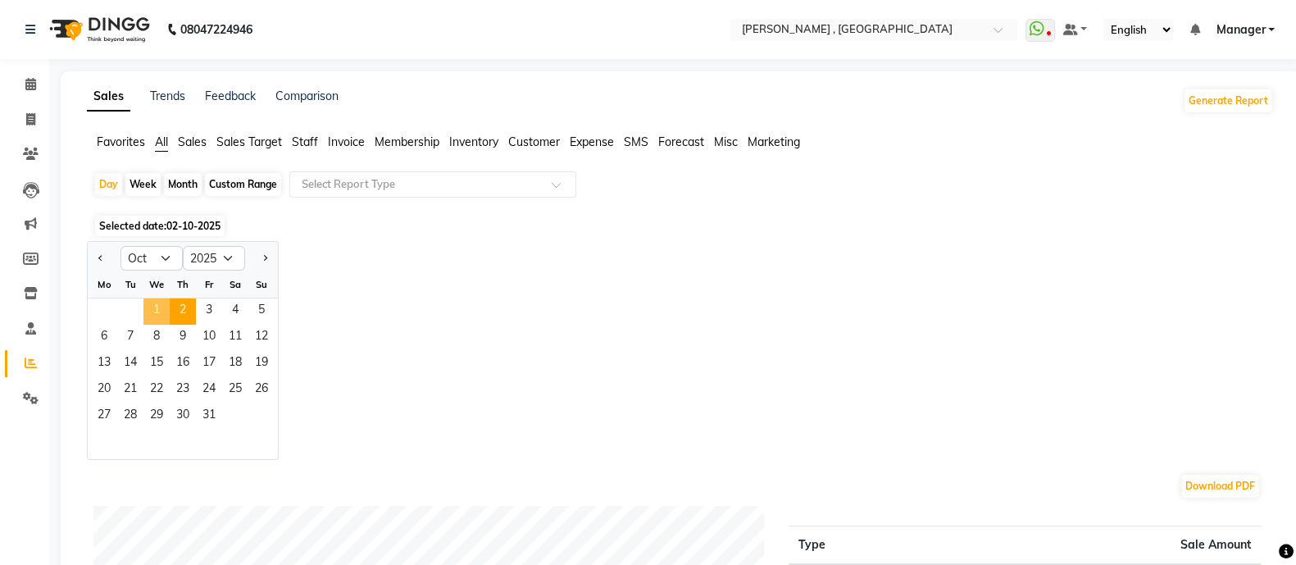
click at [155, 307] on span "1" at bounding box center [156, 311] width 26 height 26
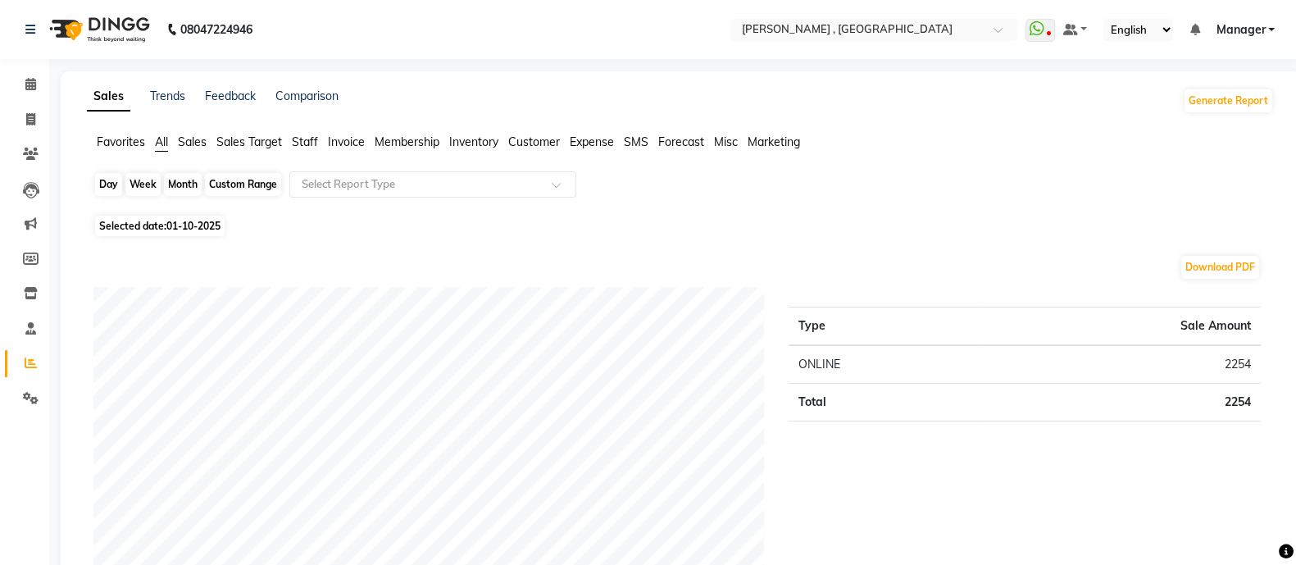
click at [98, 178] on div "Day" at bounding box center [108, 184] width 27 height 23
select select "10"
select select "2025"
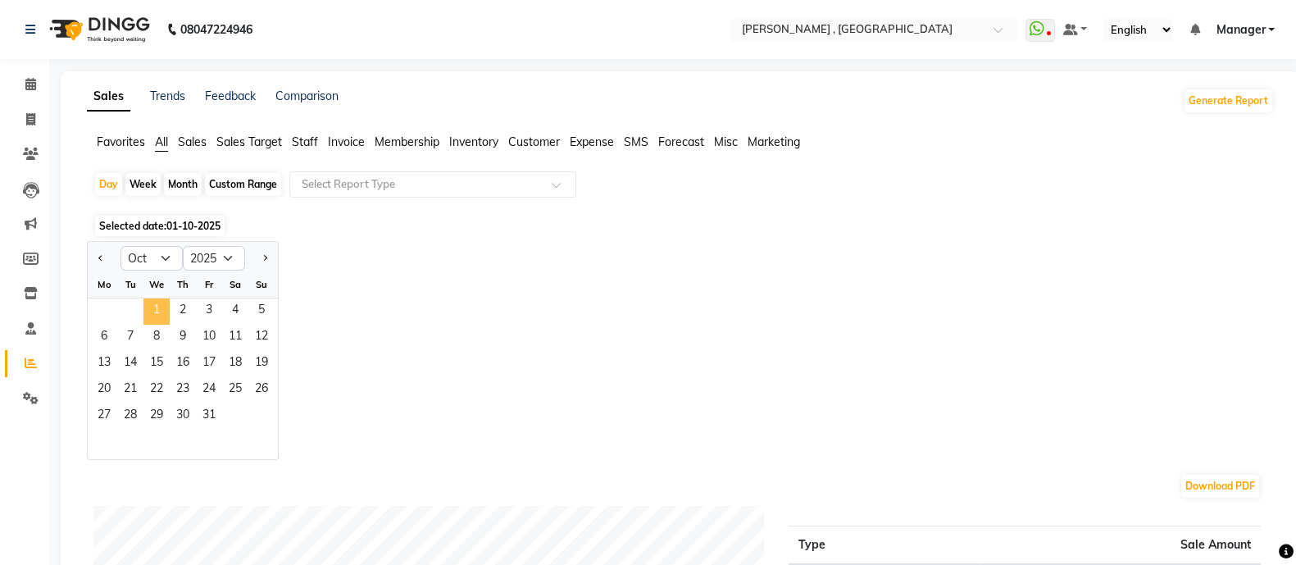
click at [144, 308] on span "1" at bounding box center [156, 311] width 26 height 26
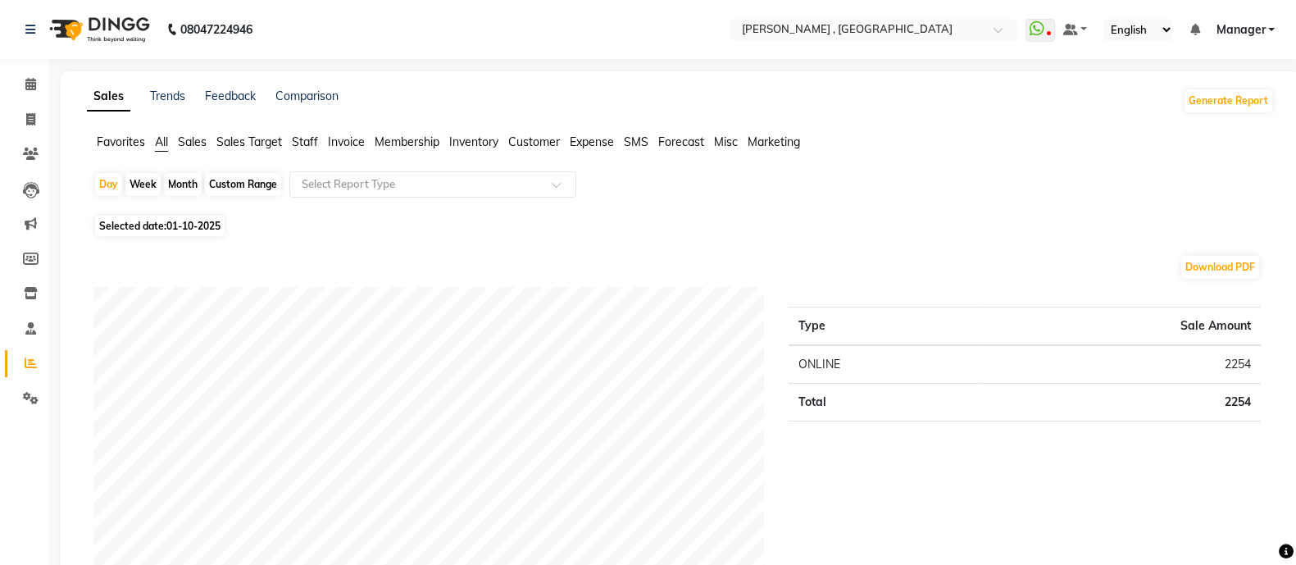
click at [133, 178] on div "Week" at bounding box center [142, 184] width 35 height 23
select select "10"
select select "2025"
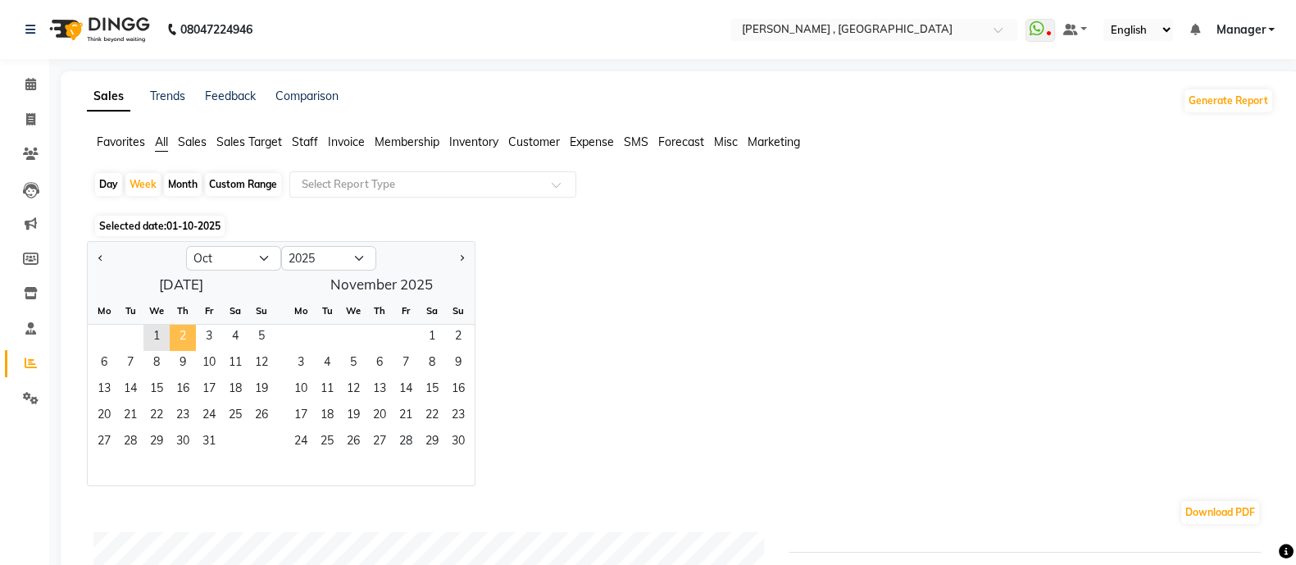
click at [172, 326] on span "2" at bounding box center [183, 338] width 26 height 26
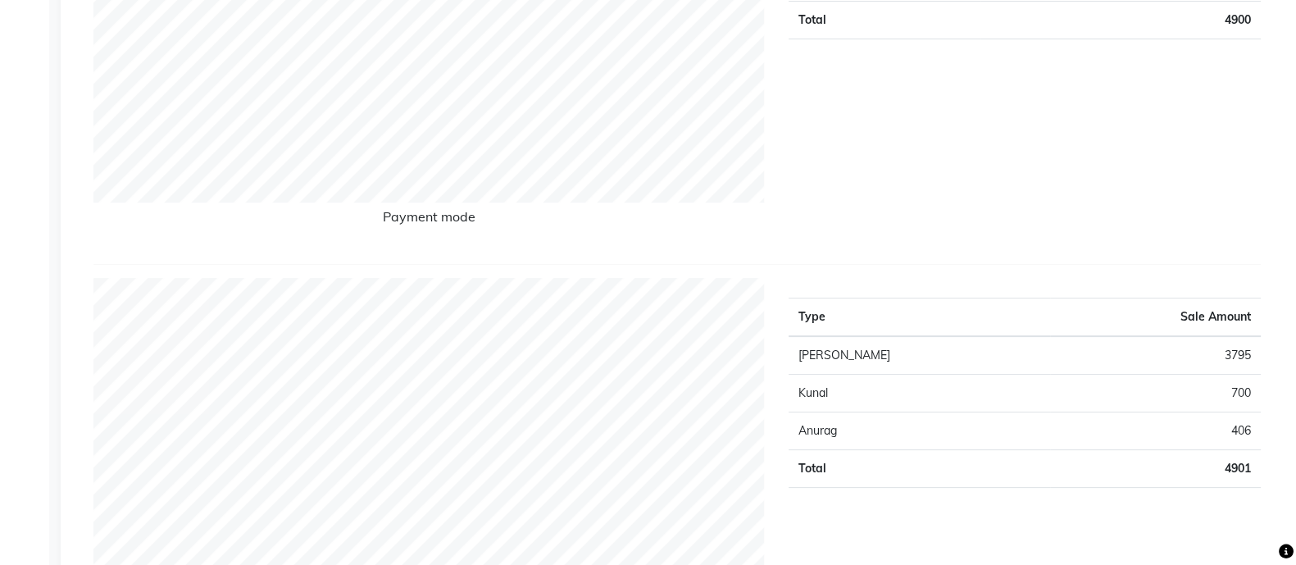
scroll to position [421, 0]
